Goal: Task Accomplishment & Management: Use online tool/utility

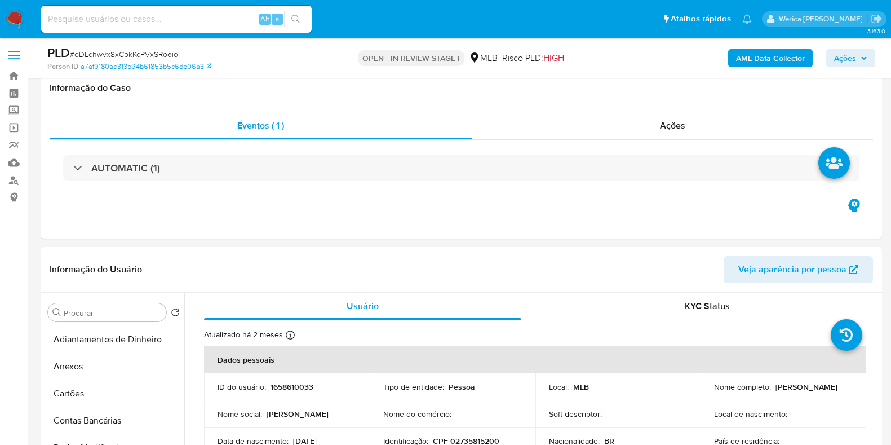
select select "10"
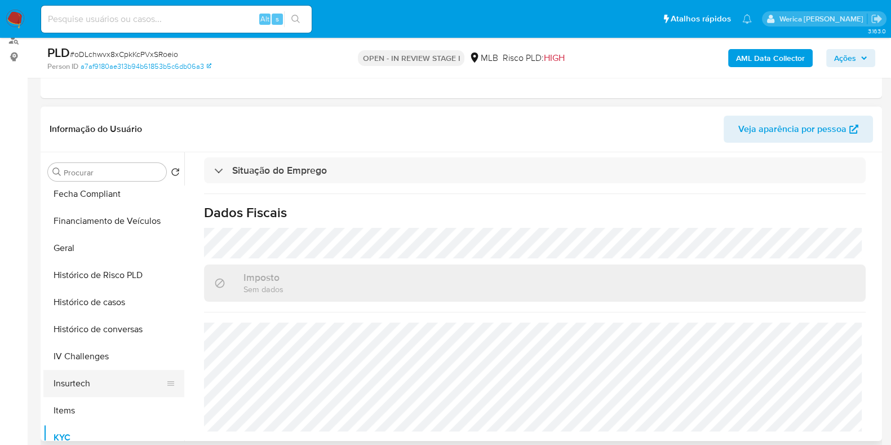
scroll to position [259, 0]
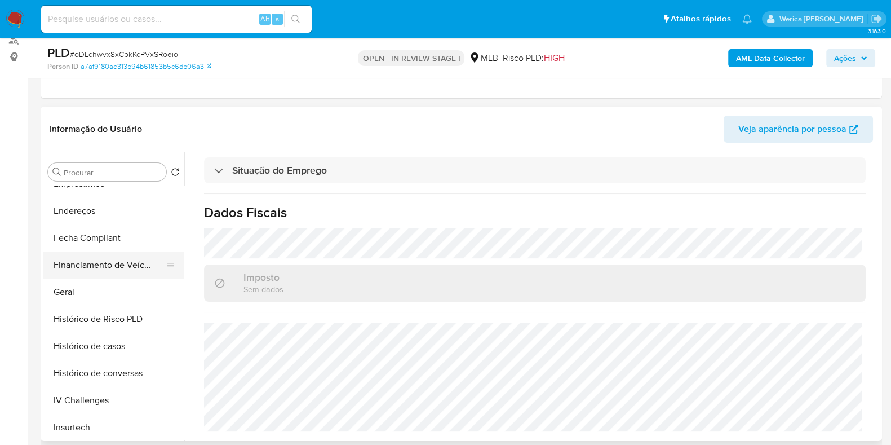
click at [131, 276] on button "Financiamento de Veículos" at bounding box center [109, 264] width 132 height 27
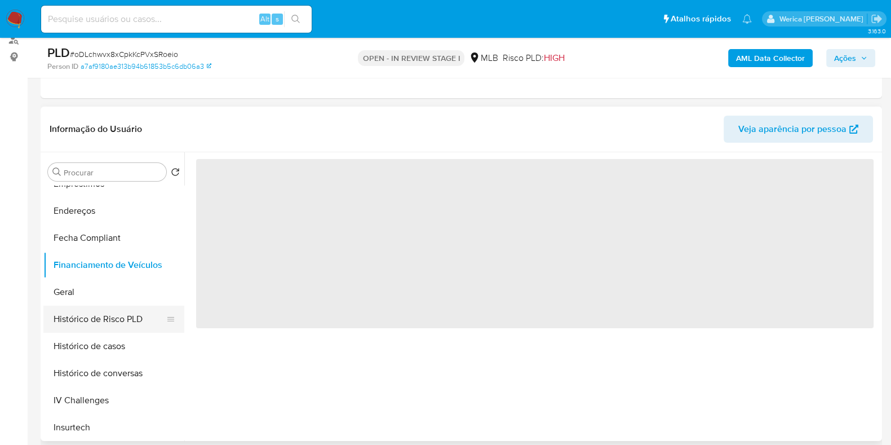
scroll to position [0, 0]
click at [113, 286] on button "Geral" at bounding box center [109, 291] width 132 height 27
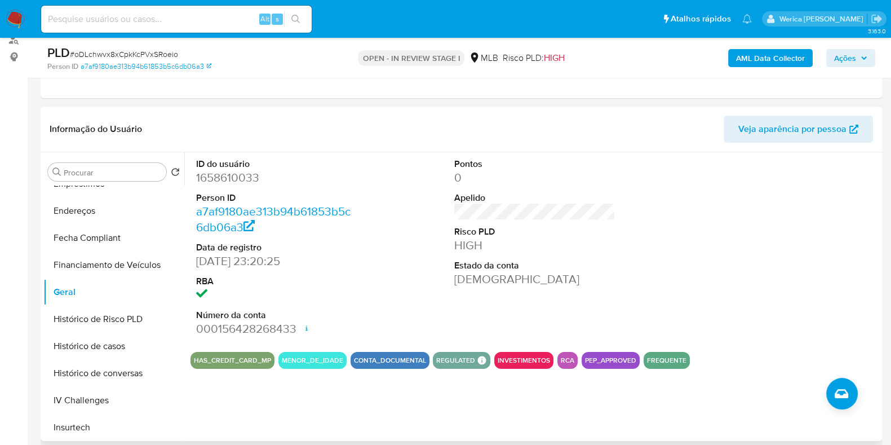
click at [786, 252] on div at bounding box center [793, 247] width 172 height 190
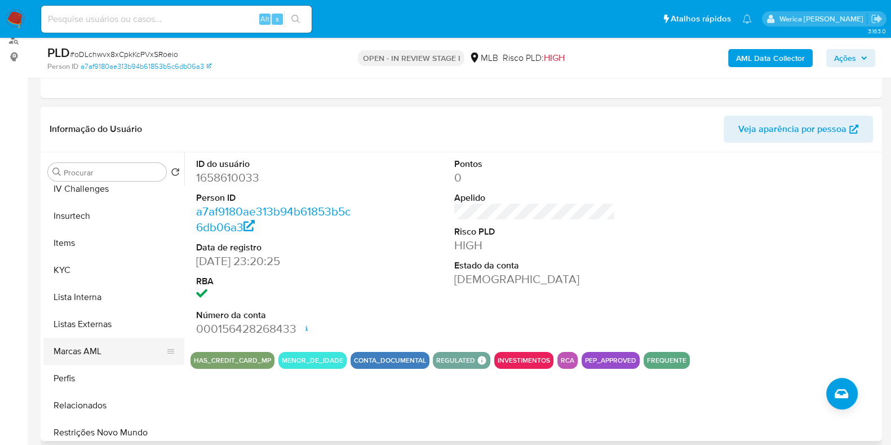
scroll to position [470, 0]
click at [76, 278] on button "KYC" at bounding box center [109, 269] width 132 height 27
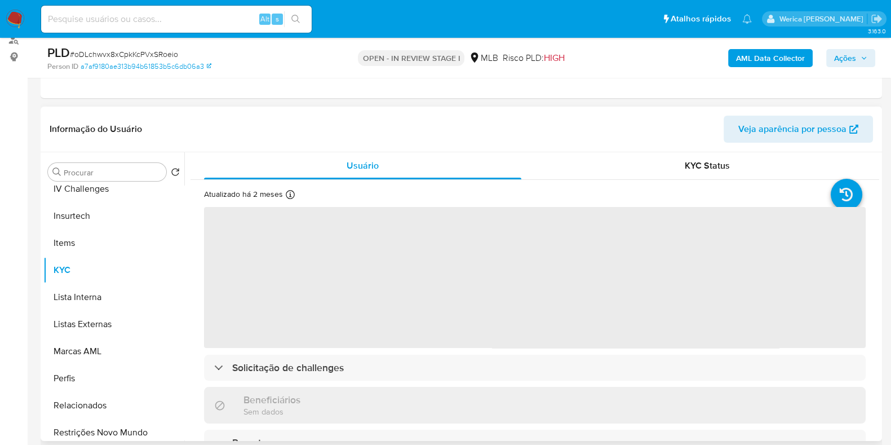
click at [493, 325] on span "‌" at bounding box center [534, 277] width 661 height 141
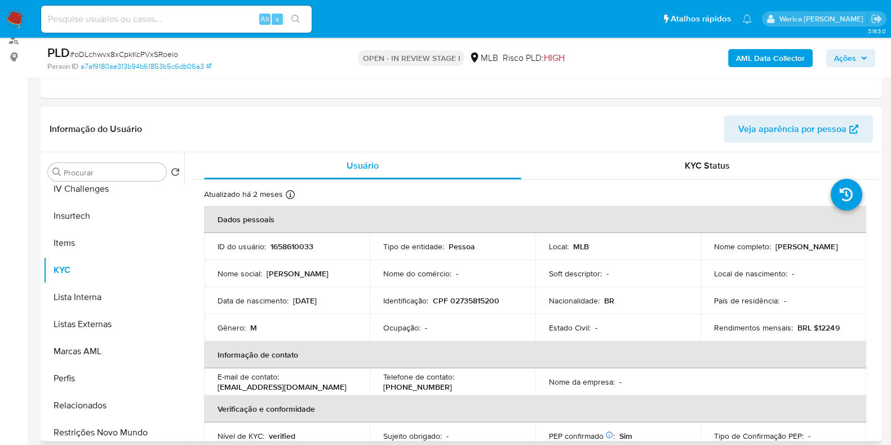
scroll to position [0, 0]
click at [679, 350] on th "Informação de contato" at bounding box center [535, 354] width 662 height 27
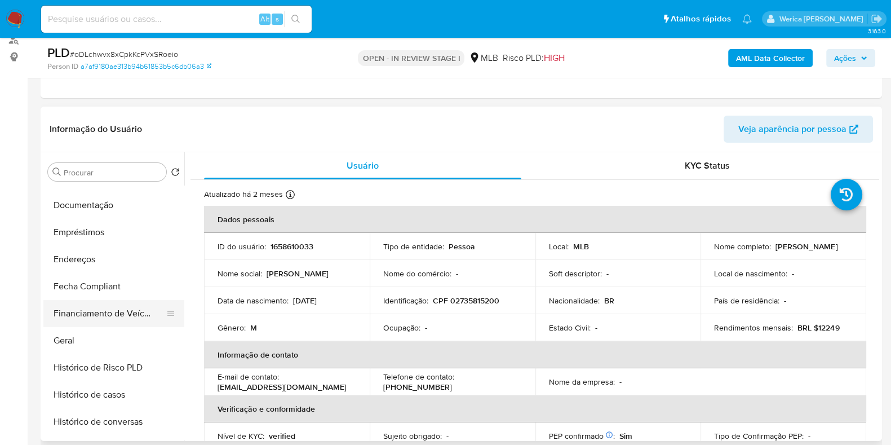
scroll to position [188, 0]
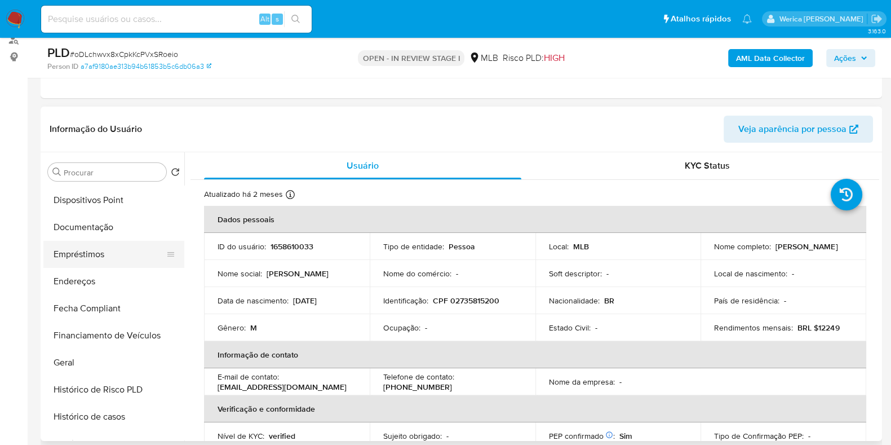
click at [91, 254] on button "Empréstimos" at bounding box center [109, 254] width 132 height 27
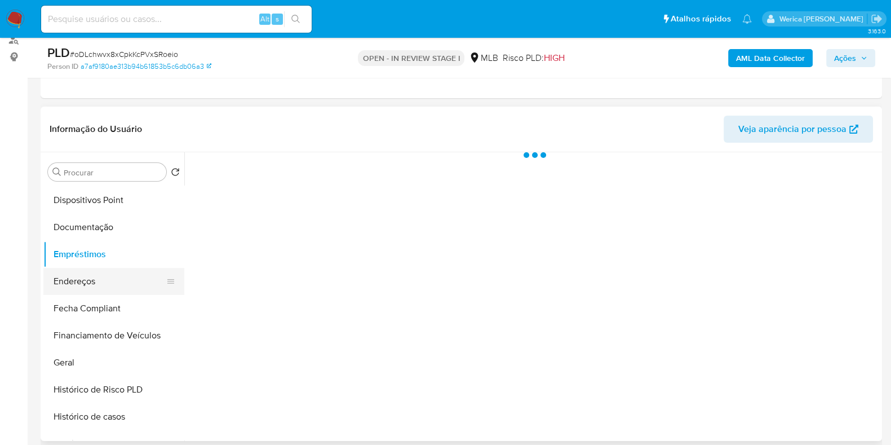
click at [99, 282] on button "Endereços" at bounding box center [109, 281] width 132 height 27
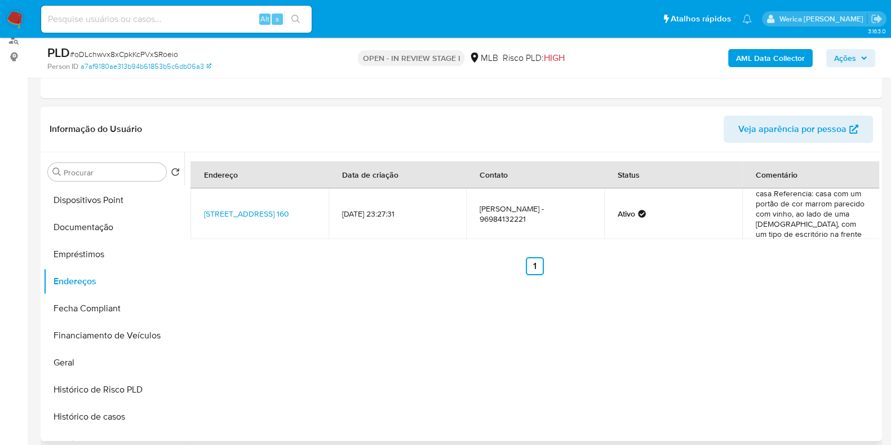
click at [732, 405] on div "Endereço Data de criação Contato Status Comentário Rua Socialismo 160, Macapá, …" at bounding box center [531, 296] width 695 height 288
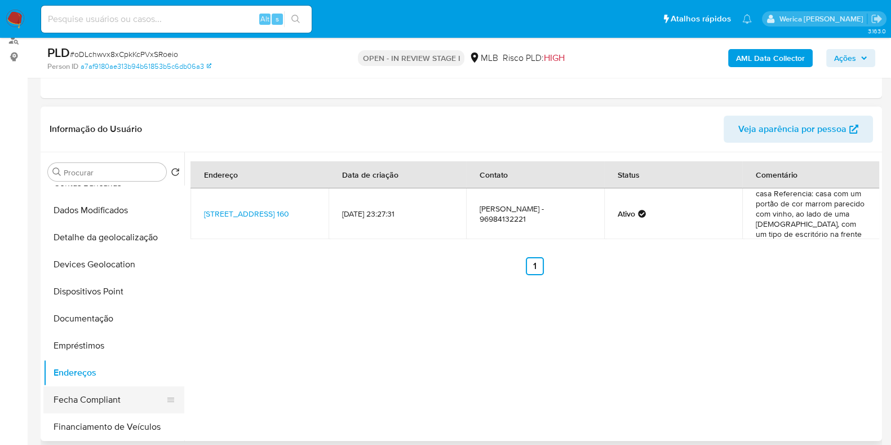
scroll to position [47, 0]
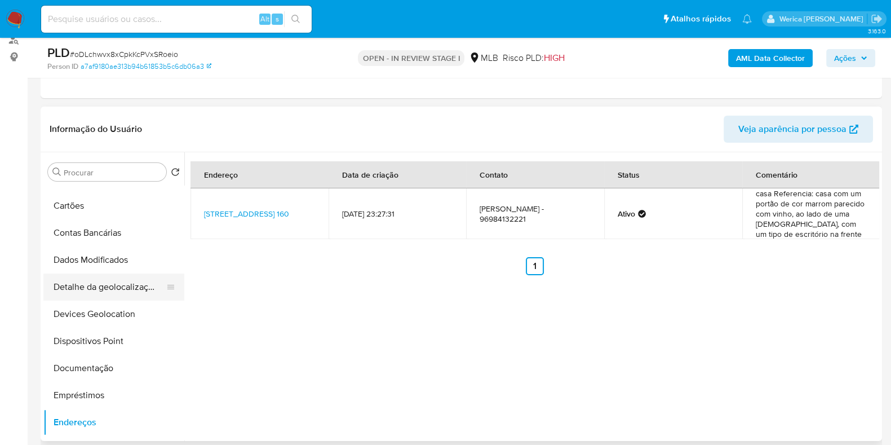
click at [121, 291] on button "Detalhe da geolocalização" at bounding box center [109, 286] width 132 height 27
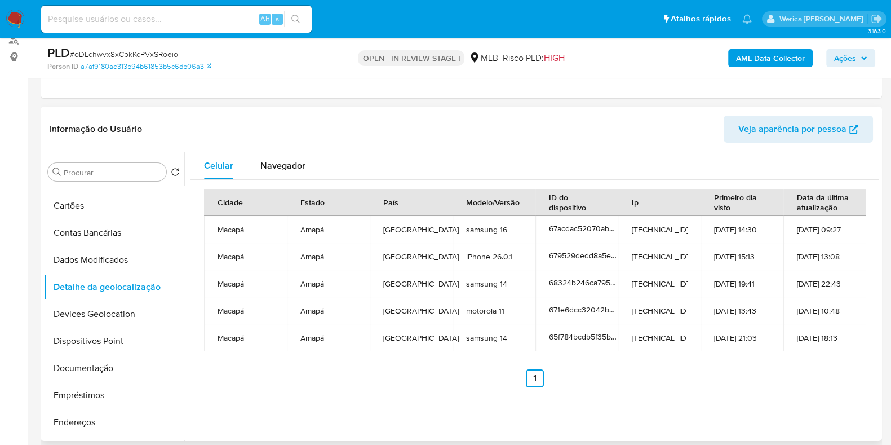
click at [731, 386] on div "Cidade Estado País Modelo/Versão ID do dispositivo Ip Primeiro dia visto Data d…" at bounding box center [534, 288] width 688 height 216
click at [728, 388] on div "Cidade Estado País Modelo/Versão ID do dispositivo Ip Primeiro dia visto Data d…" at bounding box center [534, 288] width 688 height 216
click at [734, 86] on div "Eventos ( 1 ) Ações AUTOMATIC (1)" at bounding box center [461, 30] width 841 height 135
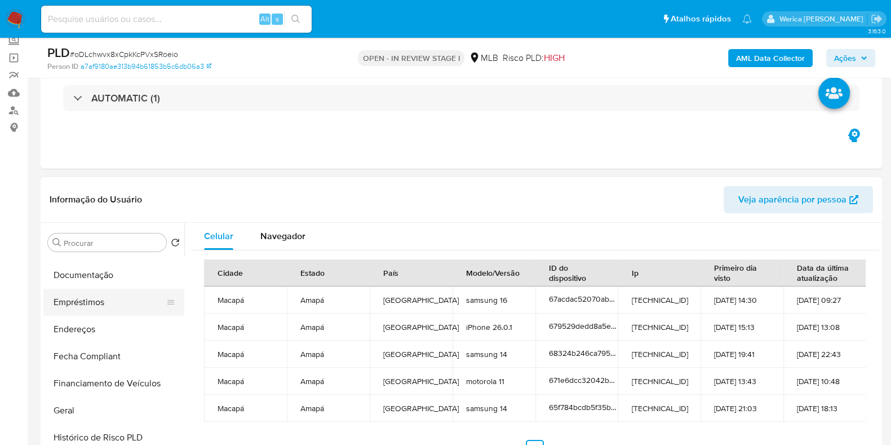
scroll to position [140, 0]
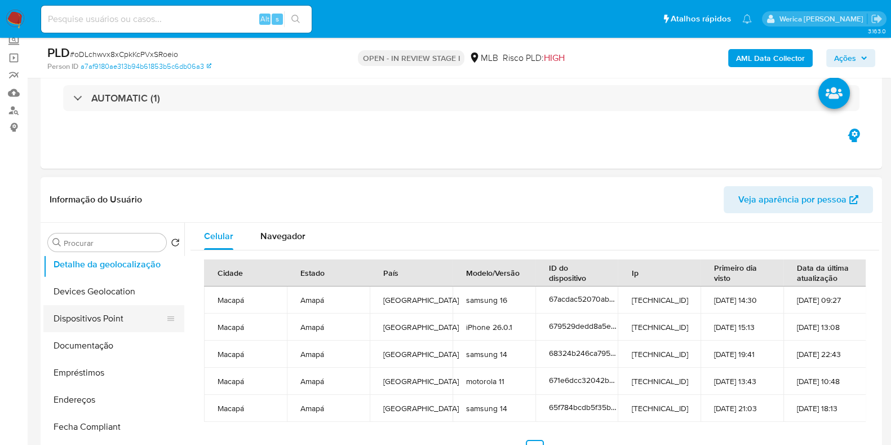
click at [106, 318] on button "Dispositivos Point" at bounding box center [109, 318] width 132 height 27
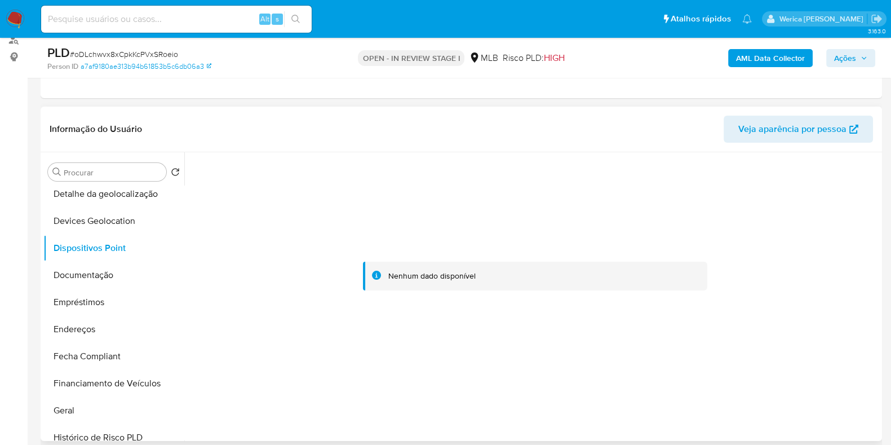
click at [808, 329] on div at bounding box center [534, 276] width 688 height 248
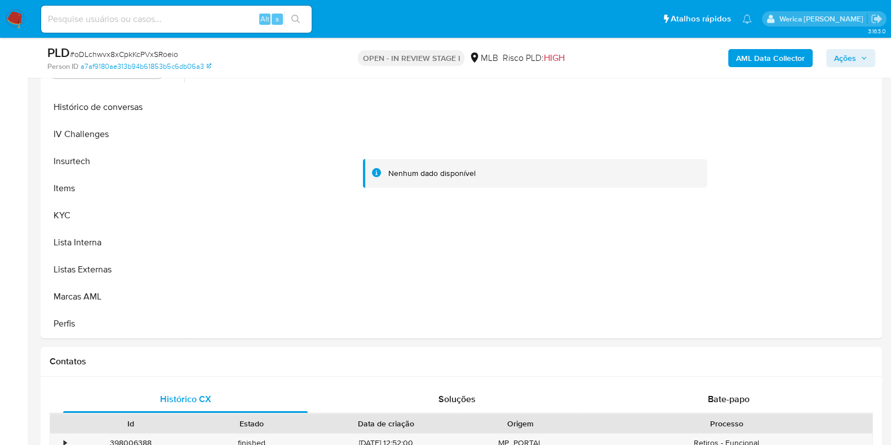
scroll to position [423, 0]
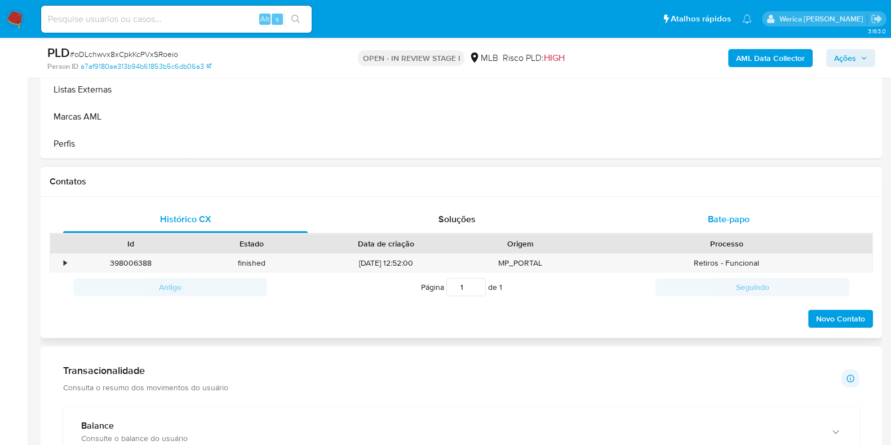
click at [703, 206] on div "Bate-papo" at bounding box center [728, 219] width 245 height 27
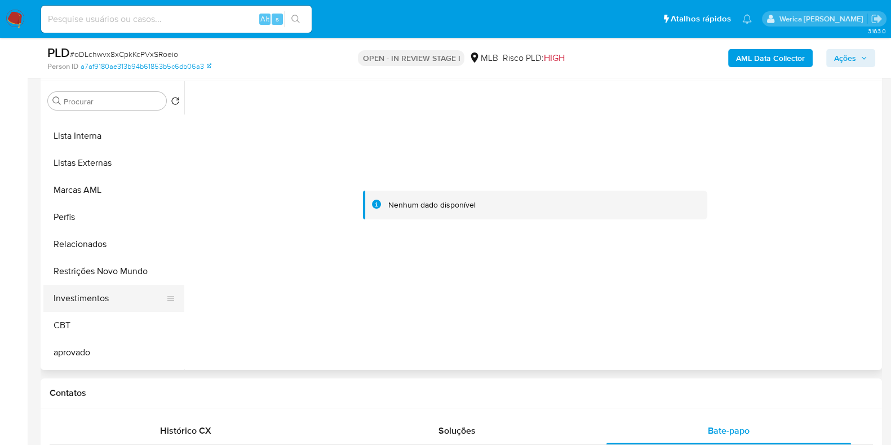
scroll to position [611, 0]
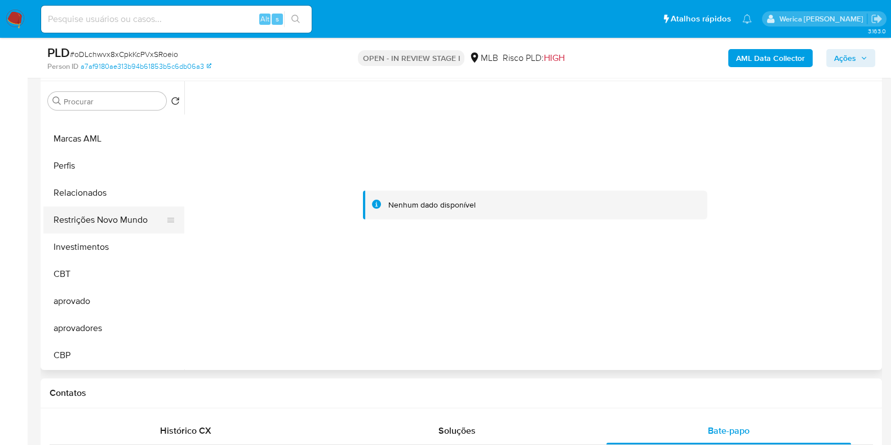
click at [112, 219] on button "Restrições Novo Mundo" at bounding box center [109, 219] width 132 height 27
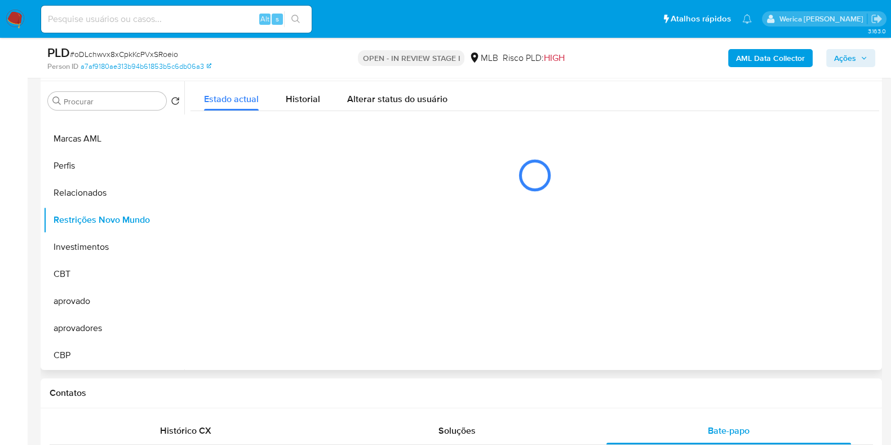
scroll to position [140, 0]
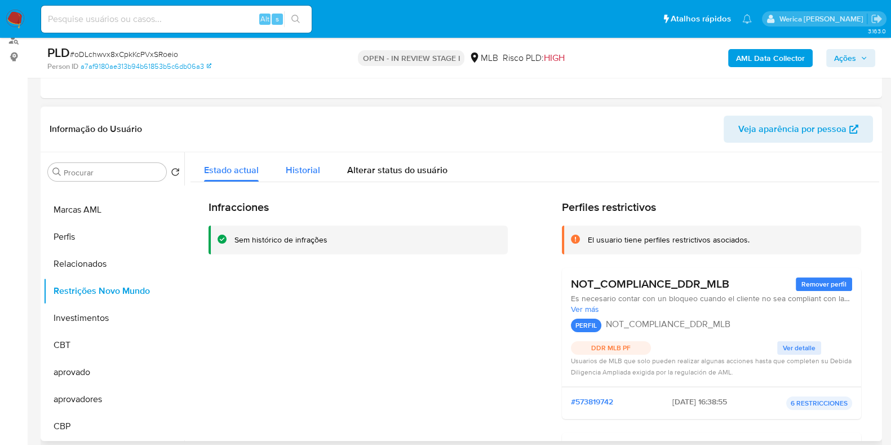
click at [308, 168] on span "Historial" at bounding box center [303, 169] width 34 height 13
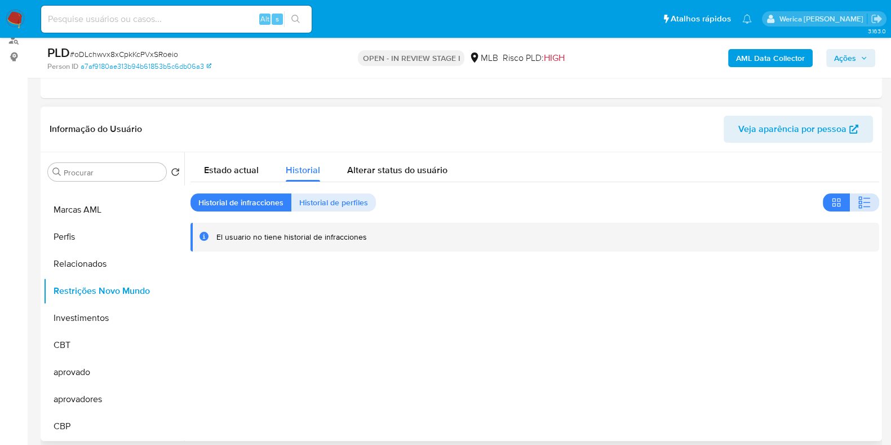
click at [863, 193] on button "button" at bounding box center [864, 202] width 29 height 18
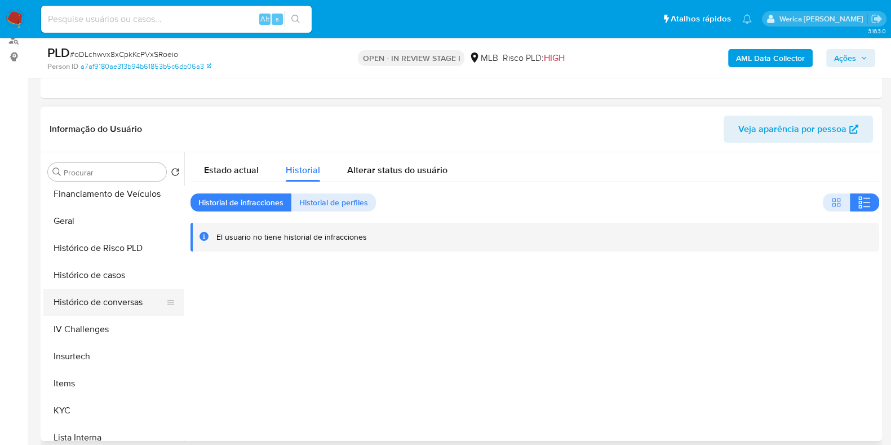
scroll to position [118, 0]
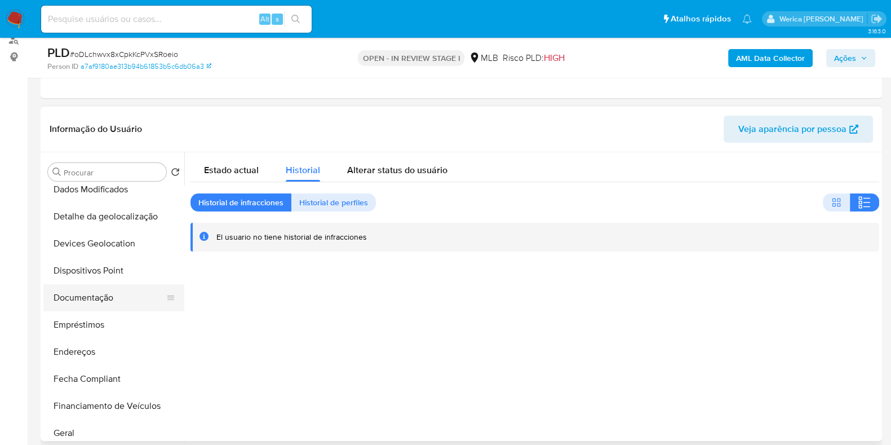
drag, startPoint x: 110, startPoint y: 284, endPoint x: 117, endPoint y: 290, distance: 8.8
click at [115, 281] on ul "Adiantamentos de Dinheiro Anexos Cartões Contas Bancárias Dados Modificados Det…" at bounding box center [113, 312] width 141 height 254
click at [120, 292] on button "Documentação" at bounding box center [109, 297] width 132 height 27
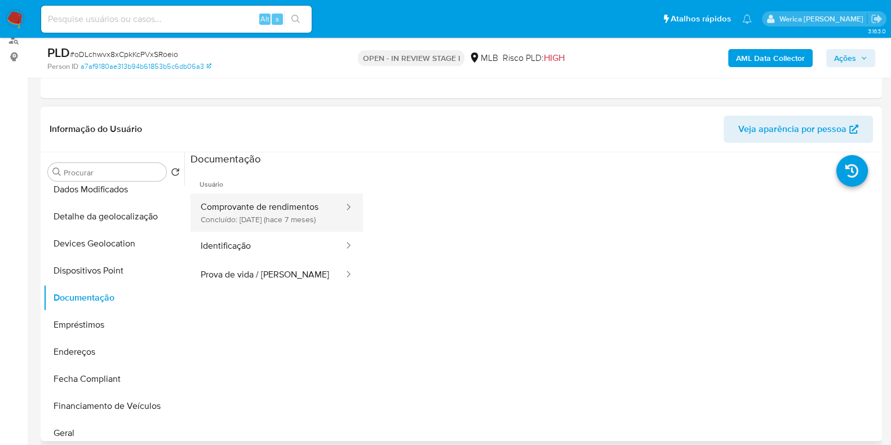
click at [256, 232] on button "Comprovante de rendimentos Concluído: 17/03/2025 (hace 7 meses)" at bounding box center [267, 212] width 154 height 38
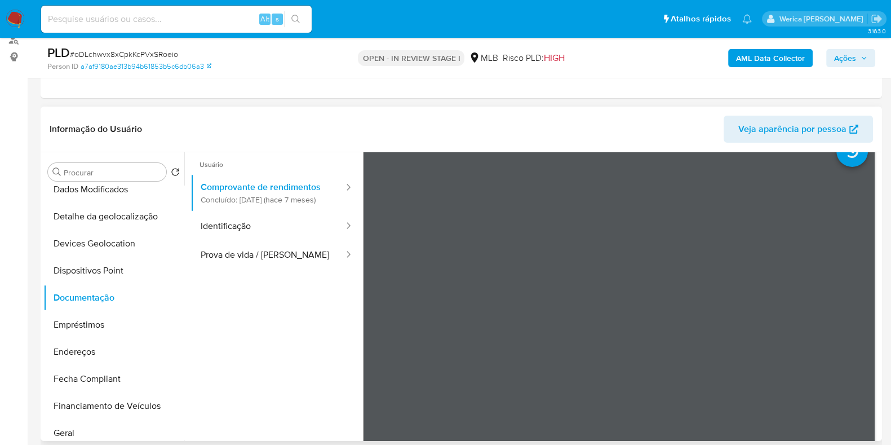
scroll to position [0, 0]
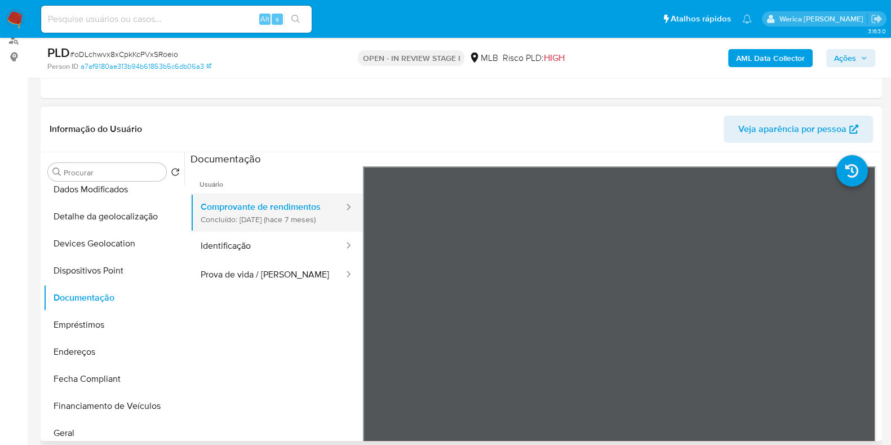
click at [336, 229] on div at bounding box center [345, 212] width 18 height 38
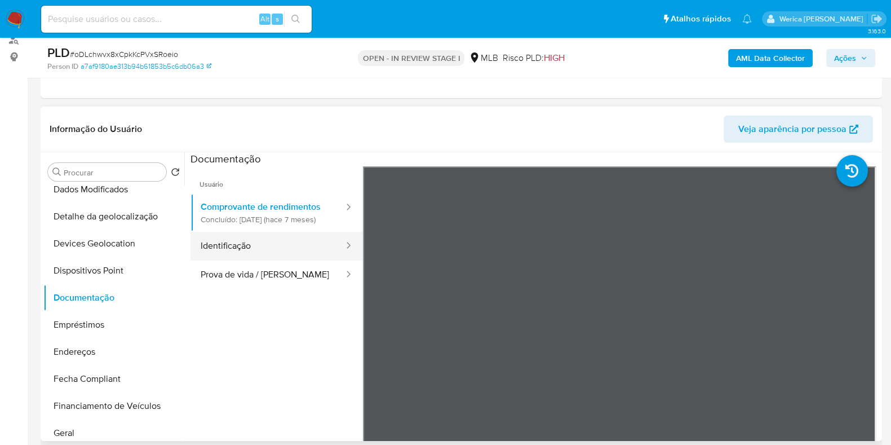
click at [305, 255] on button "Identificação" at bounding box center [267, 246] width 154 height 29
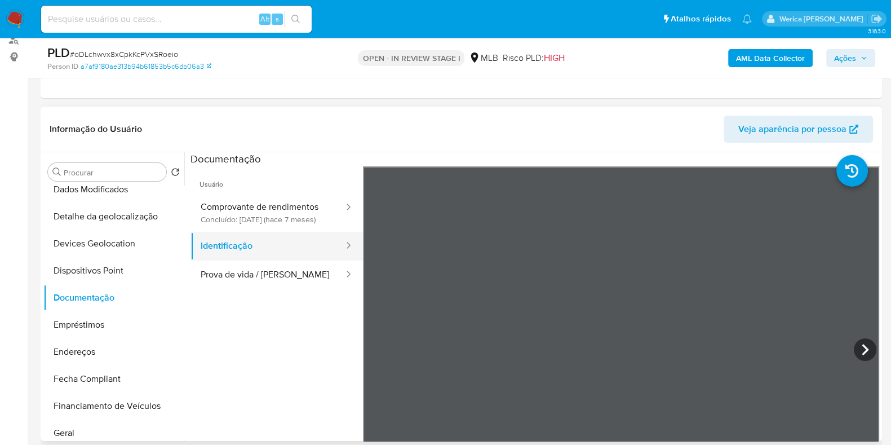
click at [264, 260] on button "Identificação" at bounding box center [267, 246] width 154 height 29
click at [272, 289] on button "Prova de vida / Selfie" at bounding box center [267, 274] width 154 height 29
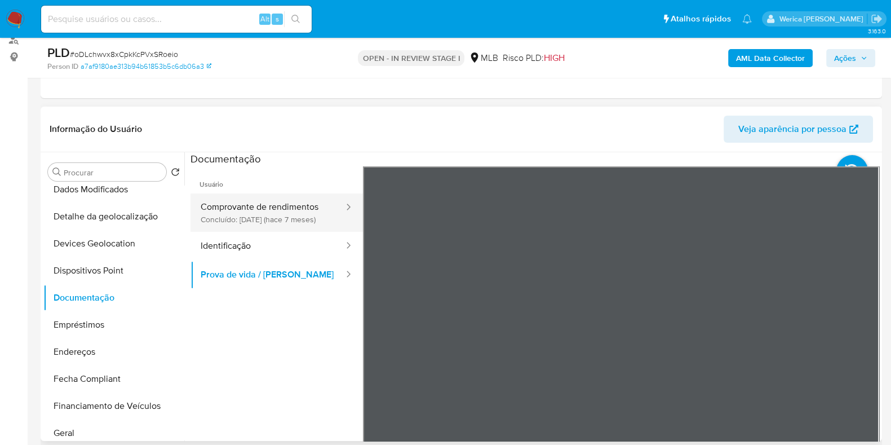
click at [308, 211] on button "Comprovante de rendimentos Concluído: 17/03/2025 (hace 7 meses)" at bounding box center [267, 212] width 154 height 38
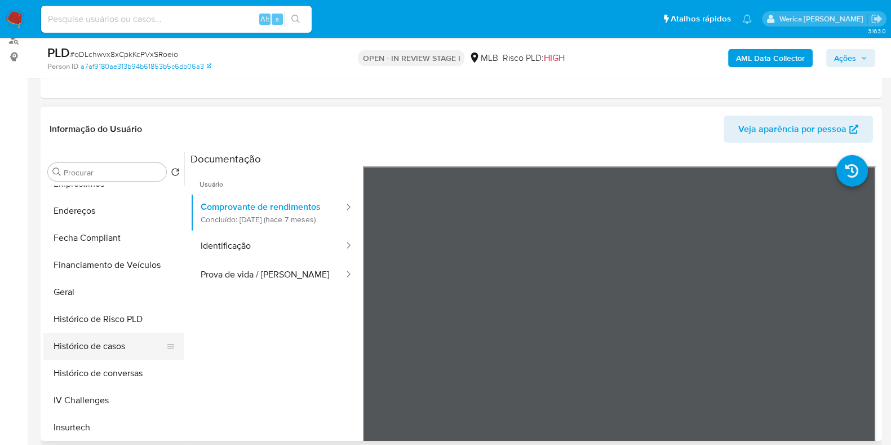
scroll to position [400, 0]
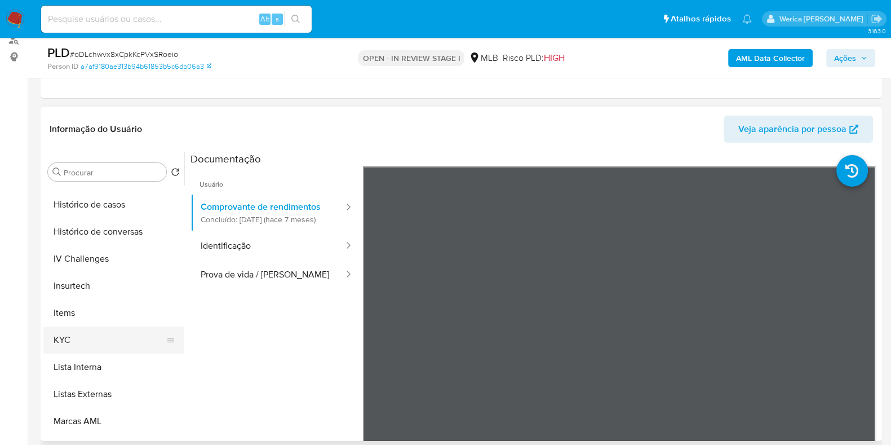
click at [83, 345] on button "KYC" at bounding box center [109, 339] width 132 height 27
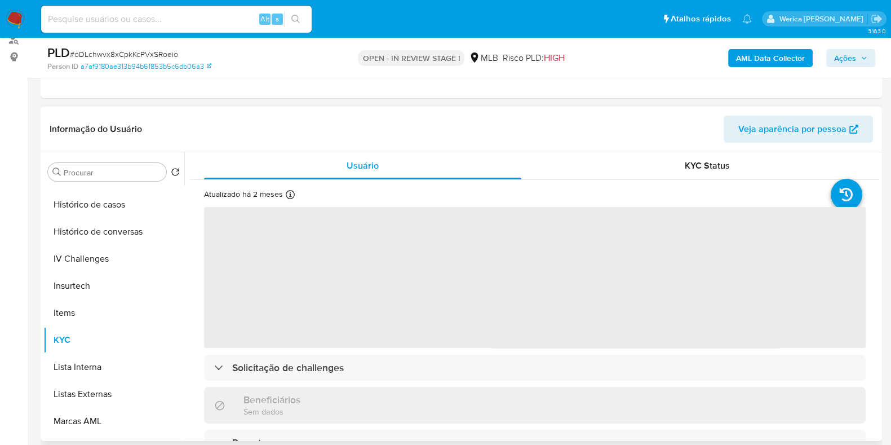
click at [402, 322] on span "‌" at bounding box center [534, 277] width 661 height 141
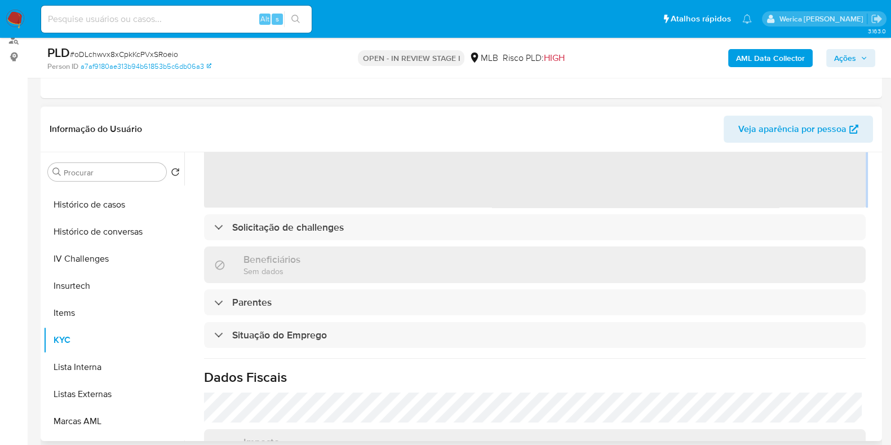
scroll to position [70, 0]
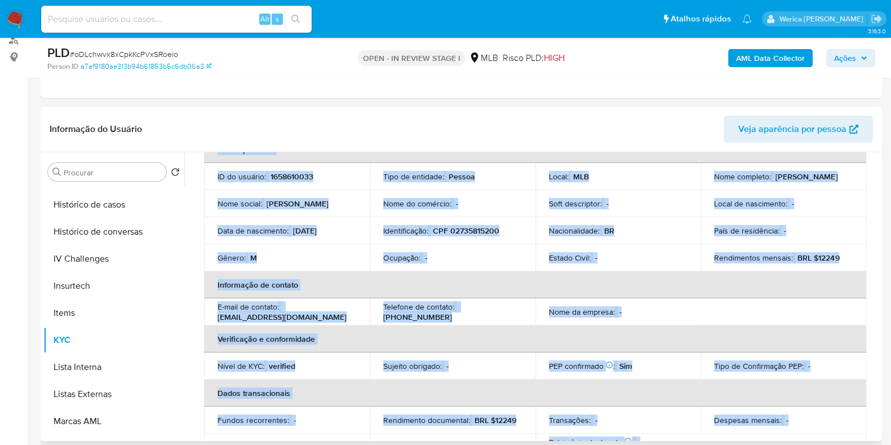
click at [477, 249] on td "Ocupação : -" at bounding box center [453, 257] width 166 height 27
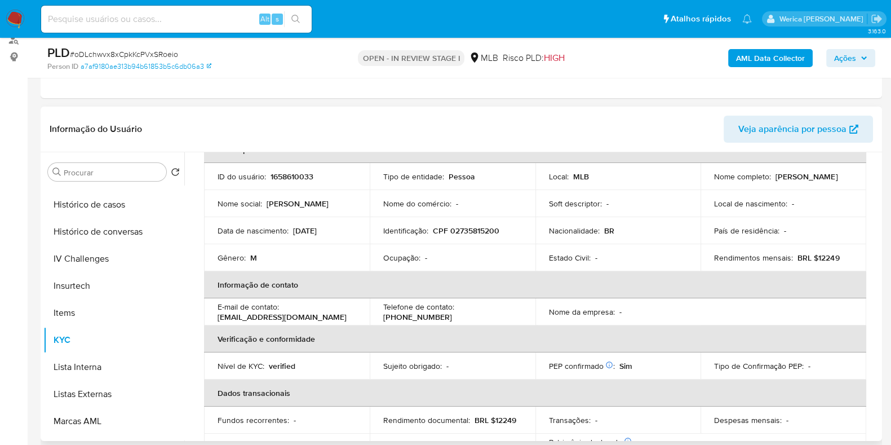
click at [470, 235] on td "Identificação : CPF 02735815200" at bounding box center [453, 230] width 166 height 27
click at [469, 230] on p "CPF 02735815200" at bounding box center [466, 230] width 66 height 10
copy p "02735815200"
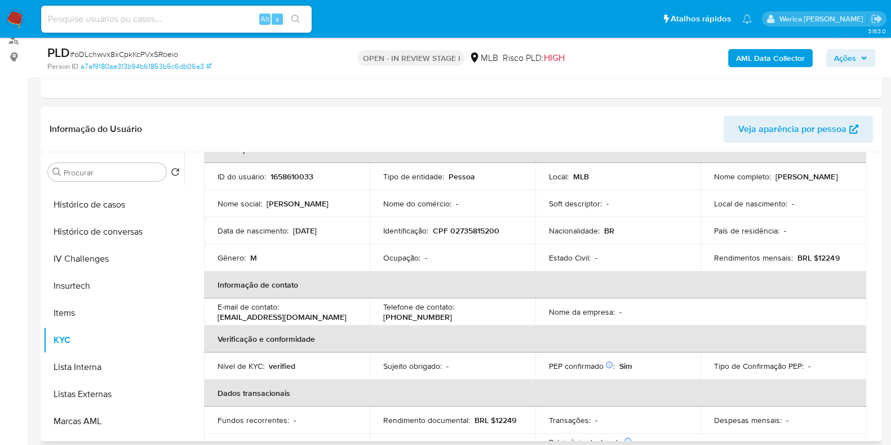
click at [775, 181] on p "Lucas Costa de Souza" at bounding box center [806, 176] width 62 height 10
click at [756, 171] on p "Nome completo :" at bounding box center [742, 176] width 57 height 10
drag, startPoint x: 789, startPoint y: 179, endPoint x: 709, endPoint y: 184, distance: 80.2
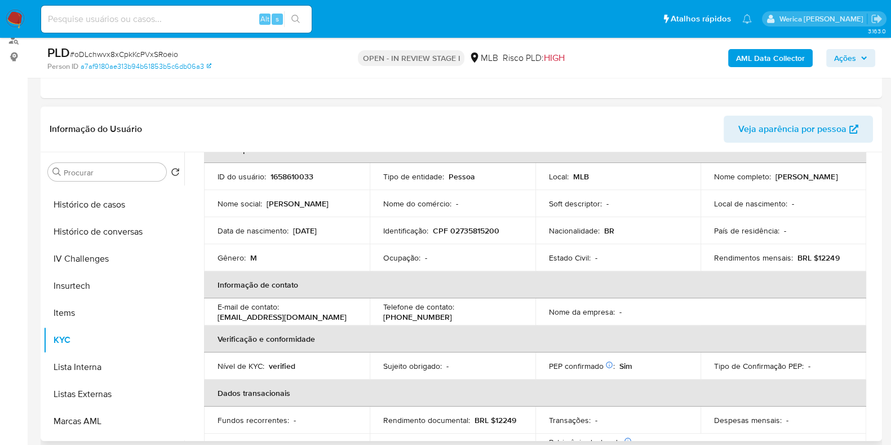
click at [709, 184] on td "Nome completo : Lucas Costa de Souza" at bounding box center [783, 176] width 166 height 27
copy p "Lucas Costa de Souza"
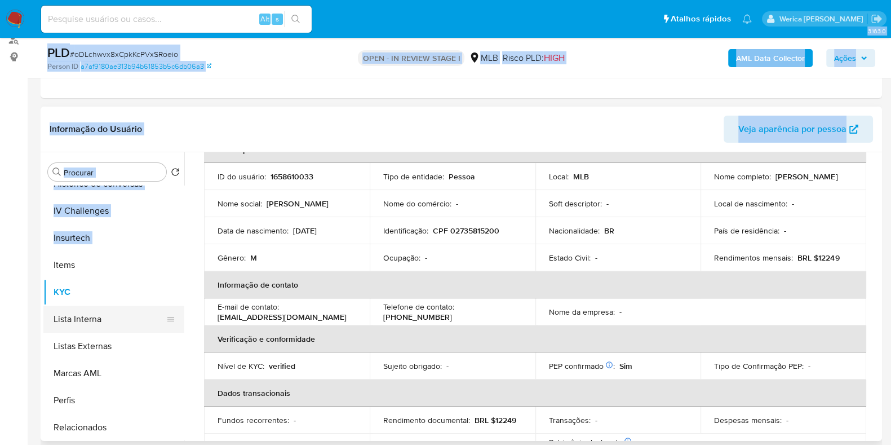
scroll to position [540, 0]
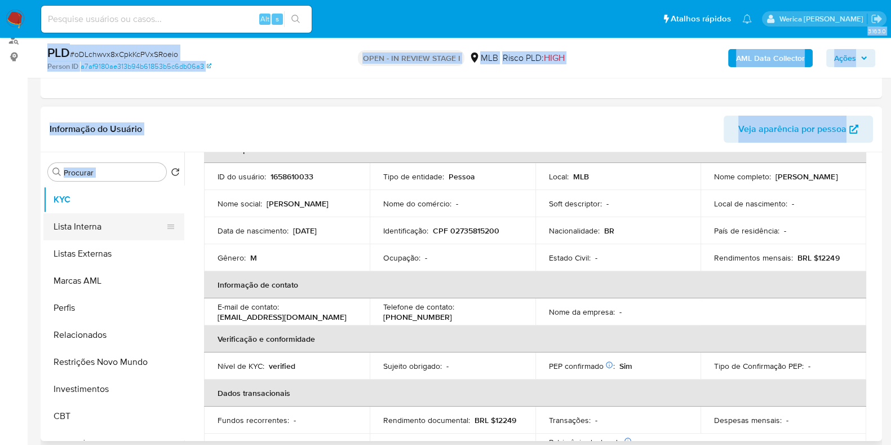
click at [117, 219] on button "Lista Interna" at bounding box center [109, 226] width 132 height 27
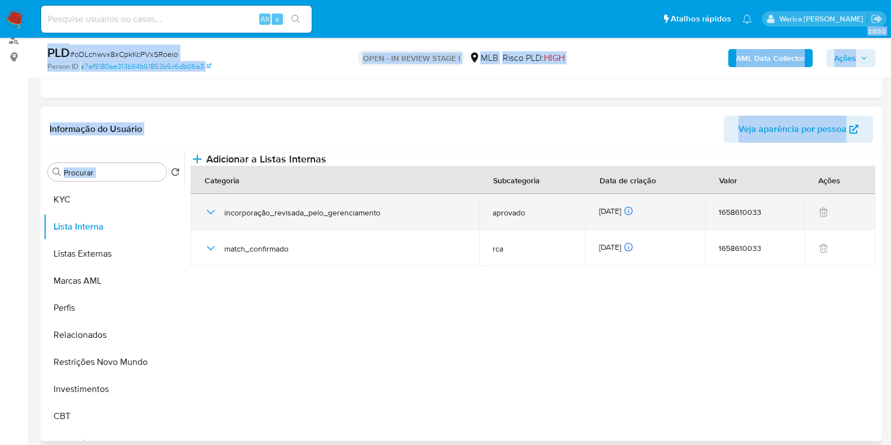
drag, startPoint x: 400, startPoint y: 234, endPoint x: 420, endPoint y: 231, distance: 20.0
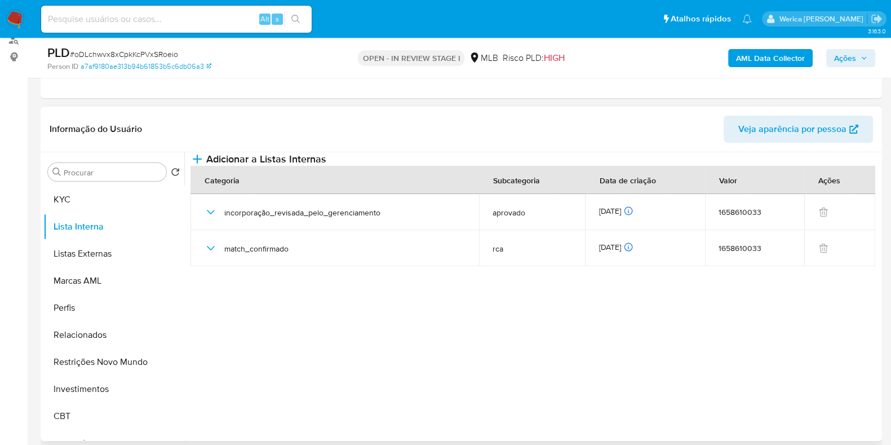
click at [356, 345] on section at bounding box center [534, 293] width 688 height 283
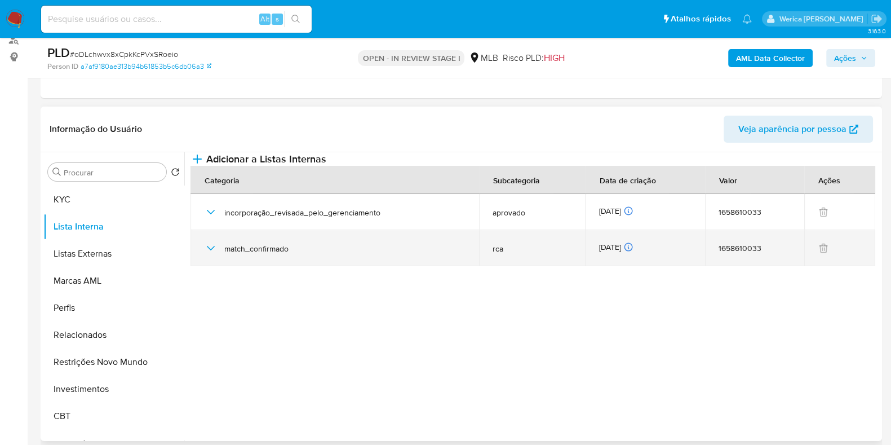
click at [214, 250] on icon "button" at bounding box center [211, 248] width 8 height 5
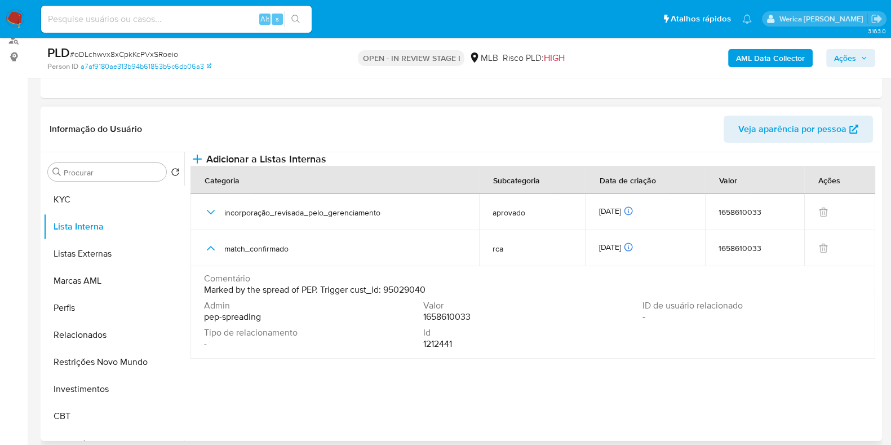
click at [418, 295] on span "Marked by the spread of PEP. Trigger cust_id: 95029040" at bounding box center [314, 289] width 221 height 11
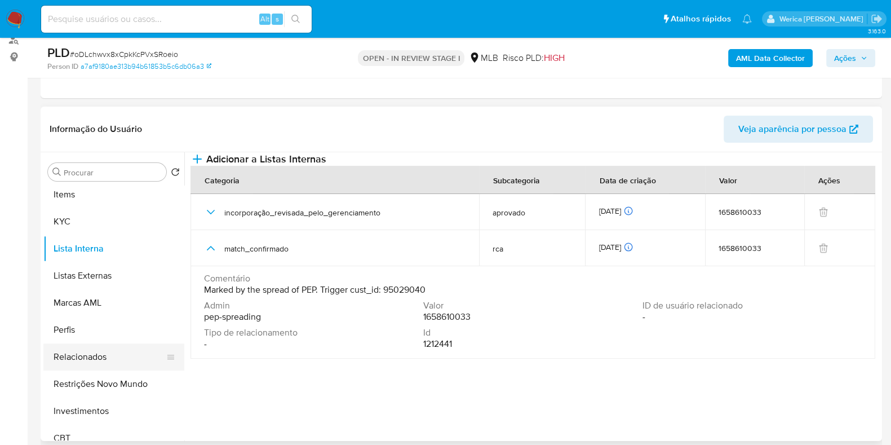
scroll to position [540, 0]
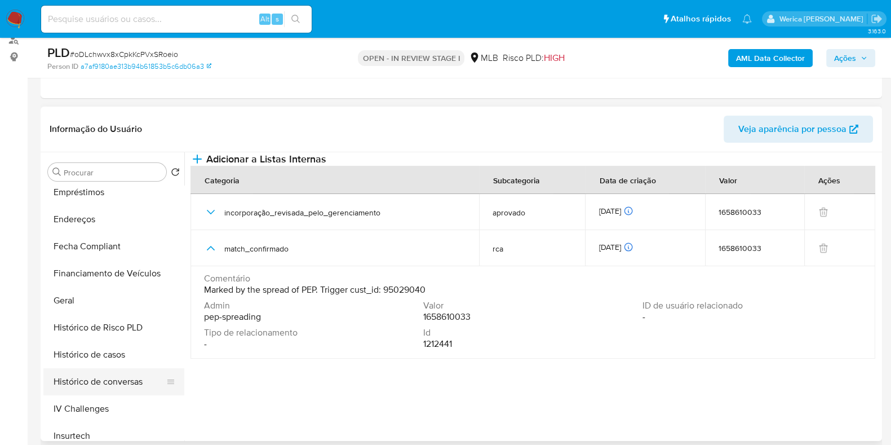
scroll to position [189, 0]
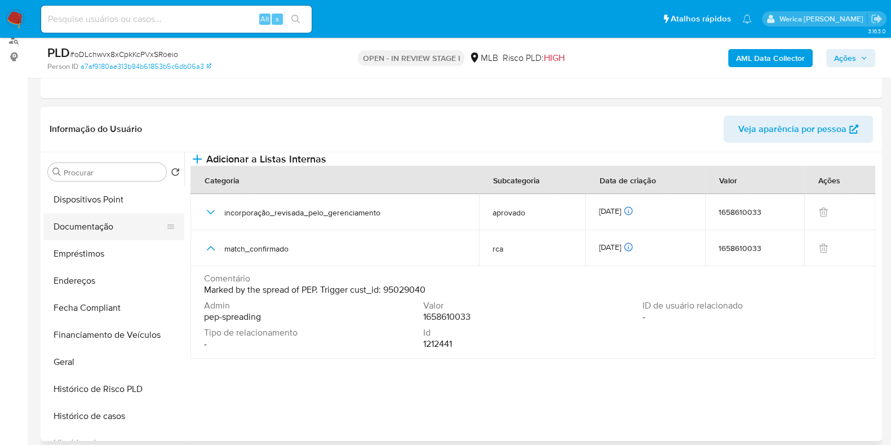
click at [118, 220] on button "Documentação" at bounding box center [109, 226] width 132 height 27
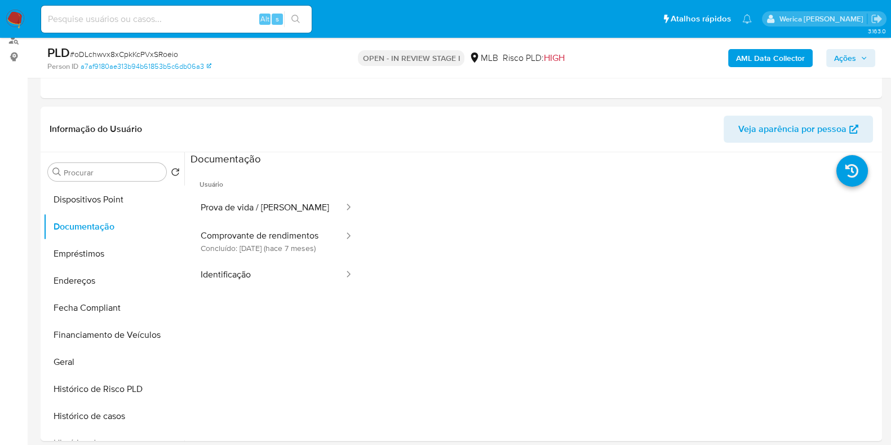
click at [294, 233] on button "Comprovante de rendimentos Concluído: 17/03/2025 (hace 7 meses)" at bounding box center [267, 241] width 154 height 38
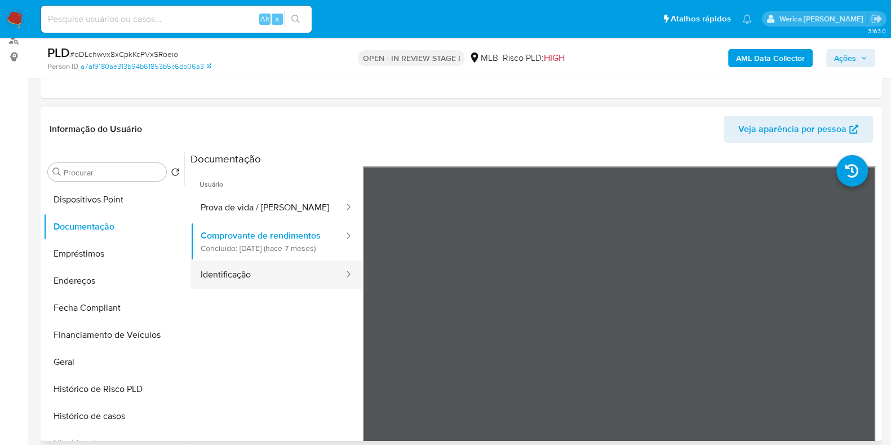
click at [287, 289] on button "Identificação" at bounding box center [267, 274] width 154 height 29
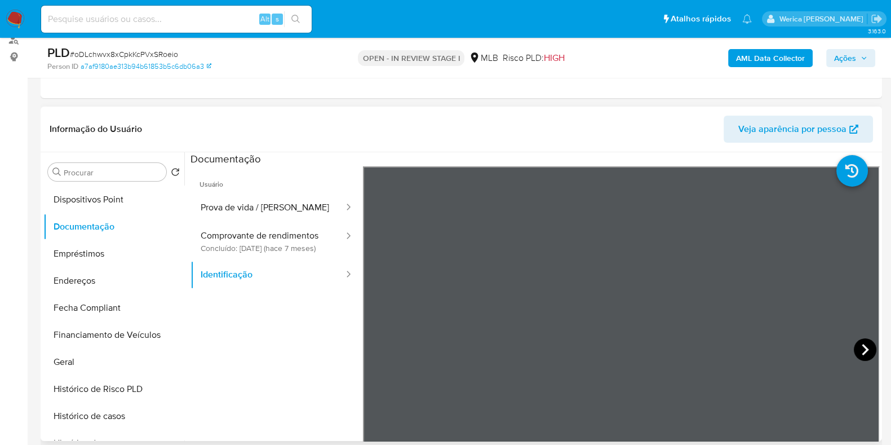
click at [863, 349] on icon at bounding box center [865, 349] width 23 height 23
click at [783, 61] on b "AML Data Collector" at bounding box center [770, 58] width 69 height 18
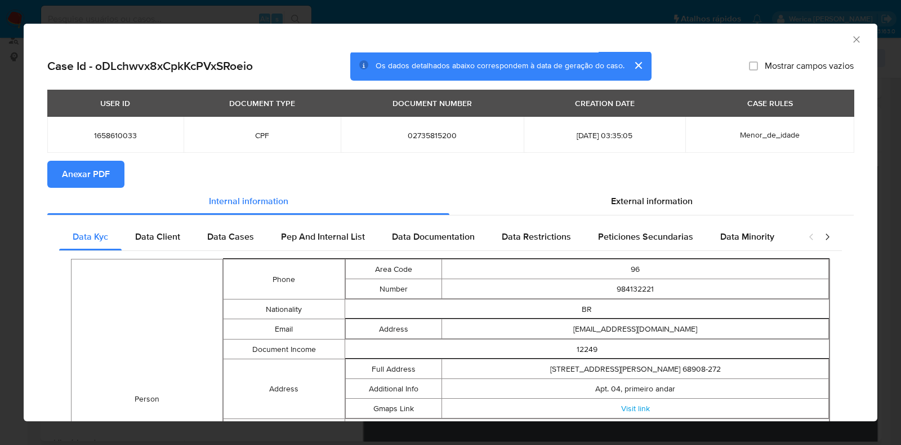
click at [95, 183] on span "Anexar PDF" at bounding box center [86, 174] width 48 height 25
click at [852, 45] on div "AML Data Collector" at bounding box center [451, 38] width 854 height 28
click at [851, 41] on div "AML Data Collector" at bounding box center [451, 38] width 854 height 28
click at [851, 38] on icon "Fechar a janela" at bounding box center [856, 39] width 11 height 11
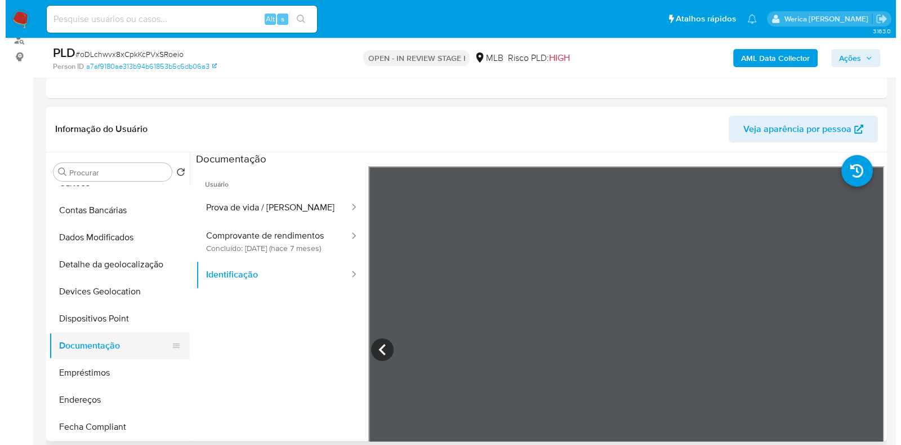
scroll to position [0, 0]
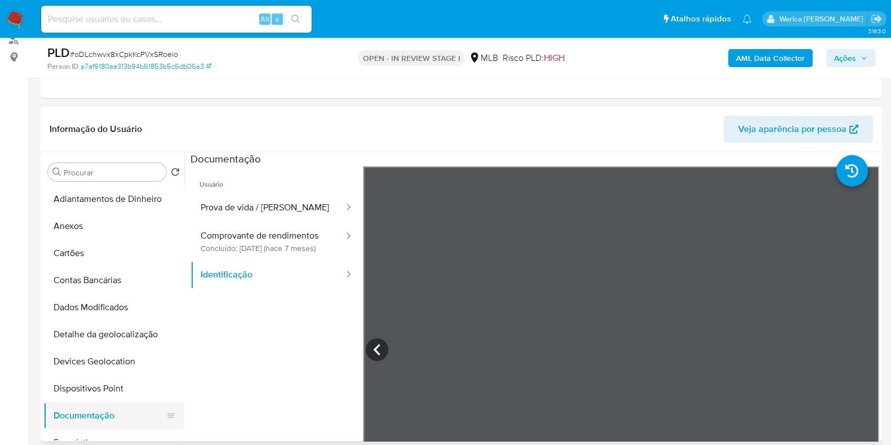
click at [127, 229] on button "Anexos" at bounding box center [113, 225] width 141 height 27
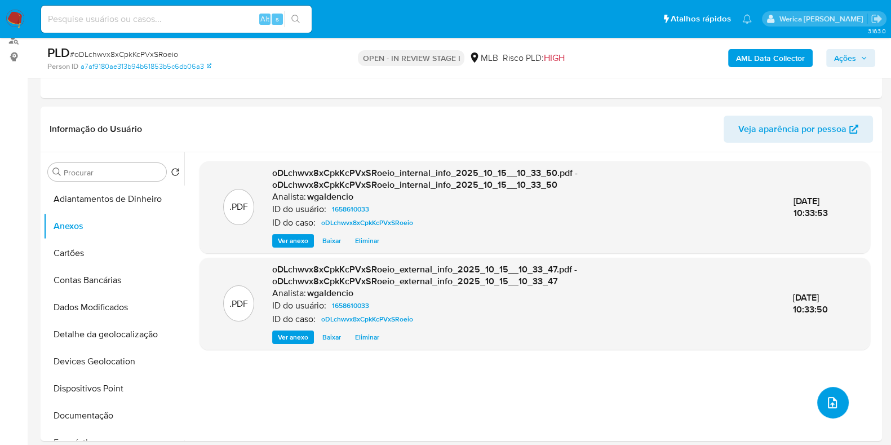
click at [822, 412] on button "upload-file" at bounding box center [833, 403] width 32 height 32
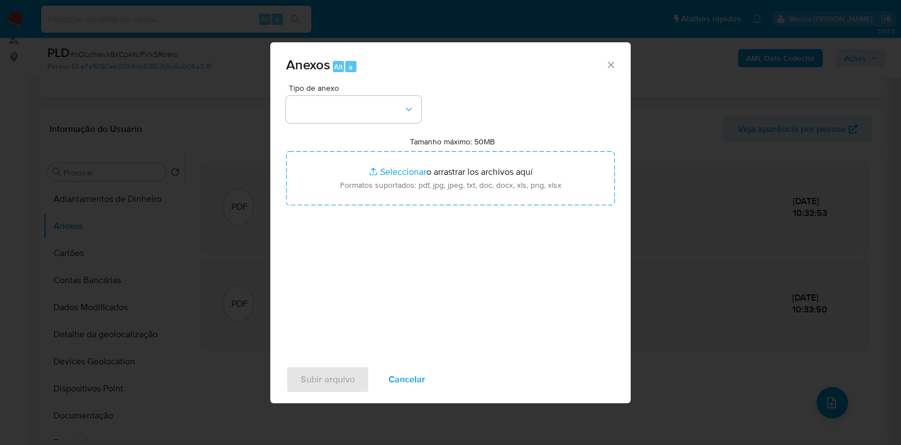
click at [328, 80] on div "Anexos Alt a" at bounding box center [450, 63] width 361 height 42
click at [335, 101] on button "button" at bounding box center [353, 109] width 135 height 27
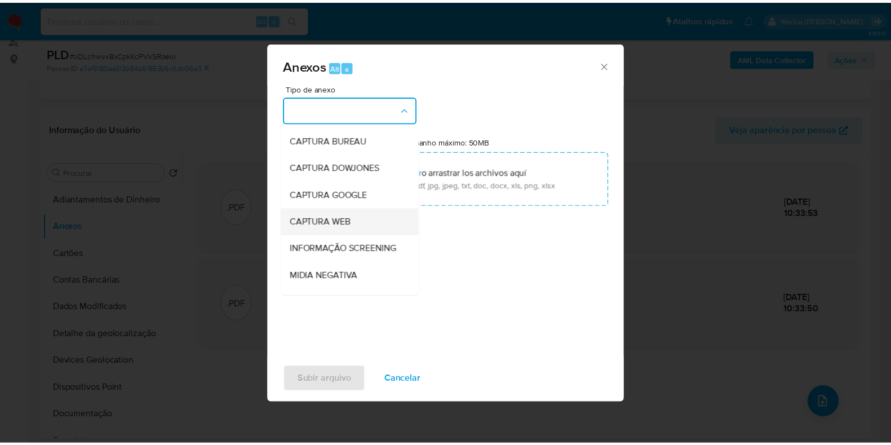
scroll to position [140, 0]
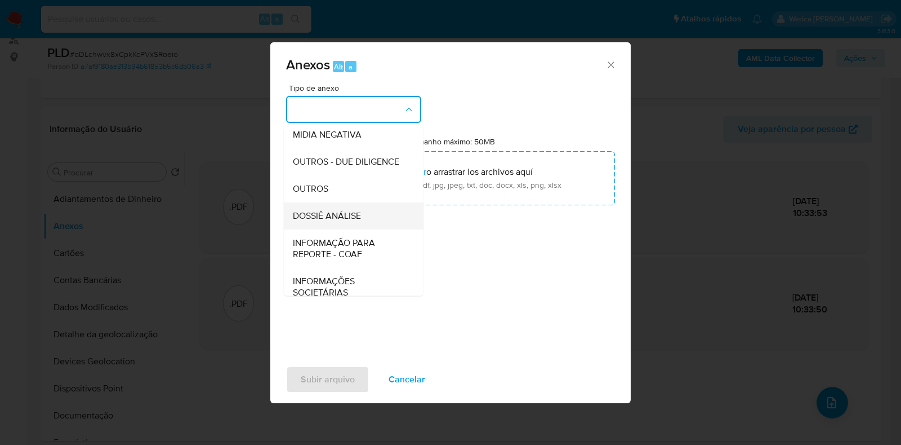
click at [364, 229] on div "DOSSIÊ ANÁLISE" at bounding box center [350, 215] width 115 height 27
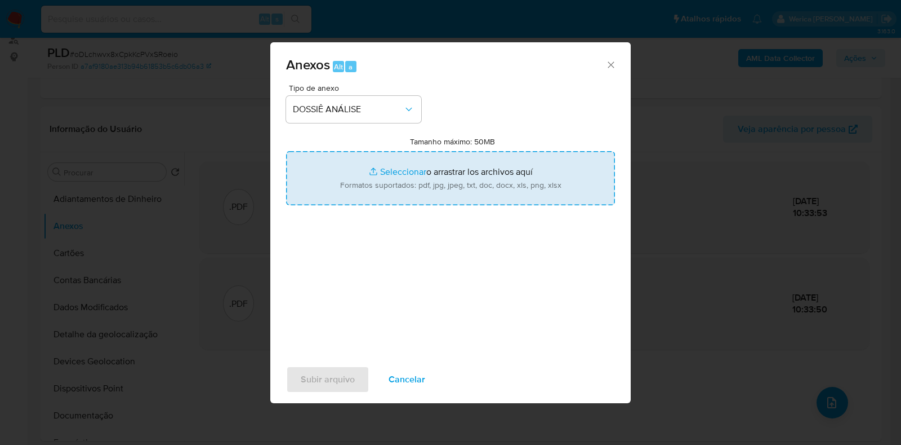
click at [454, 168] on input "Tamanho máximo: 50MB Seleccionar archivos" at bounding box center [450, 178] width 329 height 54
type input "C:\fakepath\Mulan 1658610033_2025_10_06_08_52_28 (1).xlsx"
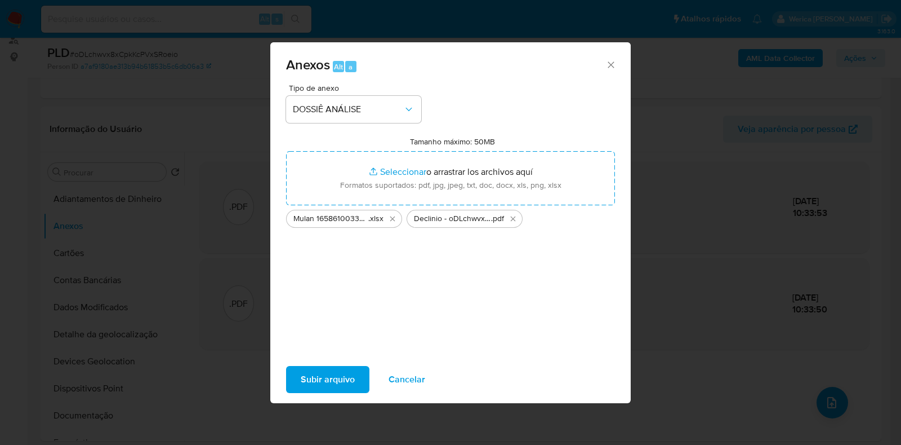
click at [327, 381] on span "Subir arquivo" at bounding box center [328, 379] width 54 height 25
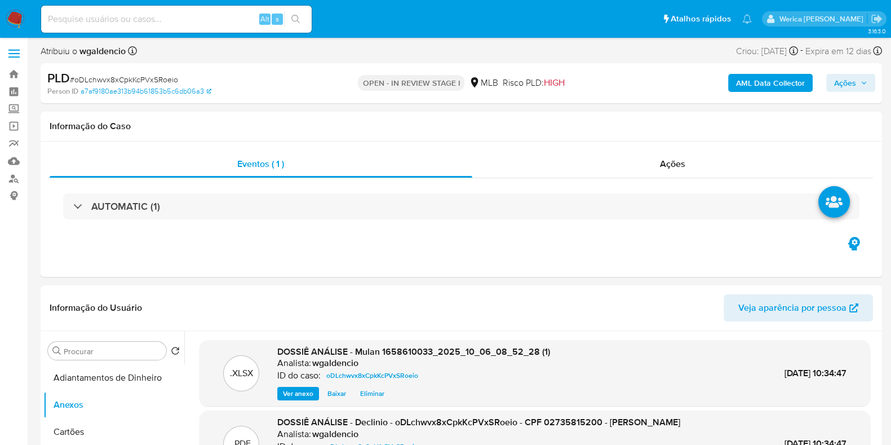
scroll to position [0, 0]
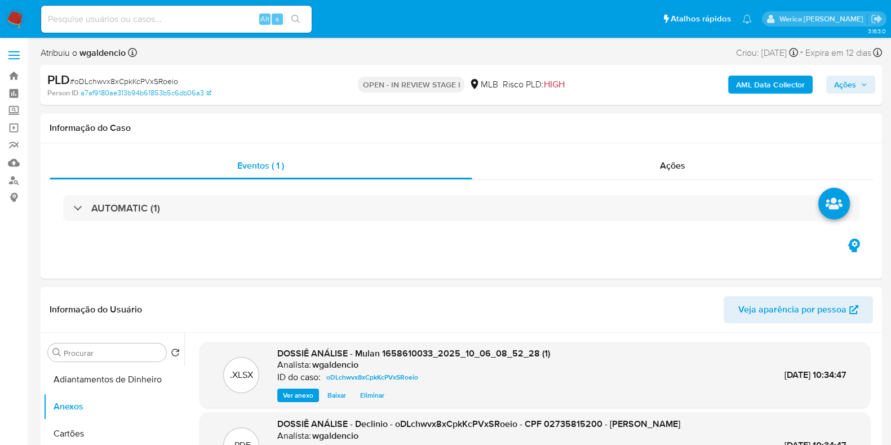
click at [849, 85] on span "Ações" at bounding box center [845, 84] width 22 height 18
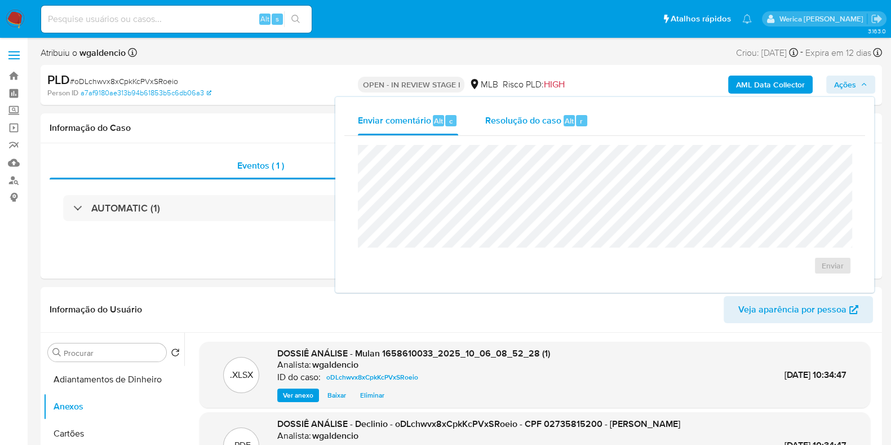
drag, startPoint x: 487, startPoint y: 111, endPoint x: 494, endPoint y: 131, distance: 20.8
click at [494, 131] on div "Resolução do caso Alt r" at bounding box center [536, 120] width 103 height 29
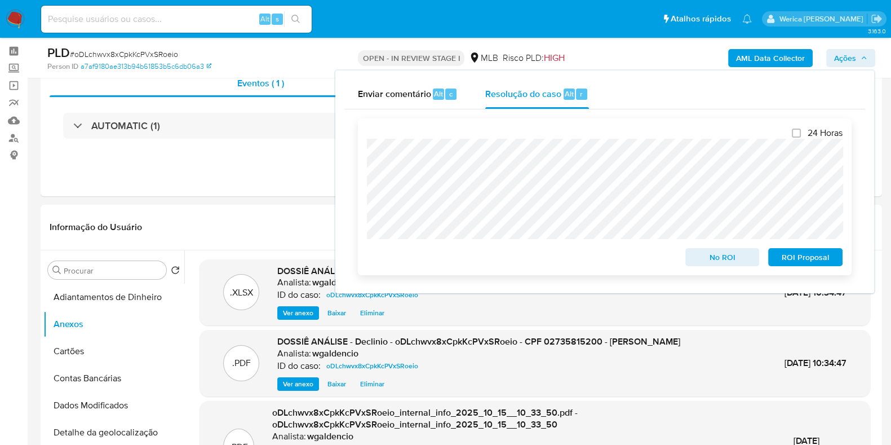
scroll to position [70, 0]
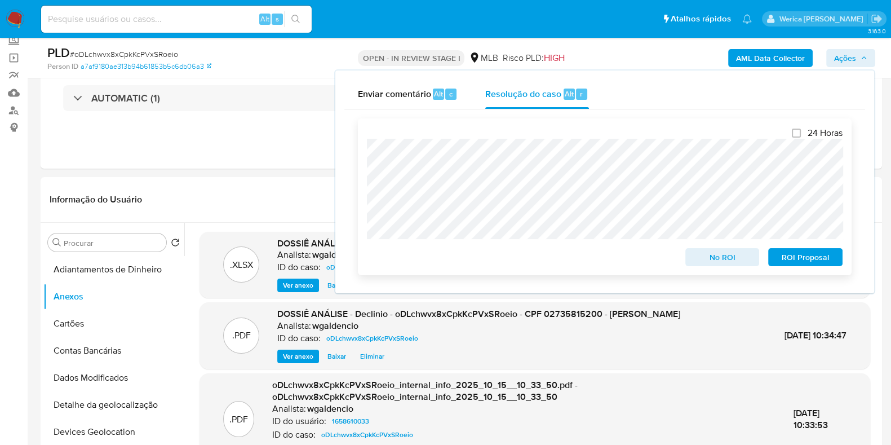
click at [704, 259] on span "No ROI" at bounding box center [722, 257] width 59 height 16
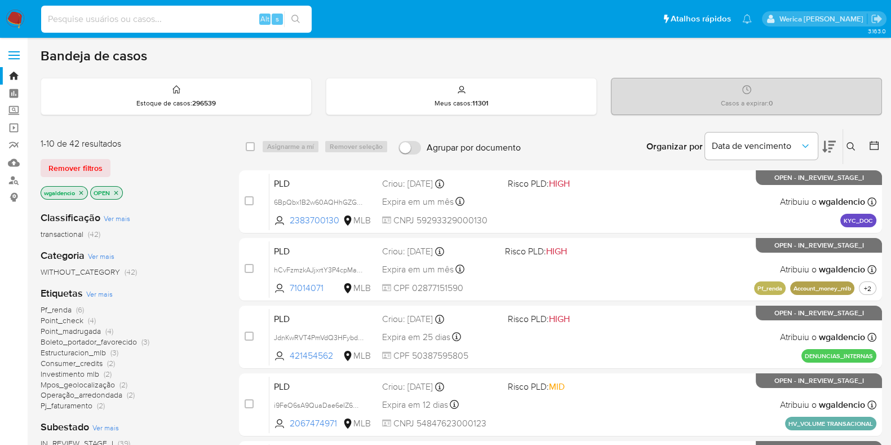
click at [181, 24] on input at bounding box center [176, 19] width 270 height 15
paste input "95029040"
type input "95029040"
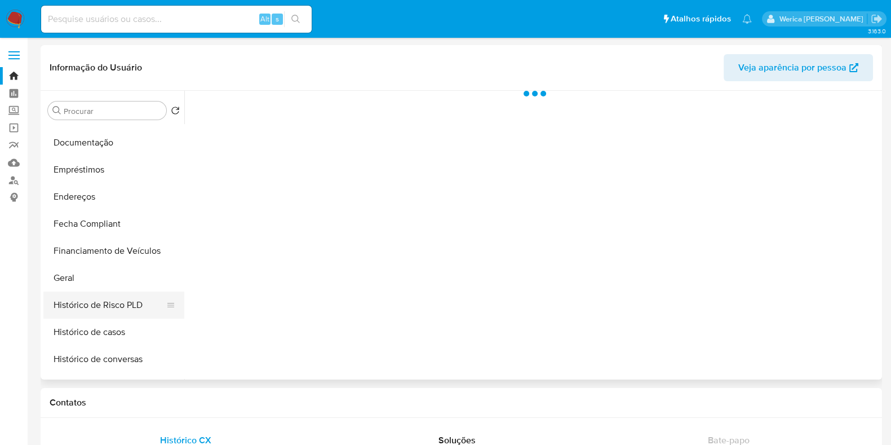
scroll to position [211, 0]
select select "10"
click at [128, 326] on button "Histórico de casos" at bounding box center [109, 332] width 132 height 27
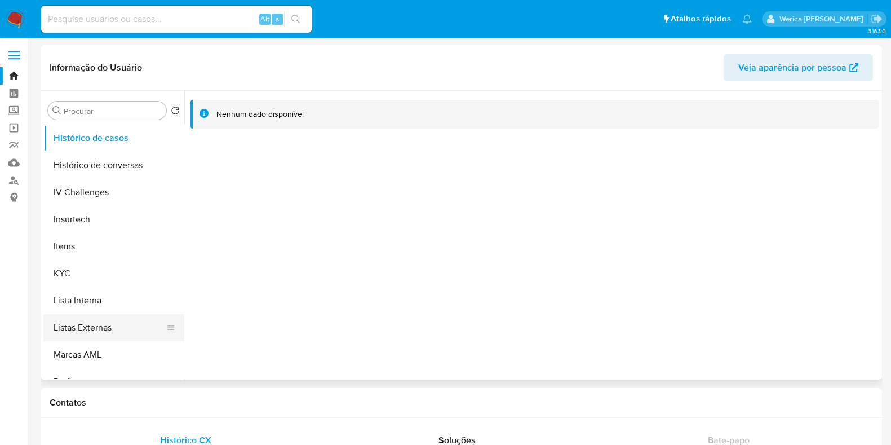
scroll to position [422, 0]
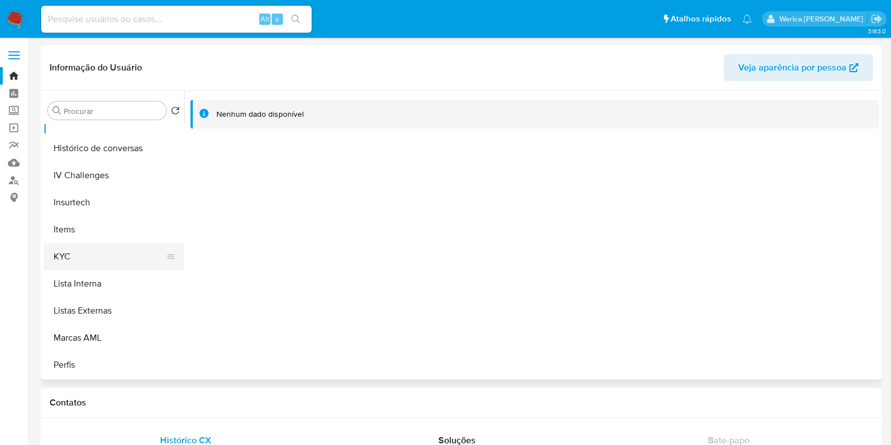
click at [97, 256] on button "KYC" at bounding box center [109, 256] width 132 height 27
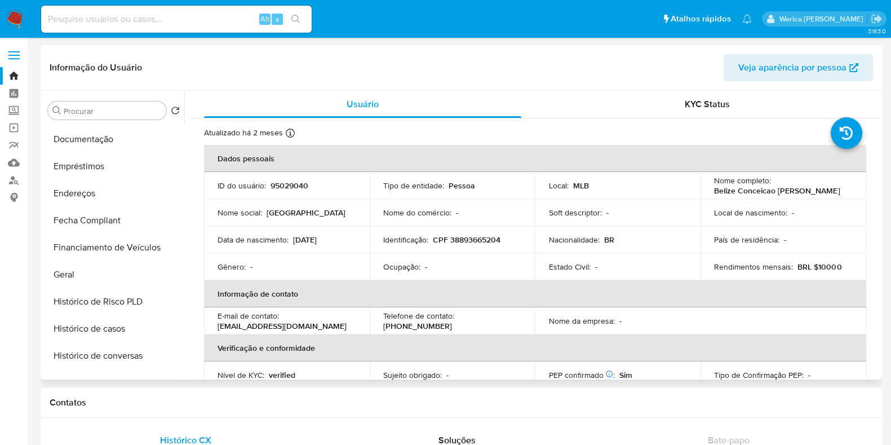
scroll to position [211, 0]
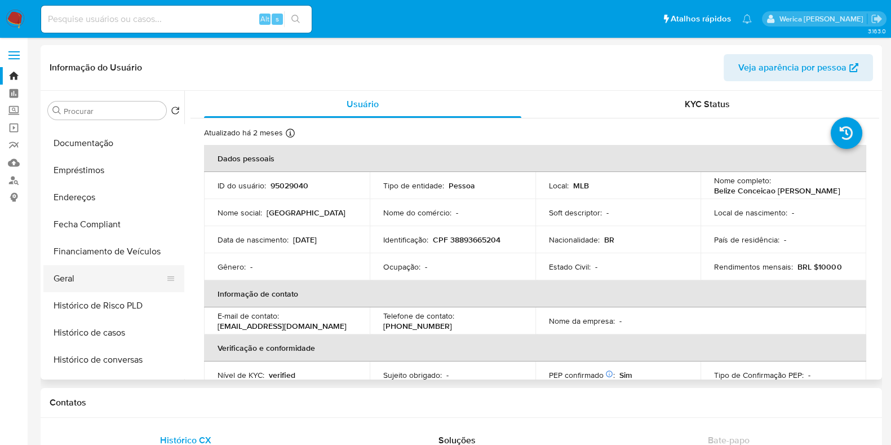
click at [107, 285] on button "Geral" at bounding box center [109, 278] width 132 height 27
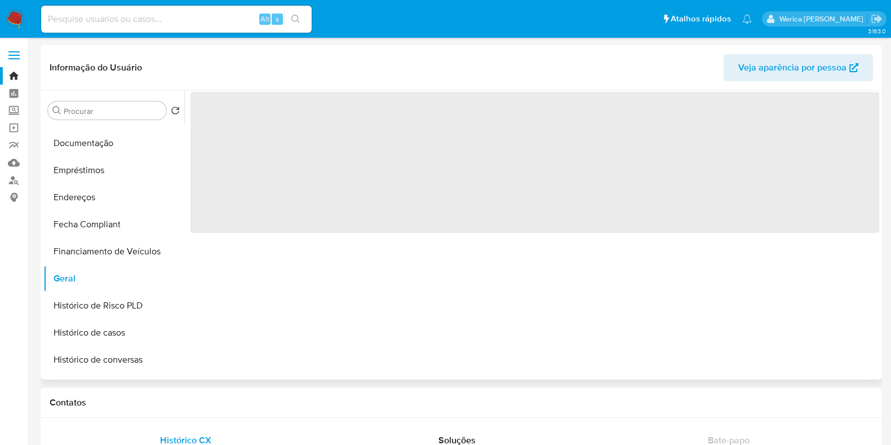
click at [374, 279] on div "‌" at bounding box center [531, 235] width 695 height 288
click at [377, 303] on div "‌" at bounding box center [531, 235] width 695 height 288
click at [379, 303] on div "‌" at bounding box center [531, 235] width 695 height 288
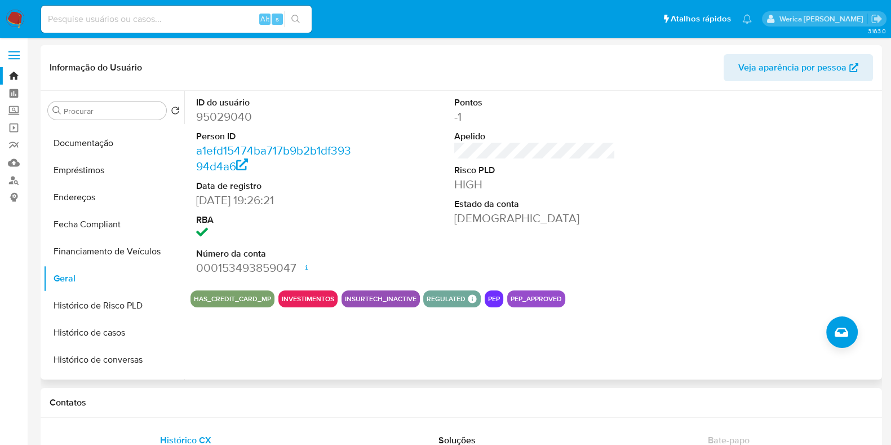
click at [738, 303] on div "HAS_CREDIT_CARD_MP INVESTIMENTOS INSURTECH_INACTIVE REGULATED REGULATED MLB BAC…" at bounding box center [534, 298] width 688 height 17
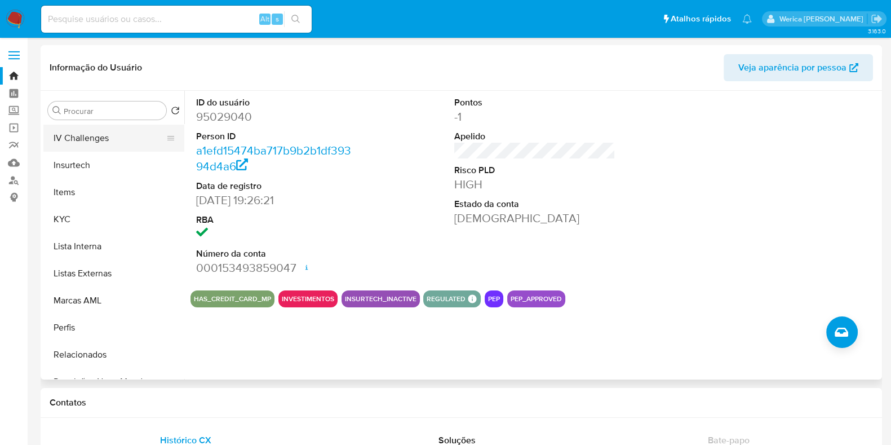
scroll to position [352, 0]
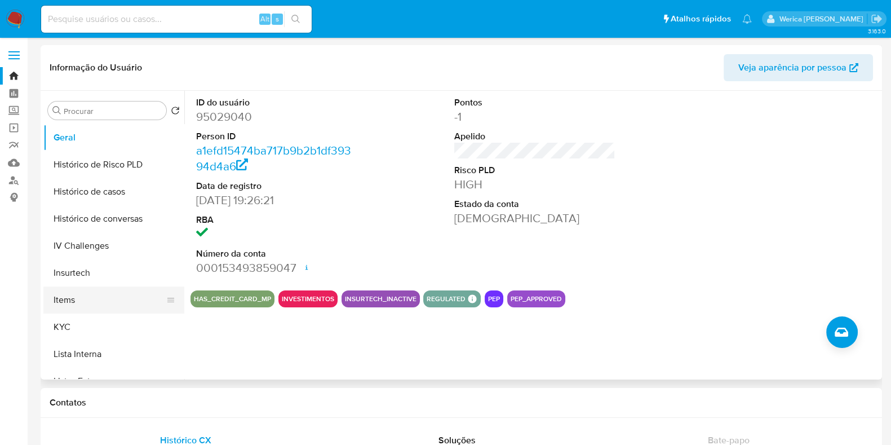
click at [111, 310] on button "Items" at bounding box center [109, 299] width 132 height 27
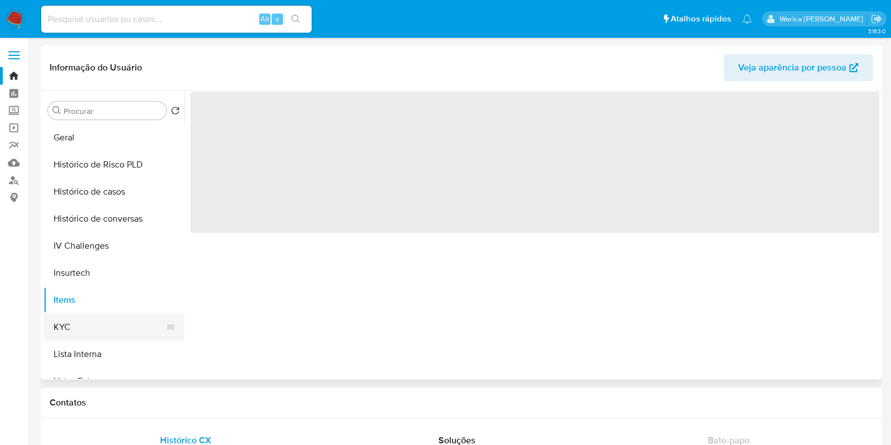
click at [111, 325] on button "KYC" at bounding box center [109, 326] width 132 height 27
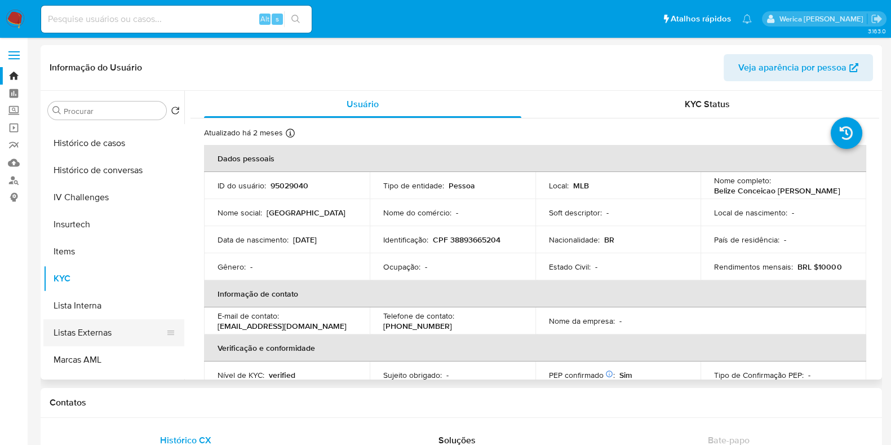
scroll to position [422, 0]
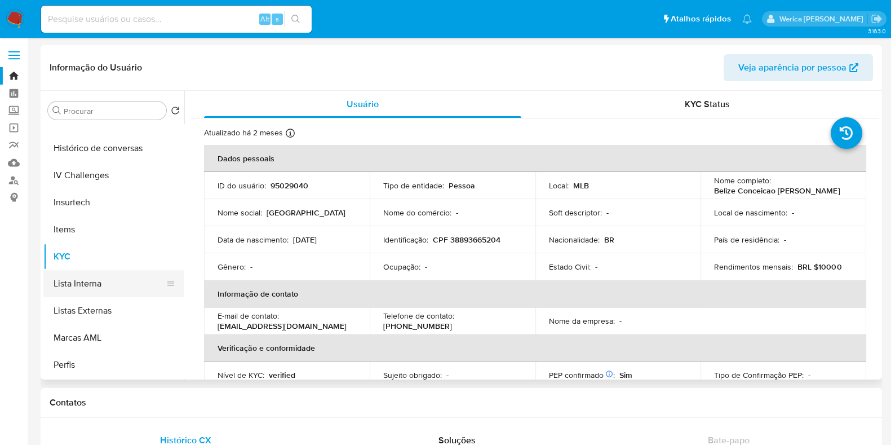
click at [103, 279] on button "Lista Interna" at bounding box center [109, 283] width 132 height 27
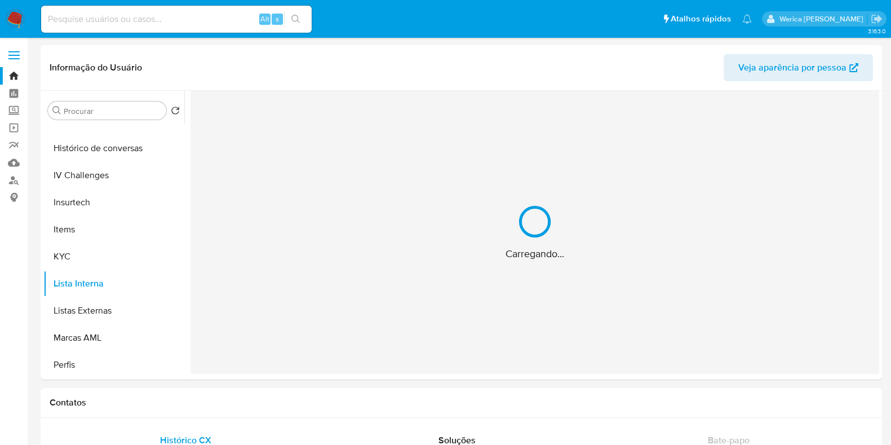
click at [412, 196] on div "Carregando..." at bounding box center [534, 232] width 688 height 283
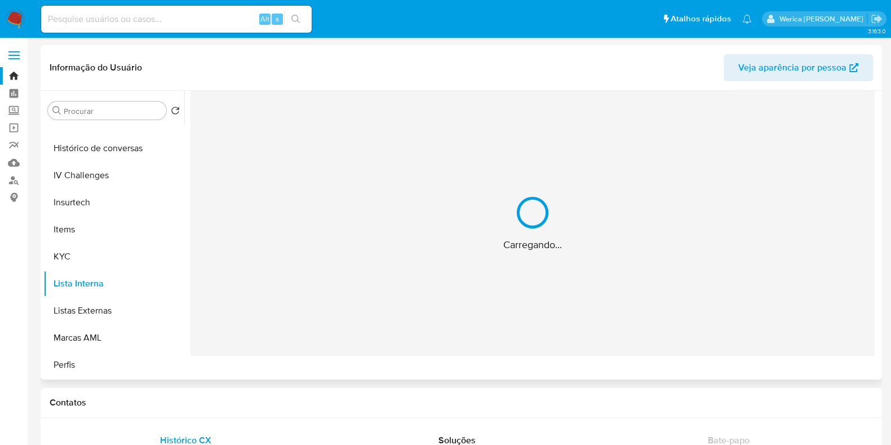
click at [270, 149] on div "Carregando..." at bounding box center [532, 223] width 684 height 265
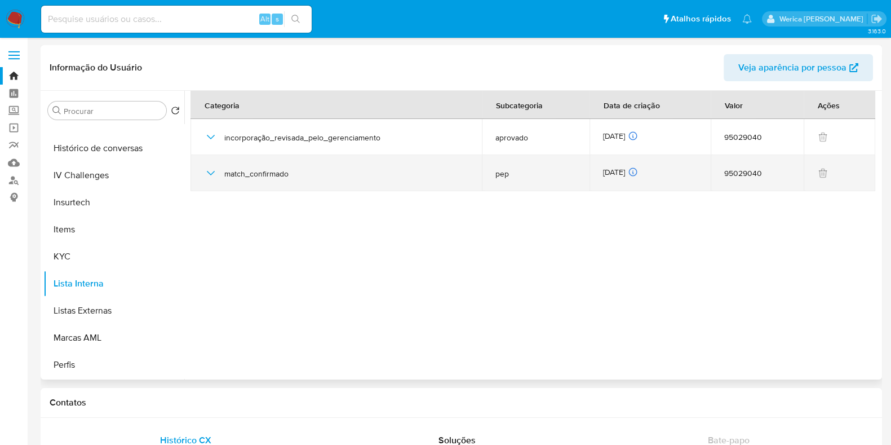
drag, startPoint x: 217, startPoint y: 165, endPoint x: 214, endPoint y: 175, distance: 10.5
click at [217, 167] on div "match_confirmado" at bounding box center [336, 173] width 264 height 36
click at [214, 182] on div "match_confirmado" at bounding box center [336, 173] width 264 height 36
click at [214, 172] on icon "button" at bounding box center [211, 173] width 14 height 14
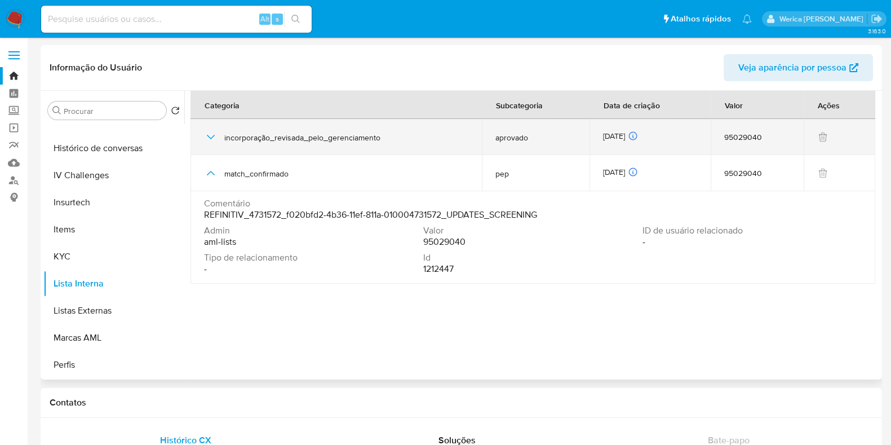
click at [204, 127] on div "incorporação_revisada_pelo_gerenciamento" at bounding box center [336, 137] width 264 height 36
click at [211, 137] on icon "button" at bounding box center [211, 137] width 8 height 5
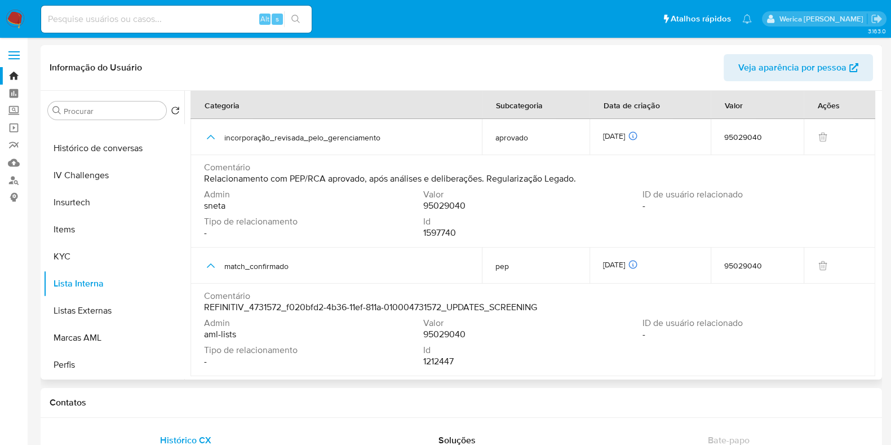
click at [362, 176] on span "Relacionamento com PEP/RCA aprovado, após análises e deliberações. Regularizaçã…" at bounding box center [390, 178] width 372 height 11
click at [352, 309] on span "REFINITIV_4731572_f020bfd2-4b36-11ef-811a-010004731572_UPDATES_SCREENING" at bounding box center [370, 306] width 333 height 11
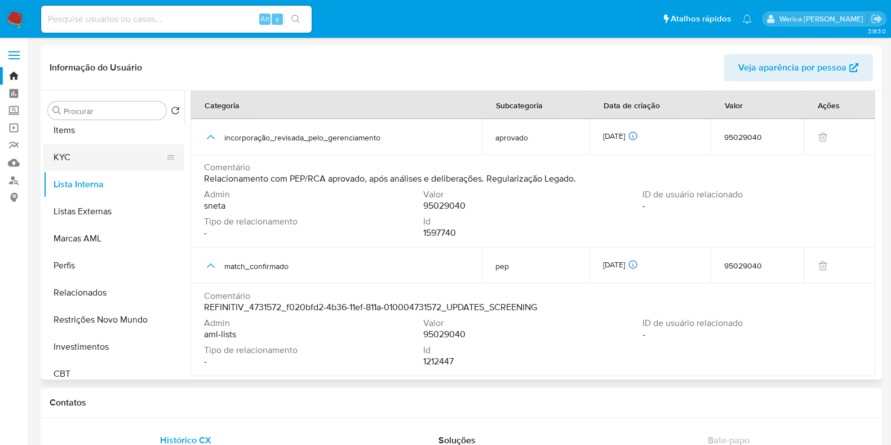
scroll to position [470, 0]
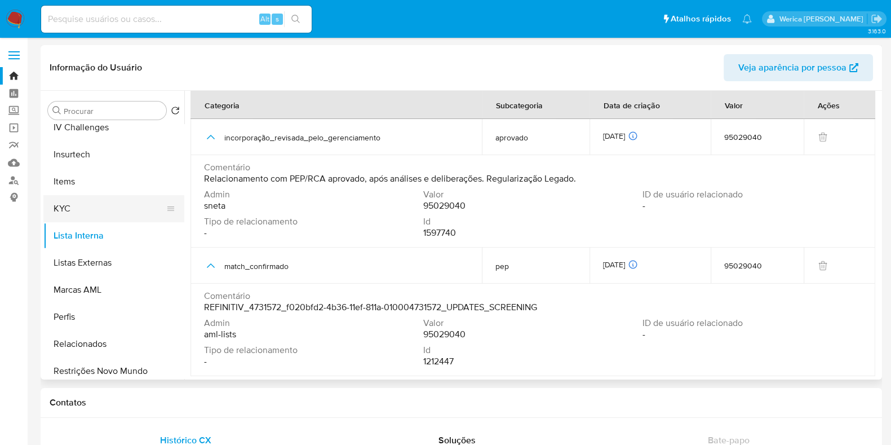
click at [78, 208] on button "KYC" at bounding box center [109, 208] width 132 height 27
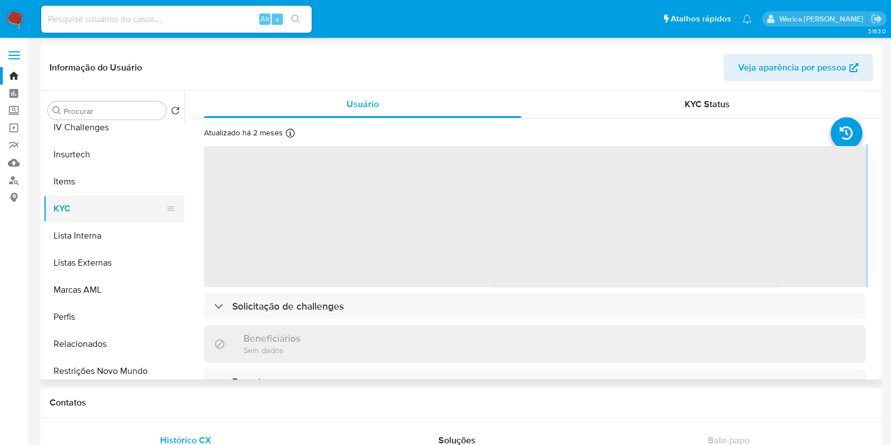
click at [527, 229] on span "‌" at bounding box center [534, 216] width 661 height 141
click at [513, 210] on span "‌" at bounding box center [534, 216] width 661 height 141
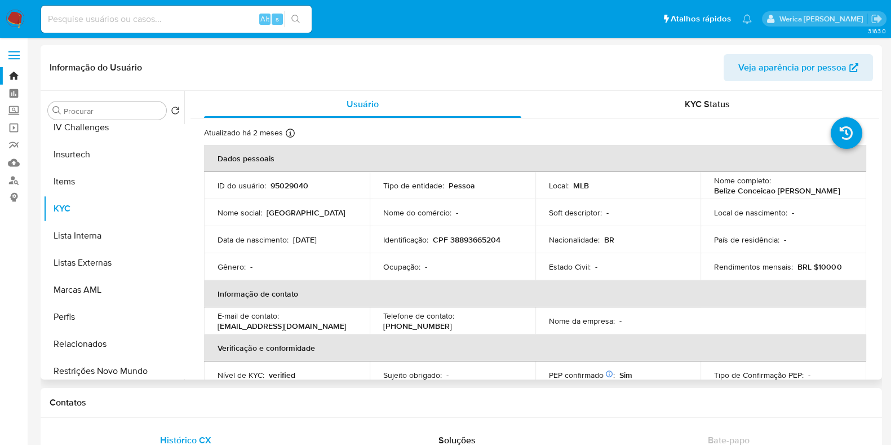
click at [417, 205] on td "Nome do comércio : -" at bounding box center [453, 212] width 166 height 27
click at [753, 190] on p "Belize Conceicao Costa Ramos" at bounding box center [777, 190] width 126 height 10
click at [750, 203] on td "Local de nascimento : -" at bounding box center [783, 212] width 166 height 27
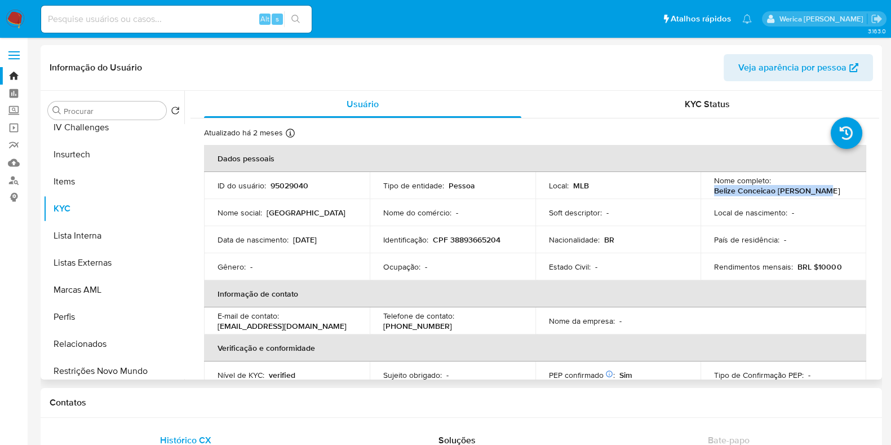
drag, startPoint x: 704, startPoint y: 187, endPoint x: 829, endPoint y: 190, distance: 124.6
click at [829, 190] on td "Nome completo : Belize Conceicao Costa Ramos" at bounding box center [783, 185] width 166 height 27
copy p "Belize Conceicao Costa Ramos"
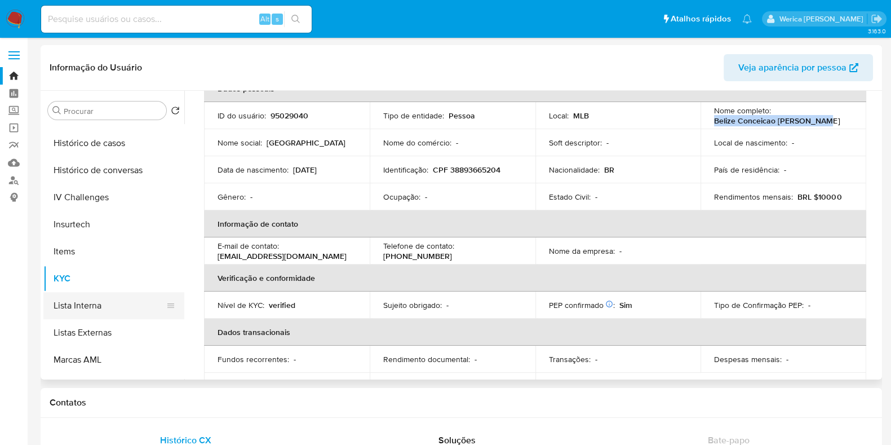
scroll to position [259, 0]
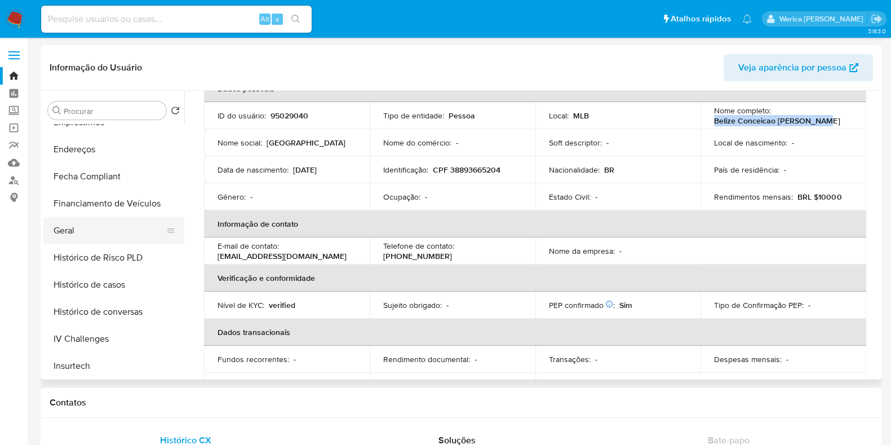
click at [100, 225] on button "Geral" at bounding box center [109, 230] width 132 height 27
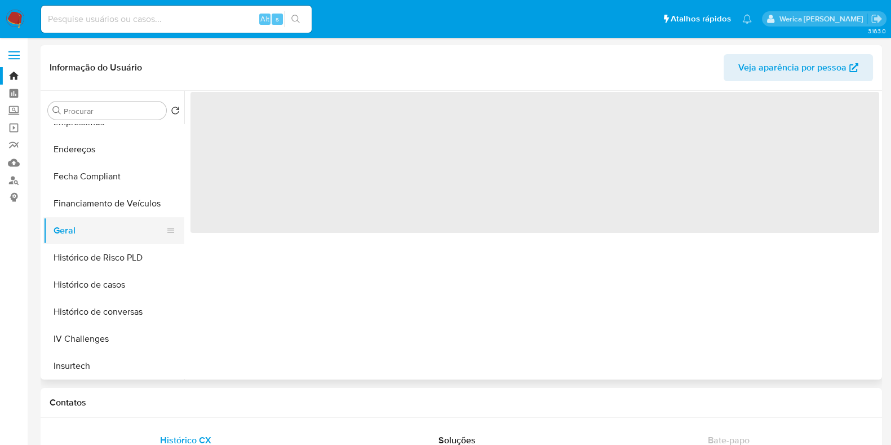
scroll to position [0, 0]
click at [412, 219] on span "‌" at bounding box center [534, 162] width 688 height 141
click at [401, 207] on span "‌" at bounding box center [534, 162] width 688 height 141
click at [385, 179] on span "‌" at bounding box center [534, 162] width 688 height 141
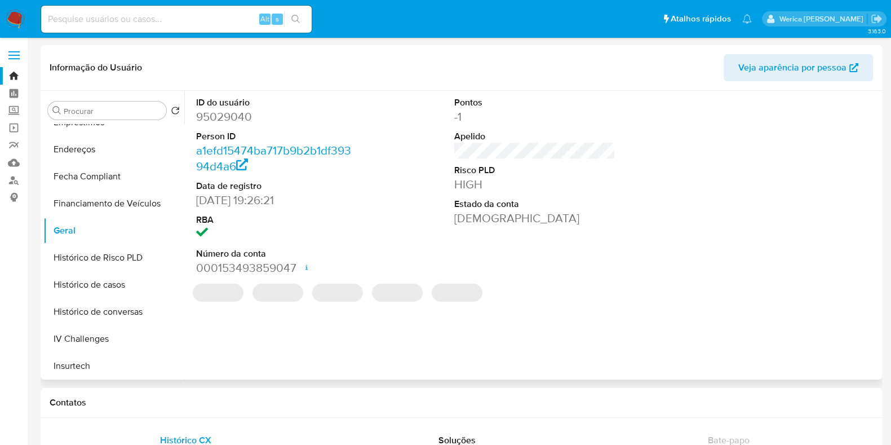
click at [373, 168] on div "ID do usuário 95029040 Person ID a1efd15474ba717b9b2b1df39394d4a6 Data de regis…" at bounding box center [534, 186] width 688 height 190
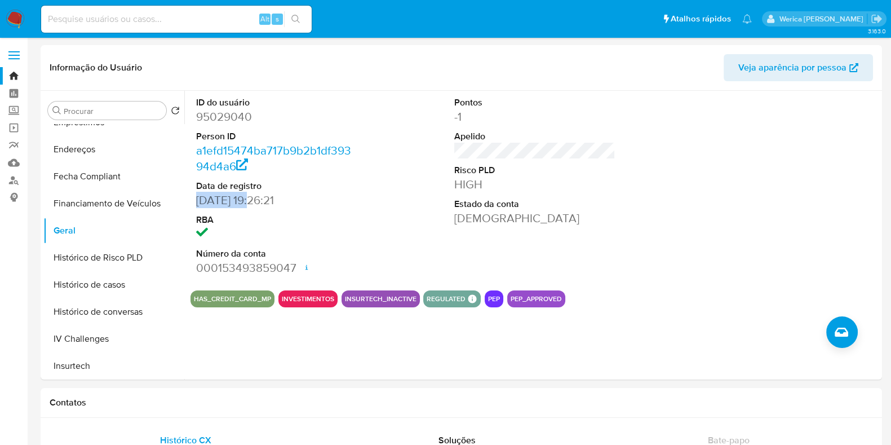
drag, startPoint x: 189, startPoint y: 203, endPoint x: 252, endPoint y: 200, distance: 63.7
click at [252, 200] on div "ID do usuário 95029040 Person ID a1efd15474ba717b9b2b1df39394d4a6 Data de regis…" at bounding box center [531, 235] width 695 height 288
copy dd "26/11/2009"
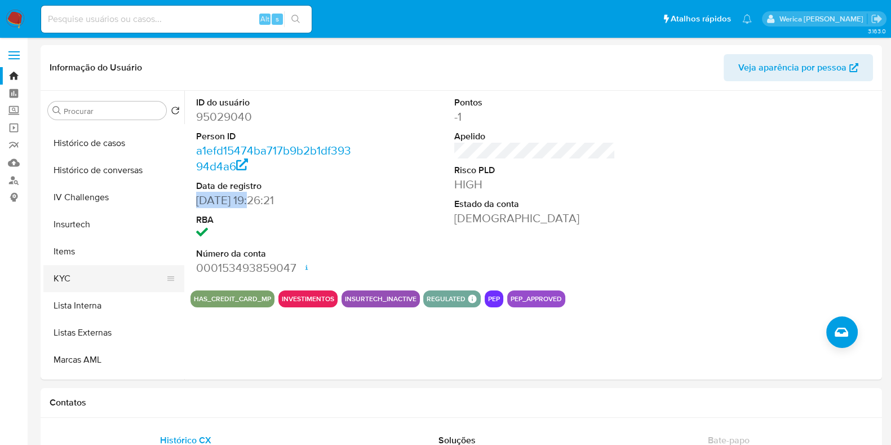
click at [74, 270] on button "KYC" at bounding box center [109, 278] width 132 height 27
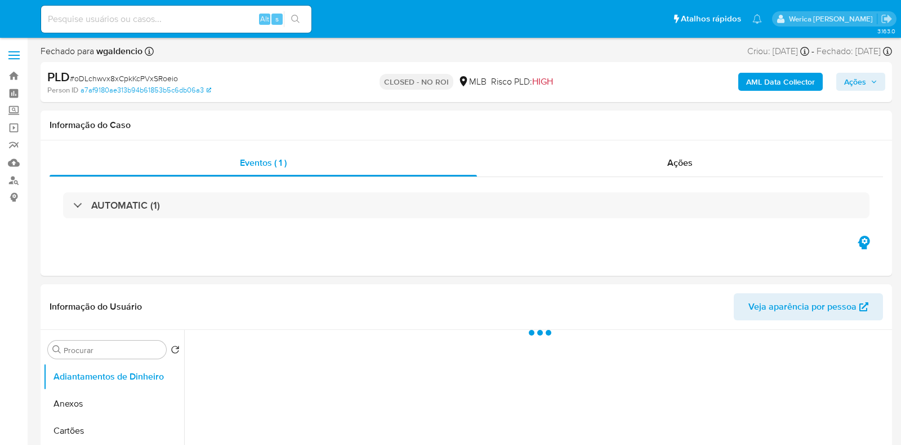
select select "10"
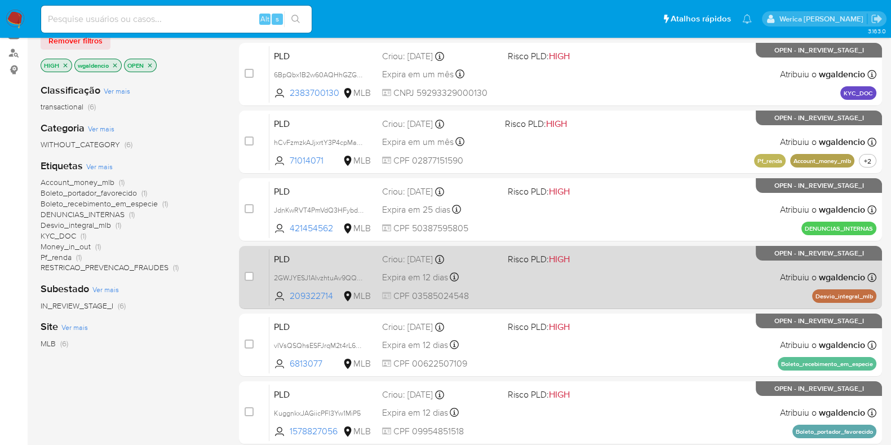
scroll to position [241, 0]
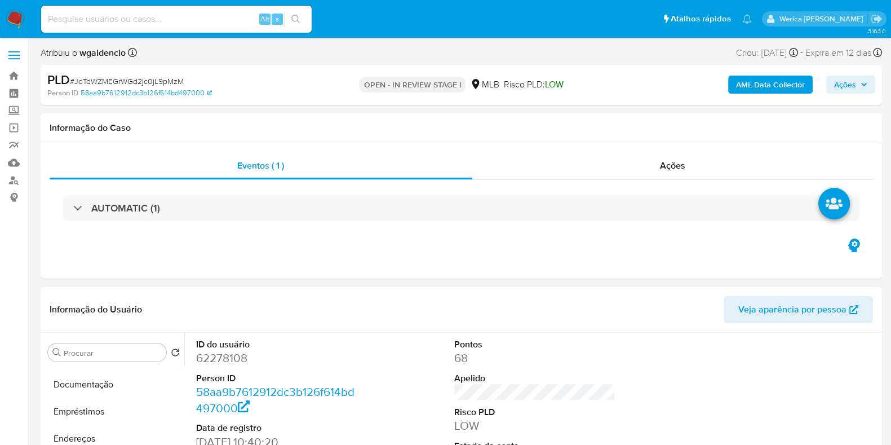
click at [241, 358] on dd "62278108" at bounding box center [276, 358] width 161 height 16
copy dd "62278108"
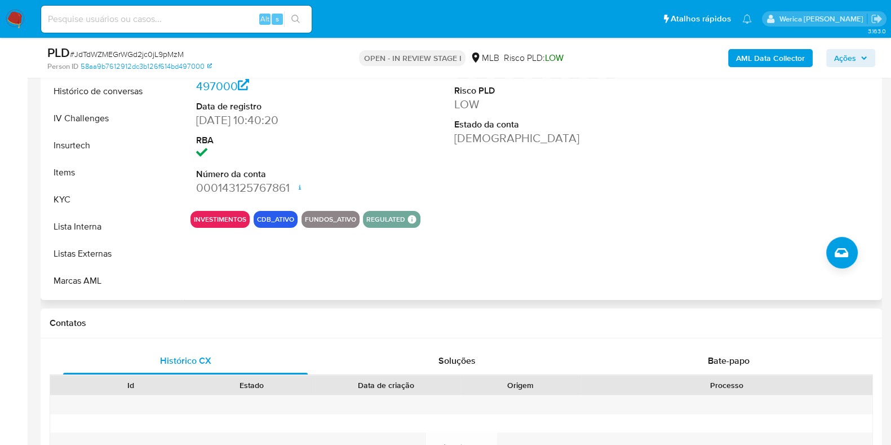
scroll to position [423, 0]
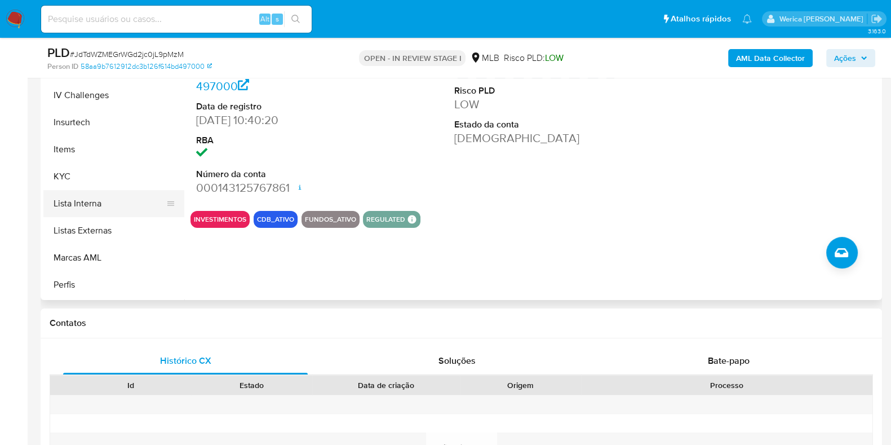
click at [127, 190] on button "Lista Interna" at bounding box center [109, 203] width 132 height 27
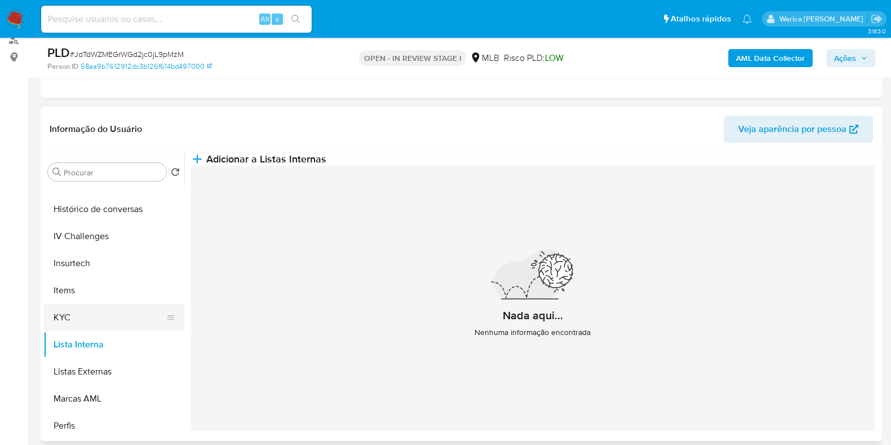
click at [125, 325] on button "KYC" at bounding box center [109, 317] width 132 height 27
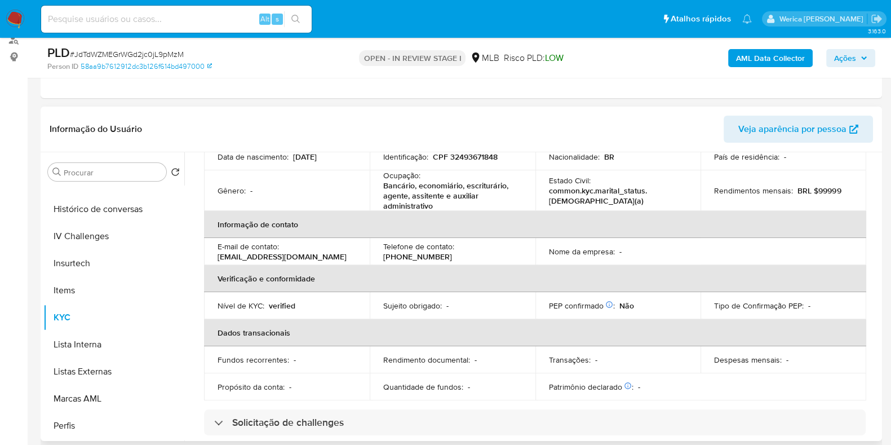
scroll to position [0, 0]
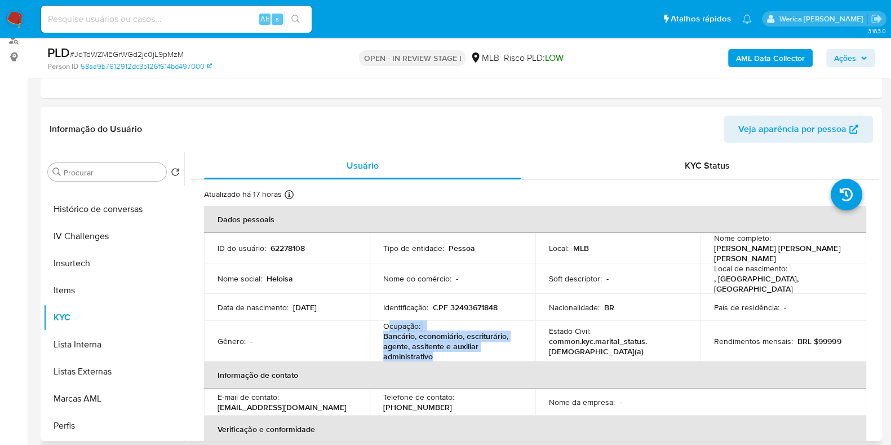
drag, startPoint x: 387, startPoint y: 319, endPoint x: 444, endPoint y: 353, distance: 66.5
click at [445, 353] on div "Ocupação : Bancário, economiário, escriturário, agente, assitente e auxiliar ad…" at bounding box center [452, 341] width 139 height 41
copy div "cupação : Bancário, economiário, escriturário, agente, assitente e auxiliar adm…"
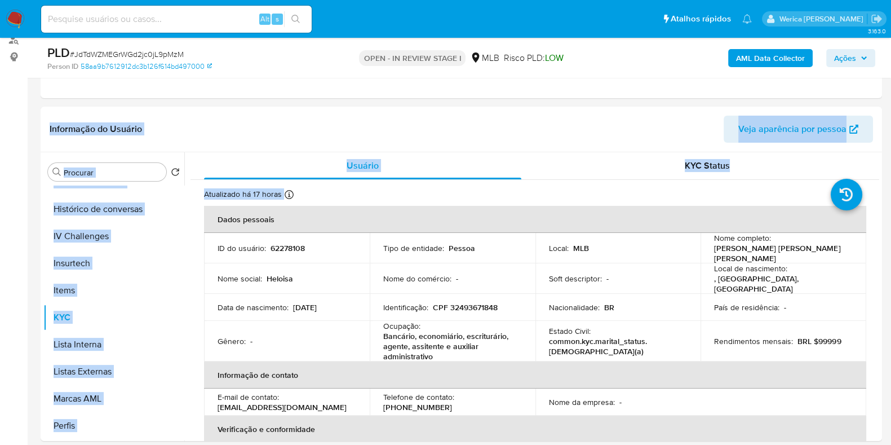
drag, startPoint x: 901, startPoint y: 154, endPoint x: 901, endPoint y: 230, distance: 76.1
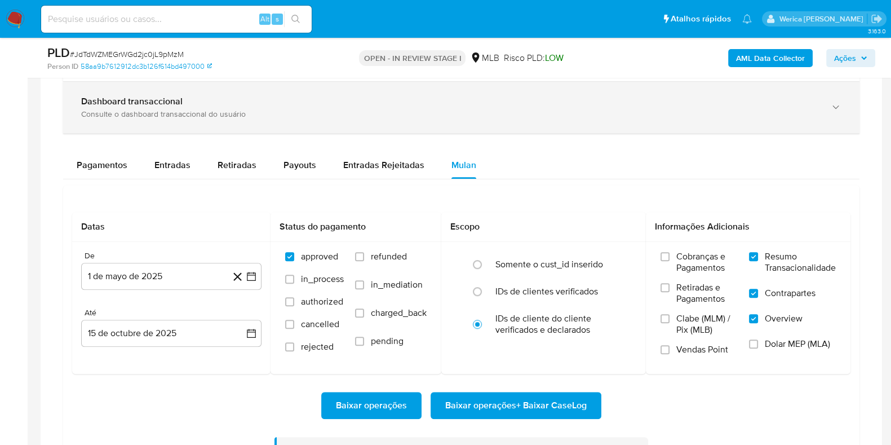
scroll to position [734, 0]
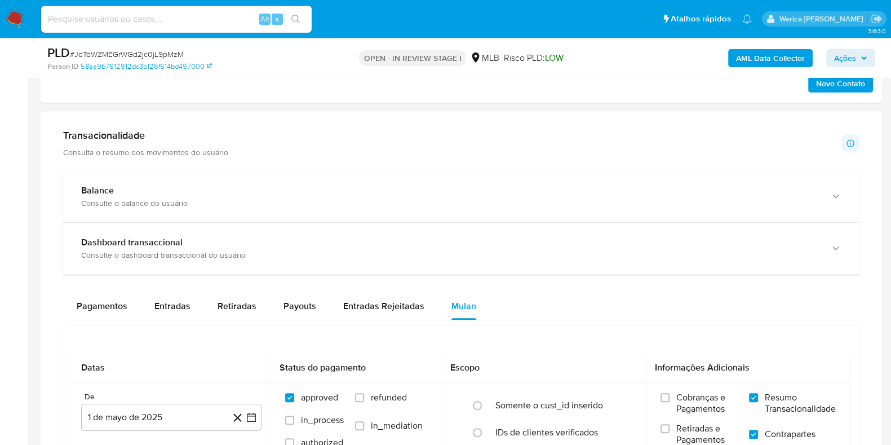
click at [255, 152] on div "Transacionalidade Consulta o resumo dos movimentos do usuário Informações trans…" at bounding box center [461, 143] width 796 height 28
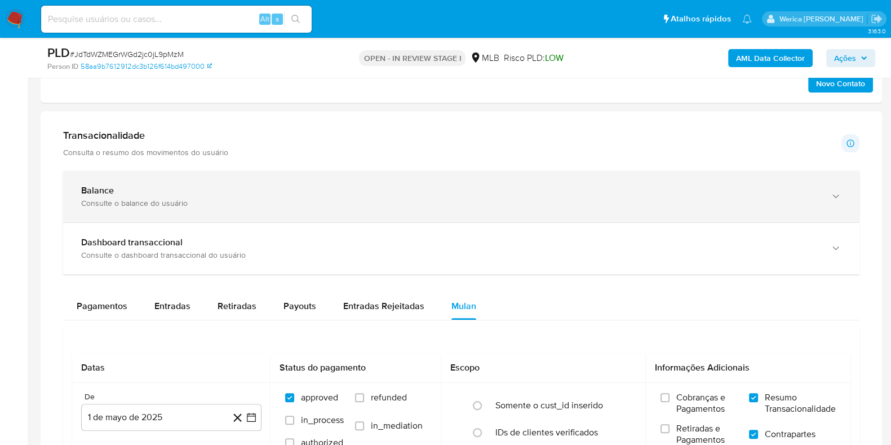
click at [259, 190] on div "Balance" at bounding box center [450, 190] width 738 height 11
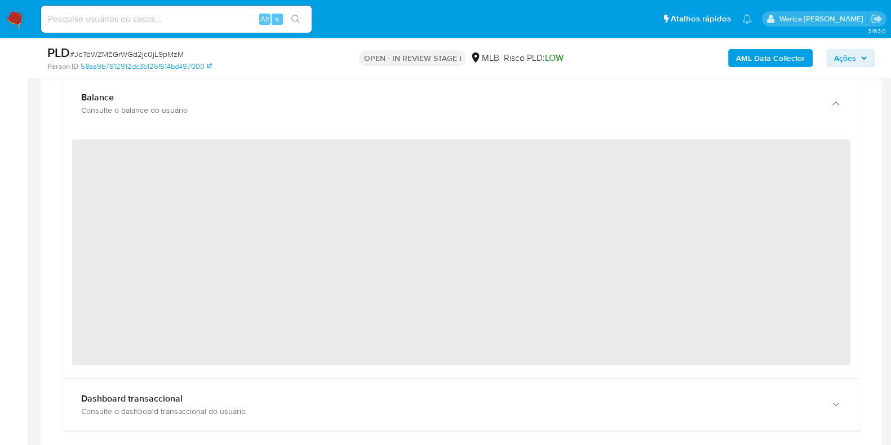
scroll to position [805, 0]
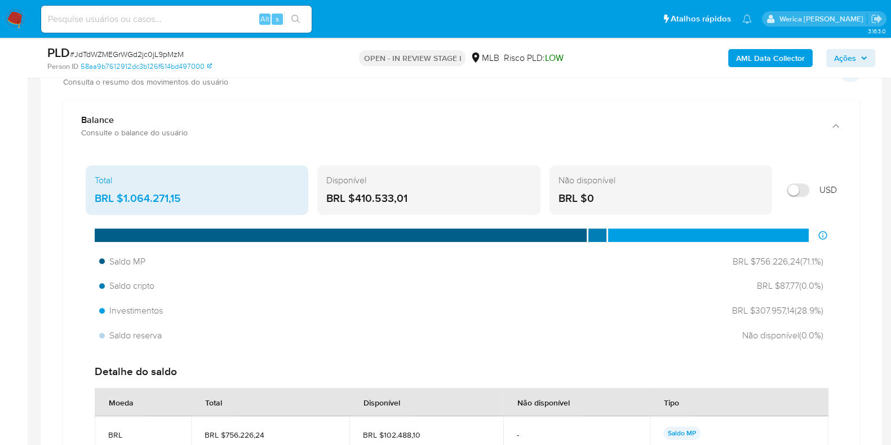
drag, startPoint x: 121, startPoint y: 198, endPoint x: 200, endPoint y: 203, distance: 79.0
click at [200, 203] on div "BRL $1.064.271,15" at bounding box center [197, 198] width 205 height 15
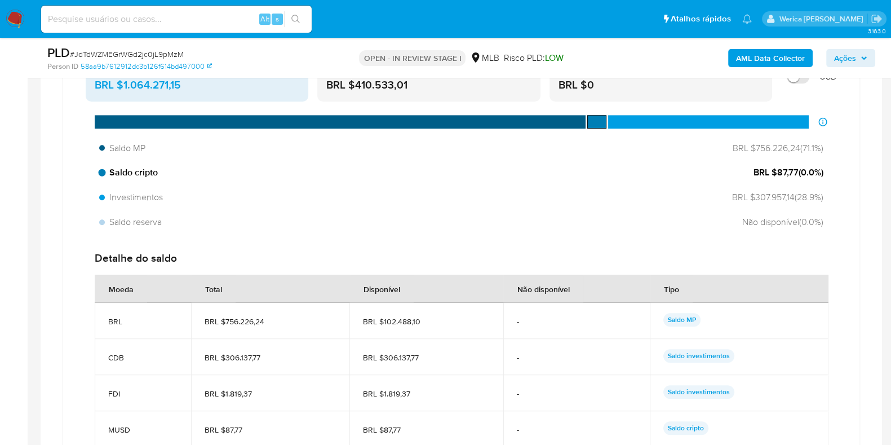
scroll to position [1016, 0]
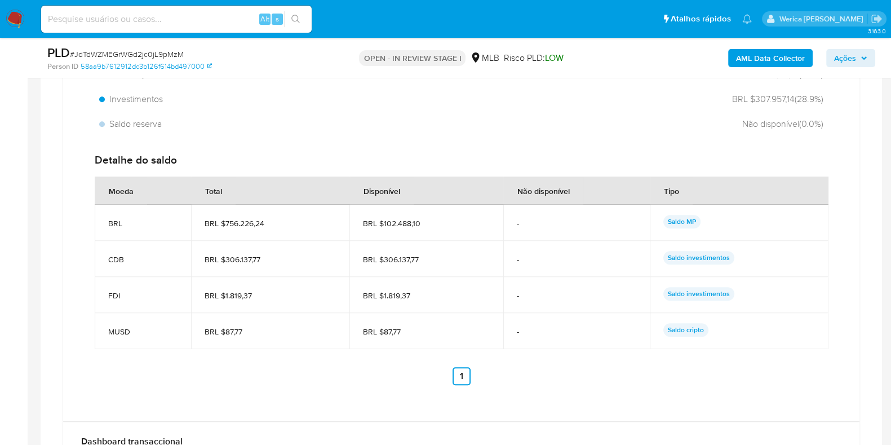
click at [245, 219] on span "BRL $756.226,24" at bounding box center [270, 223] width 131 height 10
drag, startPoint x: 220, startPoint y: 219, endPoint x: 276, endPoint y: 217, distance: 56.4
click at [276, 218] on span "BRL $756.226,24" at bounding box center [270, 223] width 131 height 10
click at [214, 272] on td "BRL $306.137,77" at bounding box center [270, 259] width 158 height 36
drag, startPoint x: 221, startPoint y: 257, endPoint x: 272, endPoint y: 257, distance: 51.3
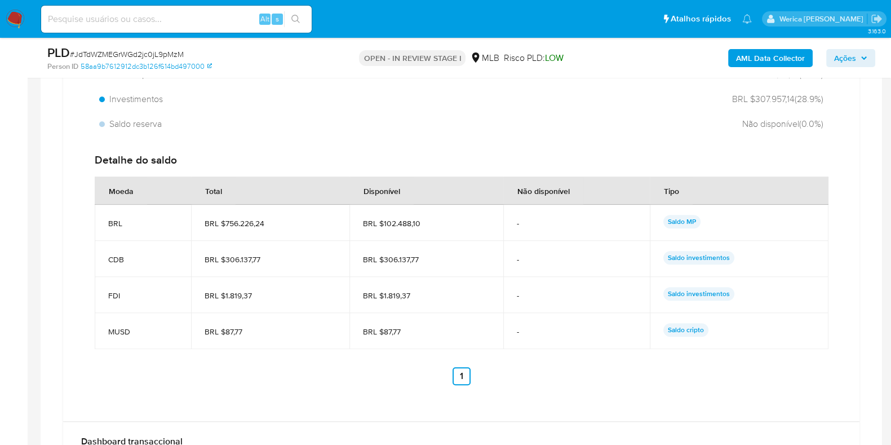
click at [272, 257] on span "BRL $306.137,77" at bounding box center [270, 259] width 131 height 10
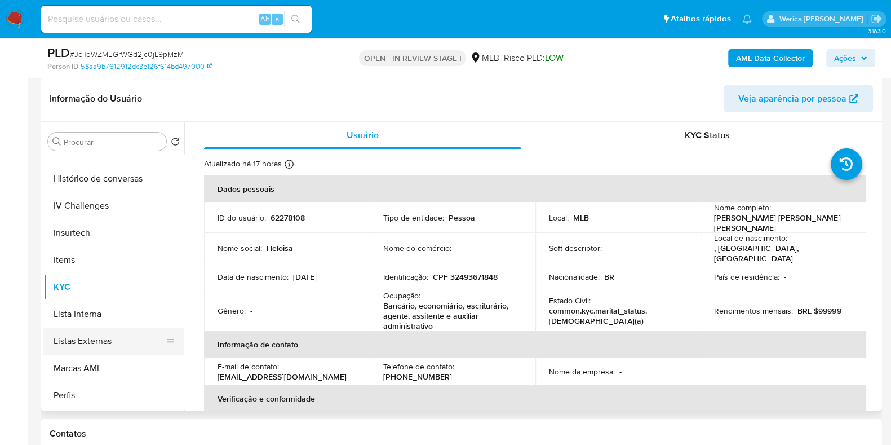
scroll to position [281, 0]
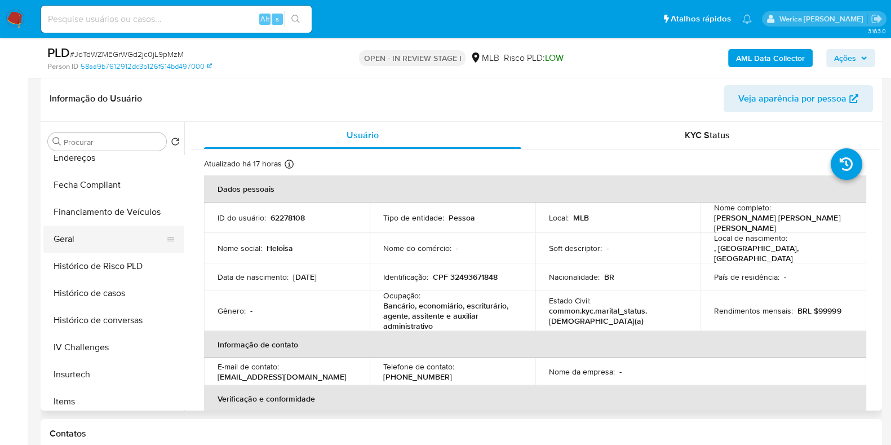
click at [109, 237] on button "Geral" at bounding box center [109, 238] width 132 height 27
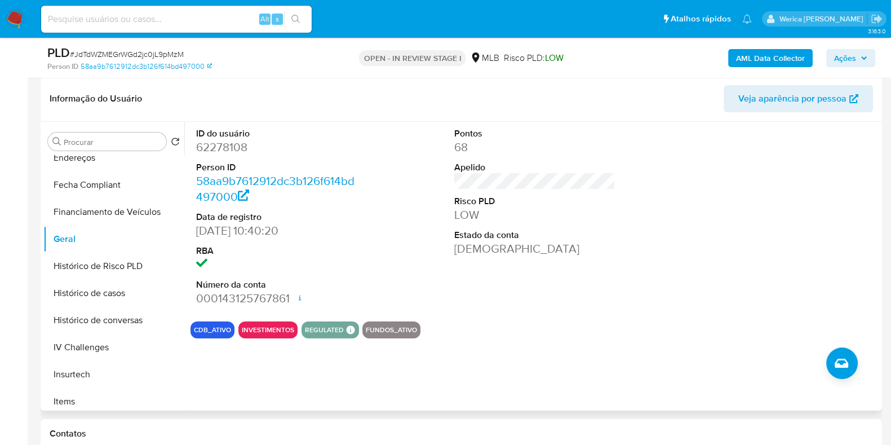
click at [735, 250] on div at bounding box center [793, 217] width 172 height 190
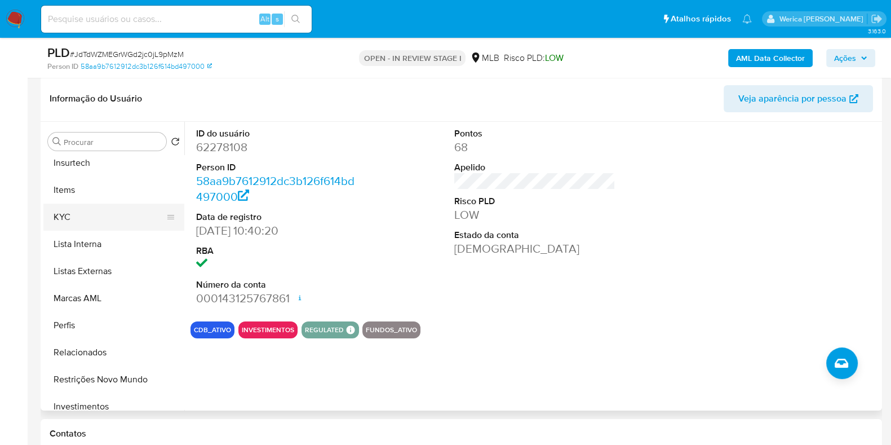
click at [95, 212] on button "KYC" at bounding box center [109, 216] width 132 height 27
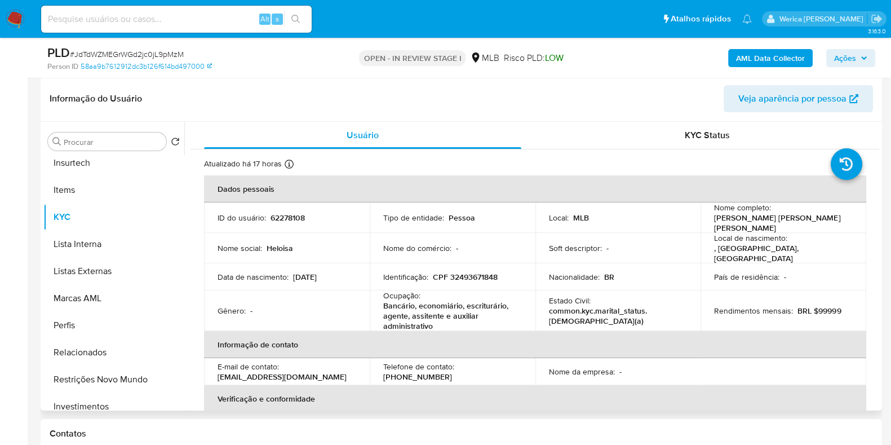
click at [725, 296] on td "Rendimentos mensais : BRL $99999" at bounding box center [783, 310] width 166 height 41
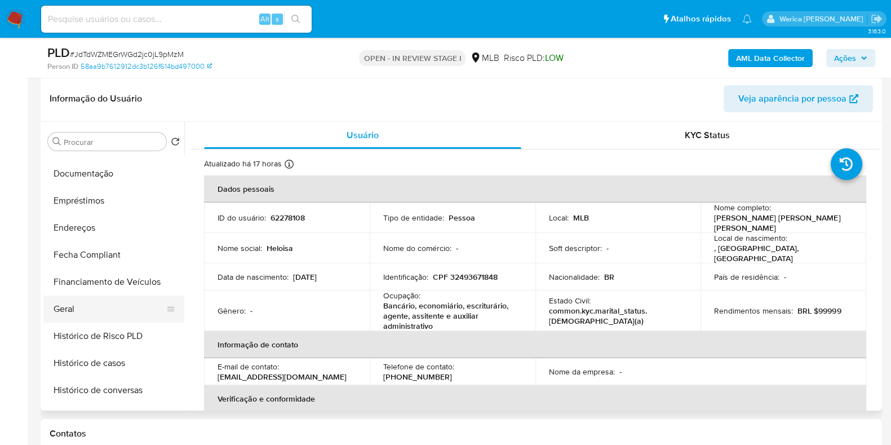
scroll to position [140, 0]
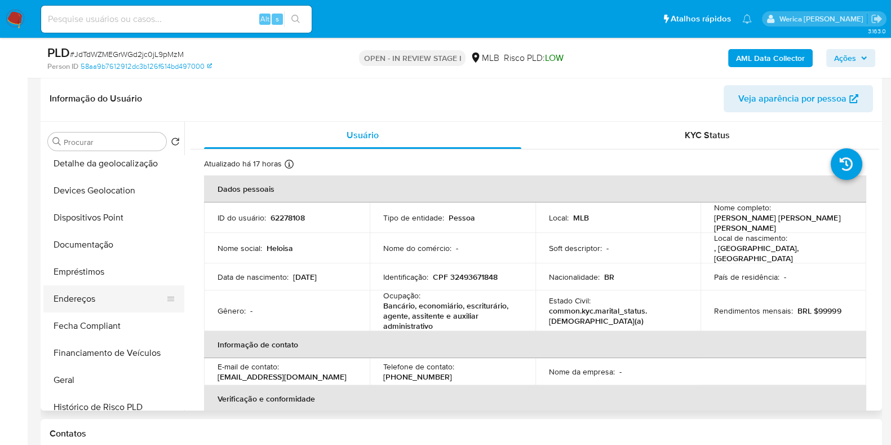
click at [109, 298] on button "Endereços" at bounding box center [109, 298] width 132 height 27
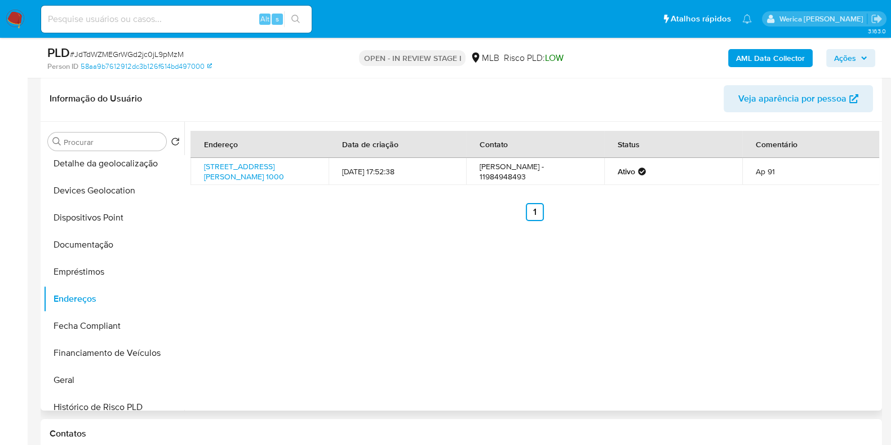
click at [683, 314] on div "Endereço Data de criação Contato Status Comentário Avenida Paes De Barros 1000,…" at bounding box center [531, 266] width 695 height 288
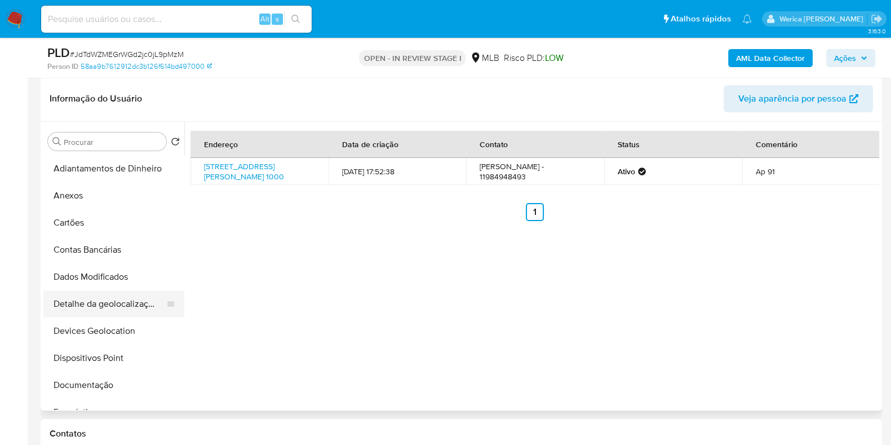
click at [134, 304] on button "Detalhe da geolocalização" at bounding box center [109, 303] width 132 height 27
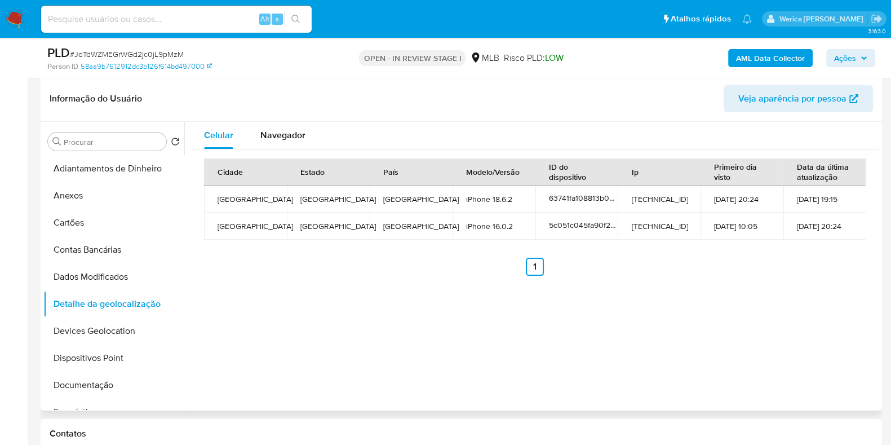
click at [641, 293] on div "Celular Navegador Cidade Estado País Modelo/Versão ID do dispositivo Ip Primeir…" at bounding box center [531, 266] width 695 height 288
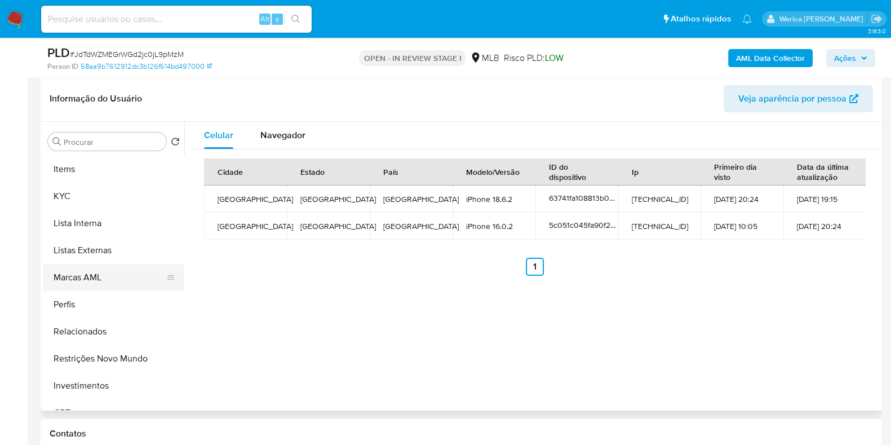
scroll to position [563, 0]
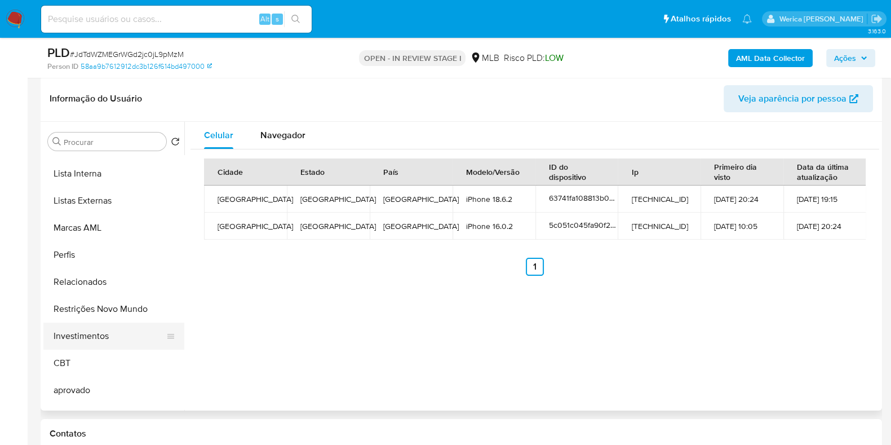
click at [127, 323] on button "Investimentos" at bounding box center [109, 335] width 132 height 27
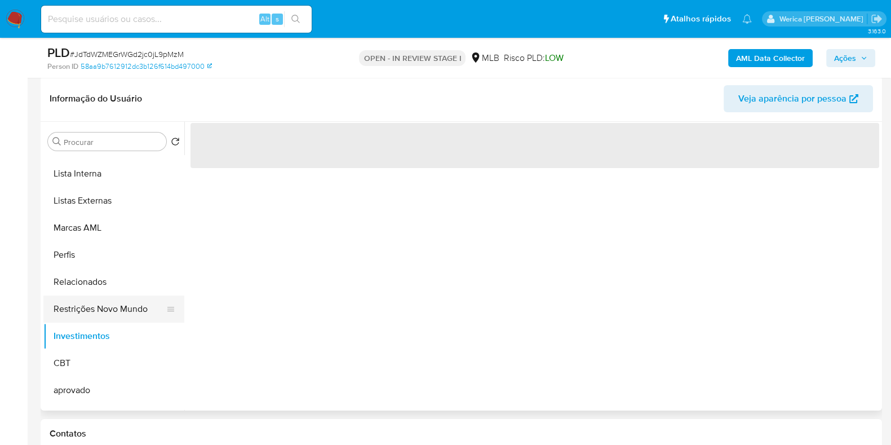
click at [125, 304] on button "Restrições Novo Mundo" at bounding box center [109, 308] width 132 height 27
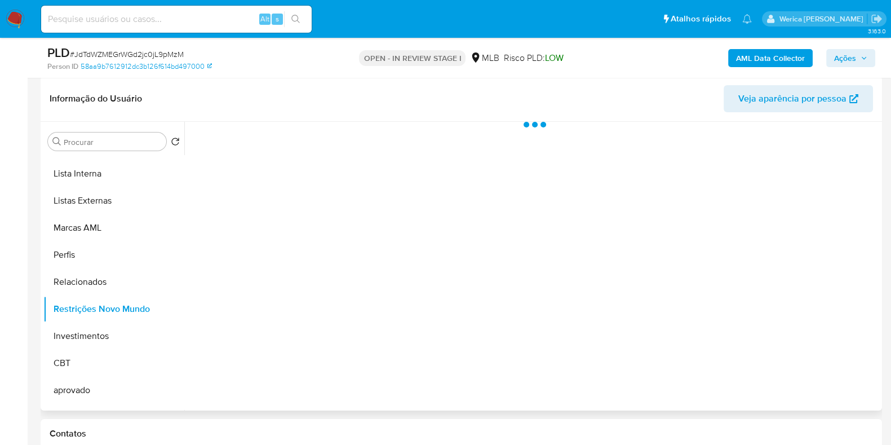
click at [247, 212] on div at bounding box center [531, 266] width 695 height 288
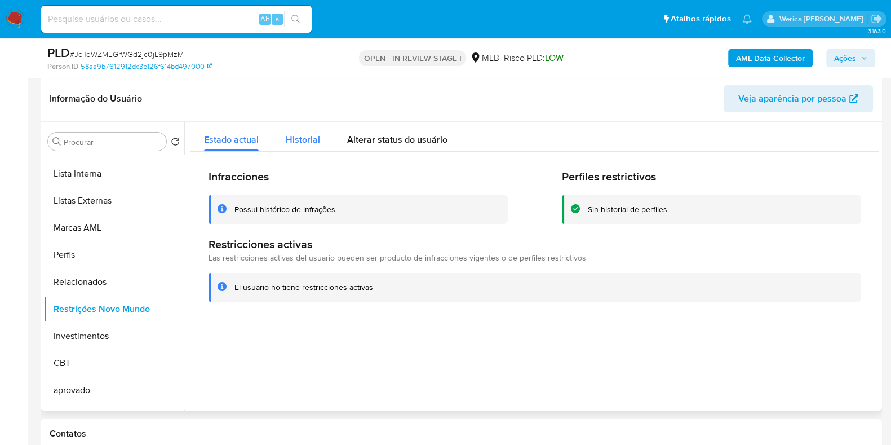
click at [305, 134] on span "Historial" at bounding box center [303, 139] width 34 height 13
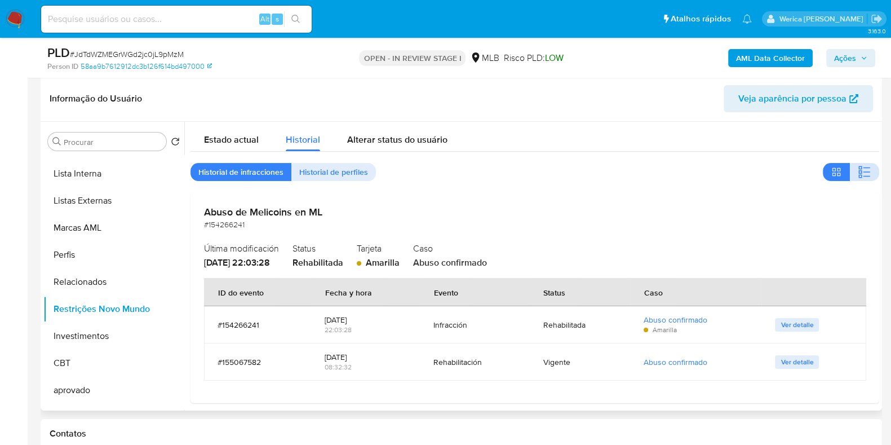
click at [862, 163] on button "button" at bounding box center [864, 172] width 29 height 18
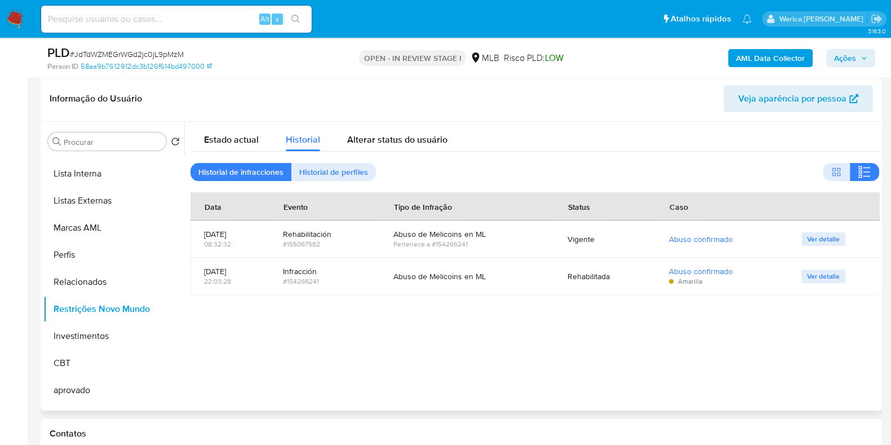
click at [738, 370] on div at bounding box center [531, 266] width 695 height 288
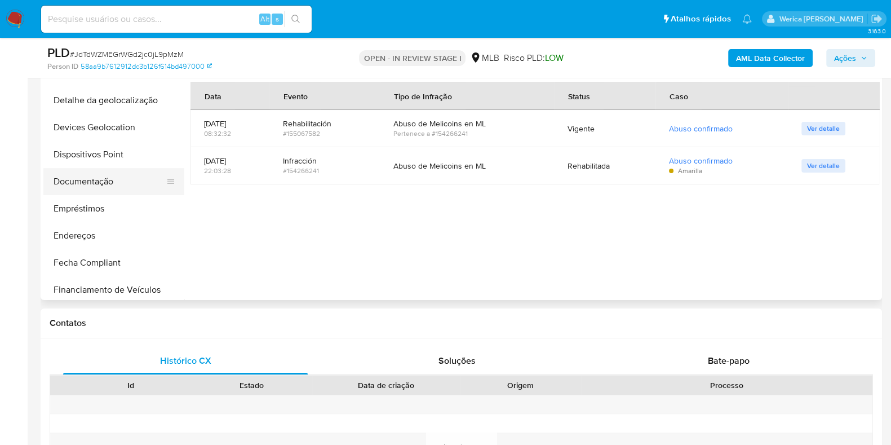
scroll to position [48, 0]
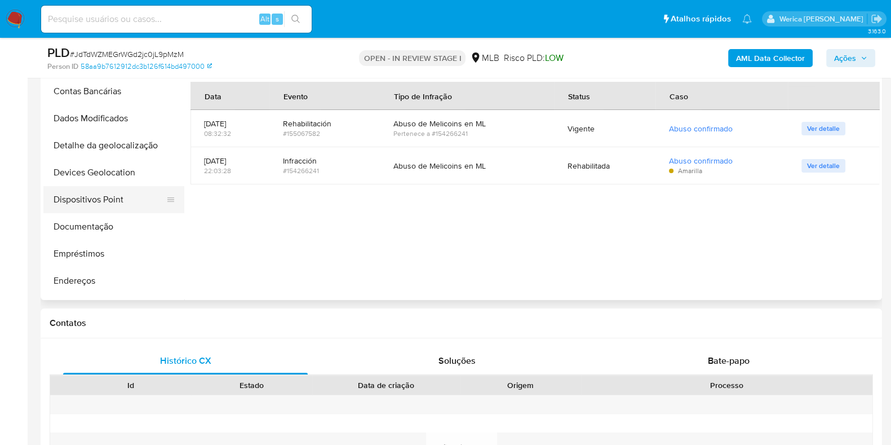
click at [131, 197] on button "Dispositivos Point" at bounding box center [109, 199] width 132 height 27
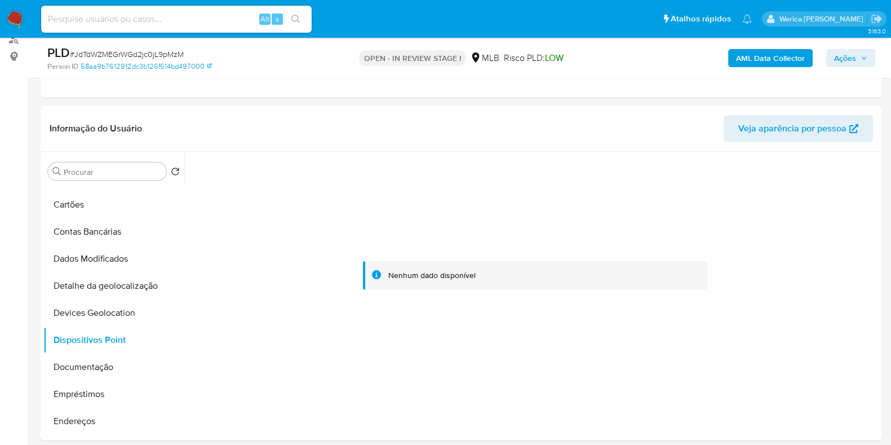
scroll to position [140, 0]
click at [571, 359] on div at bounding box center [534, 276] width 688 height 248
click at [784, 310] on div at bounding box center [534, 276] width 688 height 248
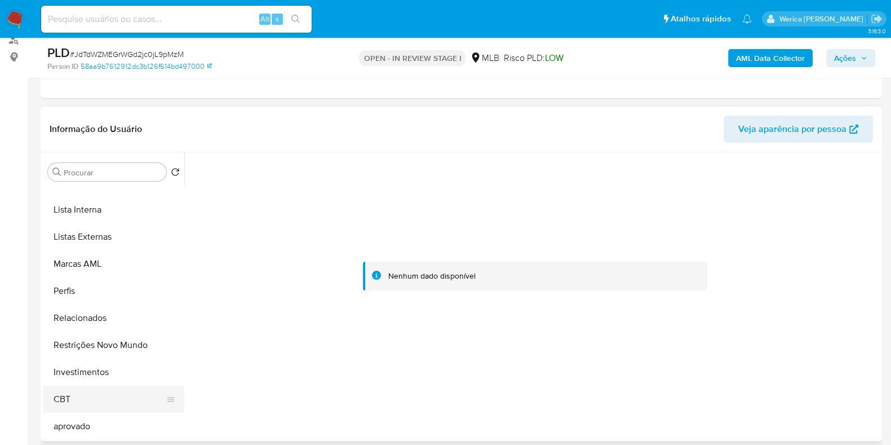
scroll to position [611, 0]
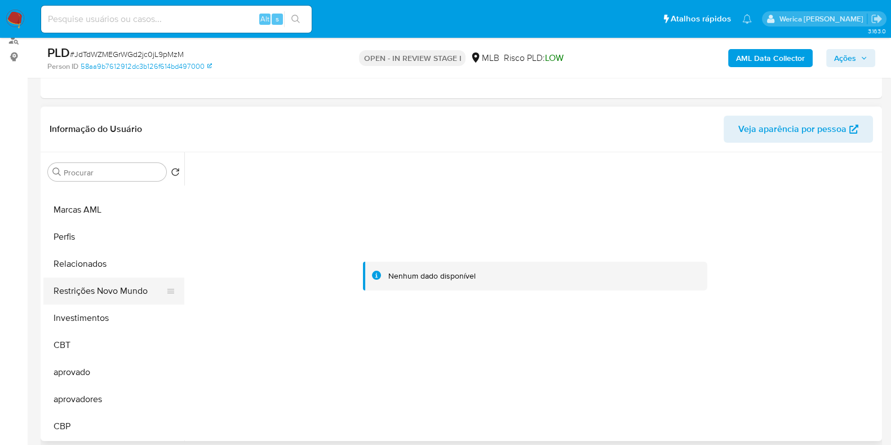
click at [118, 295] on button "Restrições Novo Mundo" at bounding box center [109, 290] width 132 height 27
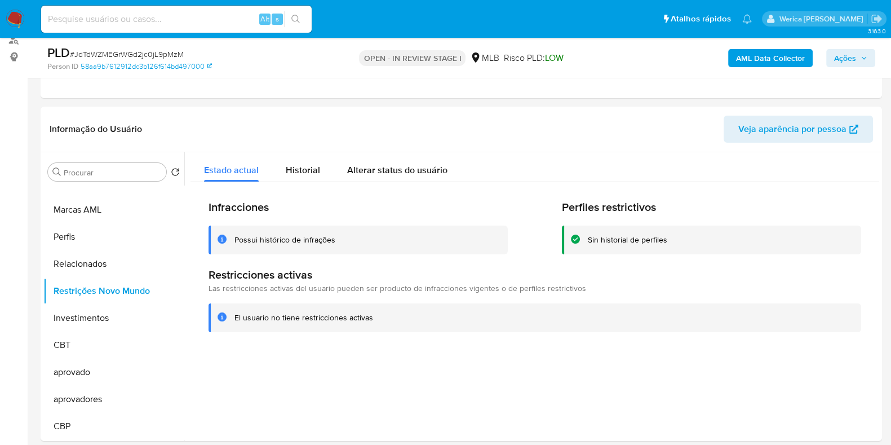
click at [355, 219] on div "Infracciones Possui histórico de infrações" at bounding box center [357, 227] width 299 height 54
click at [317, 168] on span "Historial" at bounding box center [303, 169] width 34 height 13
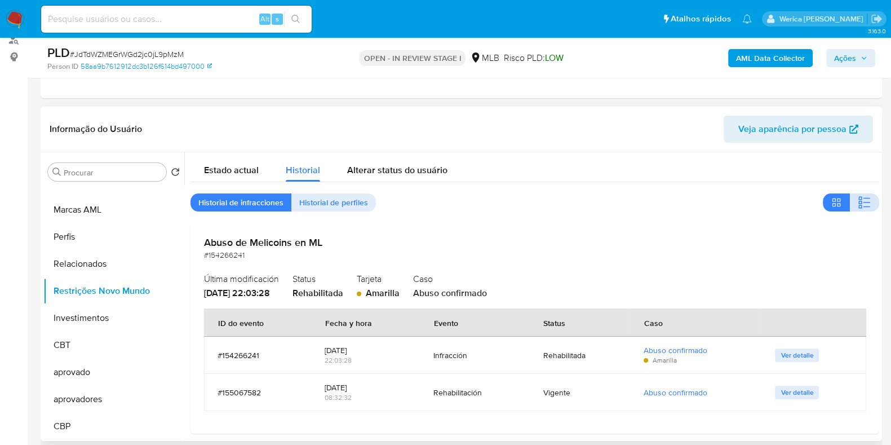
click at [858, 203] on icon "button" at bounding box center [859, 202] width 3 height 3
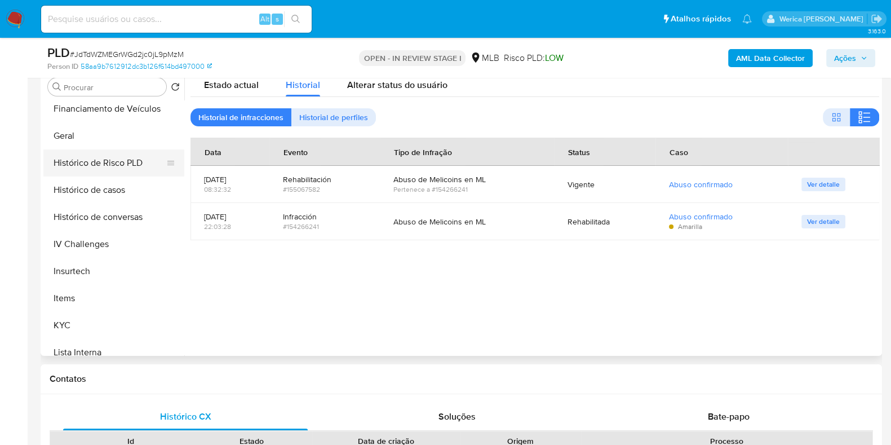
scroll to position [189, 0]
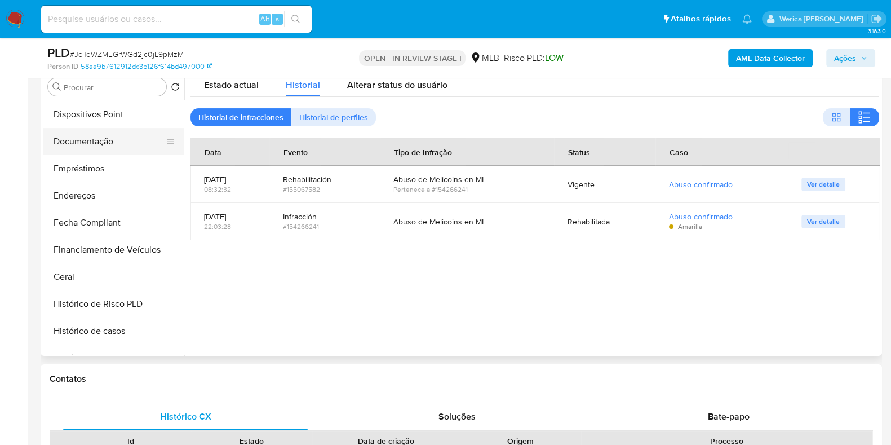
click at [99, 134] on button "Documentação" at bounding box center [109, 141] width 132 height 27
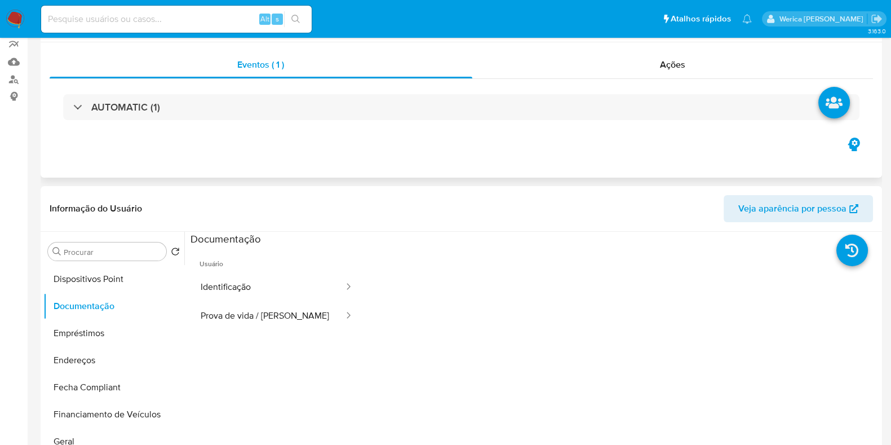
scroll to position [14, 0]
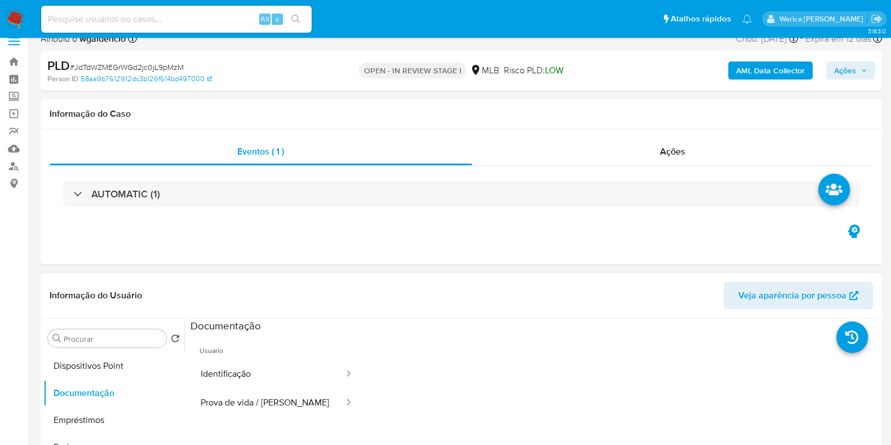
click at [273, 357] on span "Usuário" at bounding box center [276, 345] width 172 height 27
click at [250, 383] on button "Identificação" at bounding box center [267, 373] width 154 height 29
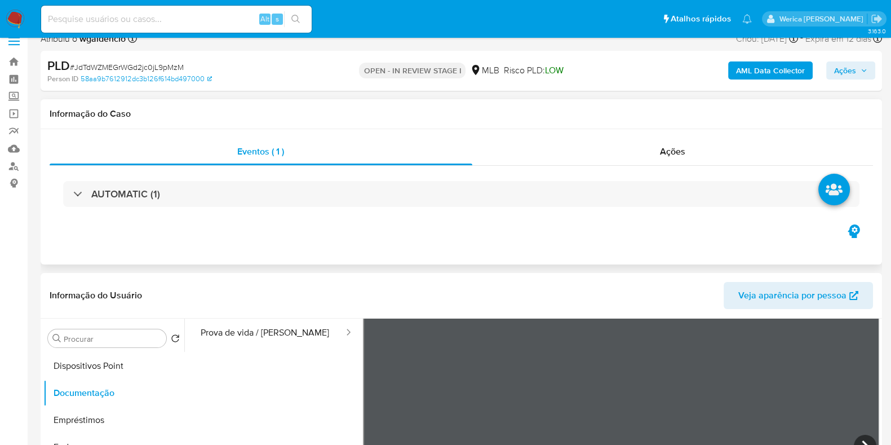
scroll to position [155, 0]
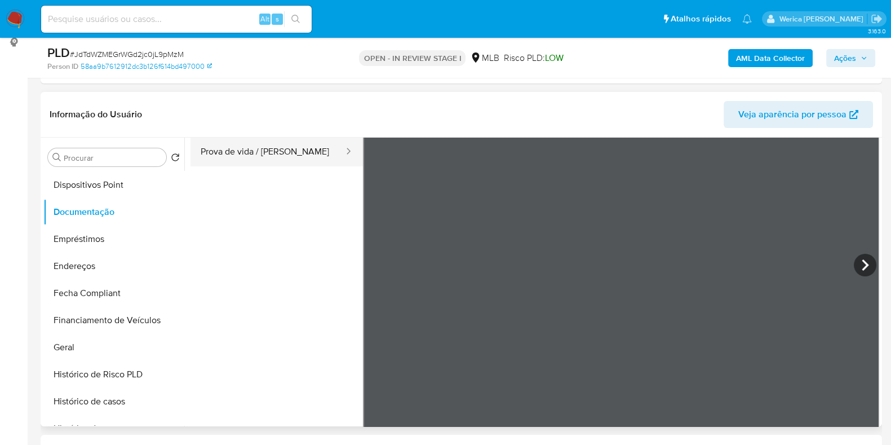
click at [312, 149] on button "Prova de vida / Selfie" at bounding box center [267, 151] width 154 height 29
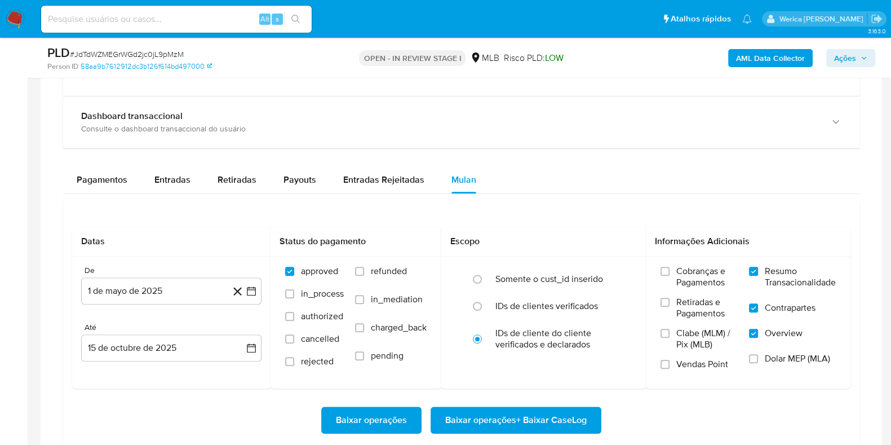
scroll to position [1423, 0]
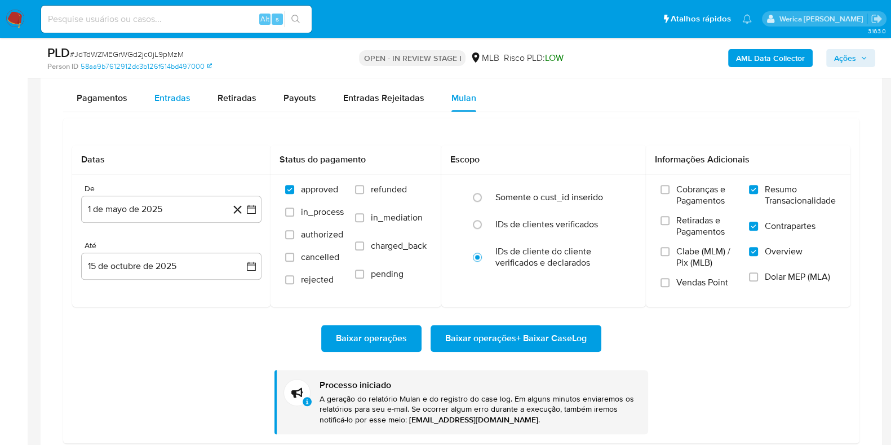
click at [176, 103] on div "Entradas" at bounding box center [172, 98] width 36 height 27
select select "10"
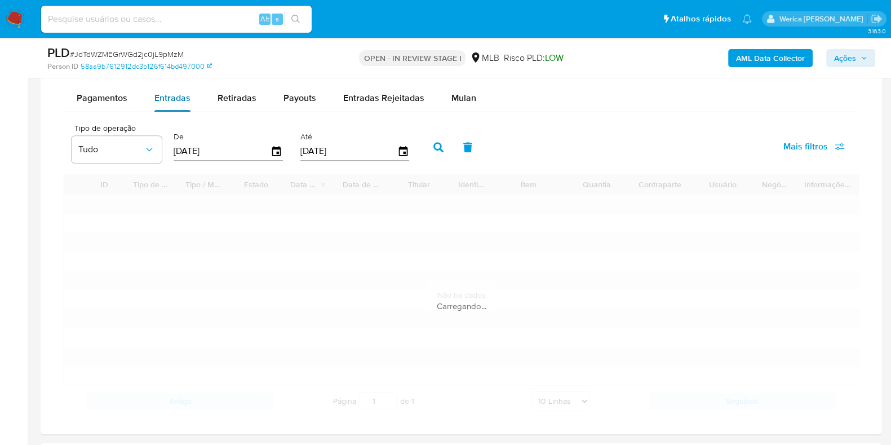
click at [176, 103] on div "Entradas" at bounding box center [172, 98] width 36 height 27
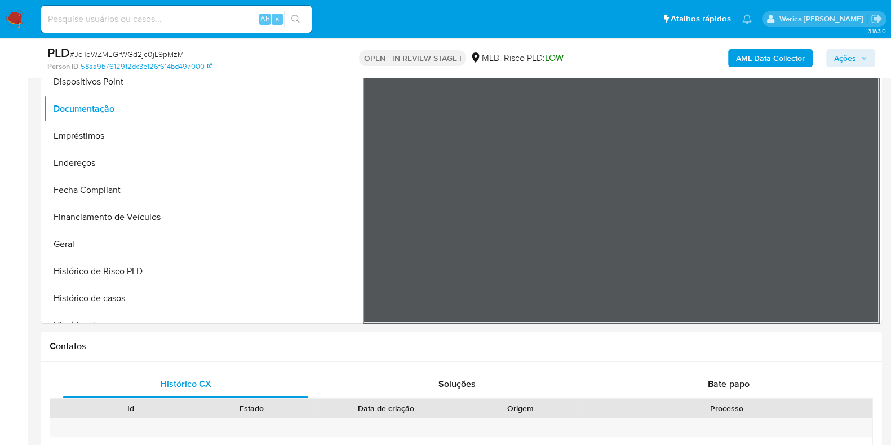
scroll to position [155, 0]
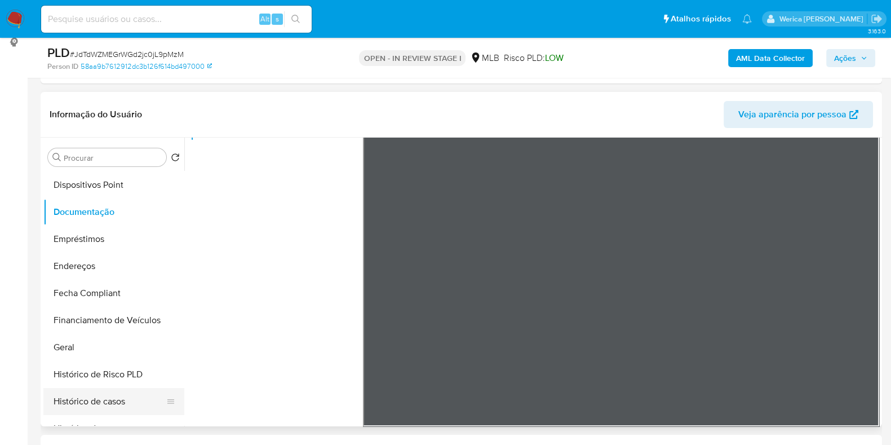
click at [106, 401] on button "Histórico de casos" at bounding box center [109, 401] width 132 height 27
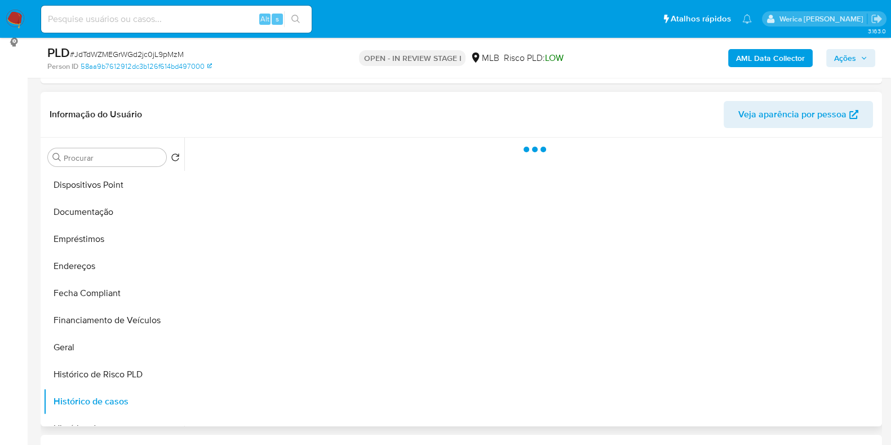
click at [306, 310] on div at bounding box center [531, 281] width 695 height 288
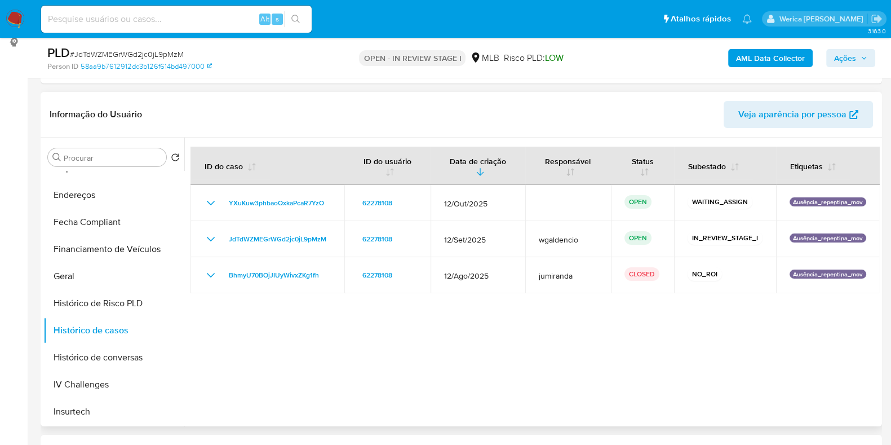
scroll to position [470, 0]
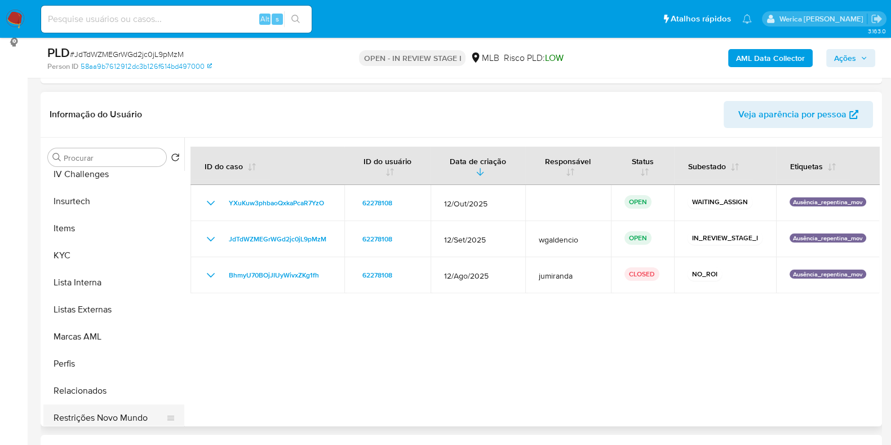
click at [108, 412] on button "Restrições Novo Mundo" at bounding box center [109, 417] width 132 height 27
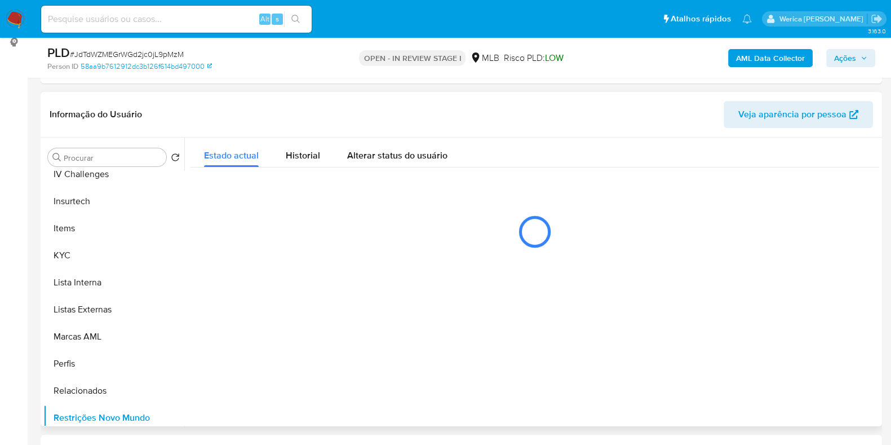
click at [298, 344] on div at bounding box center [531, 281] width 695 height 288
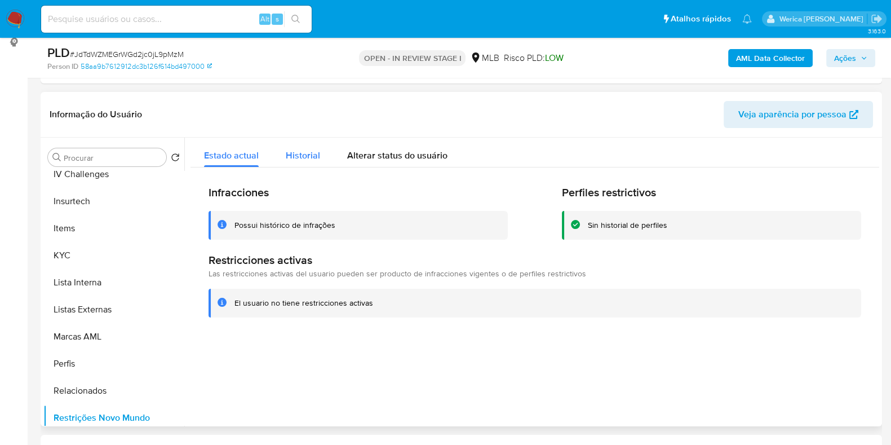
click at [298, 159] on span "Historial" at bounding box center [303, 155] width 34 height 13
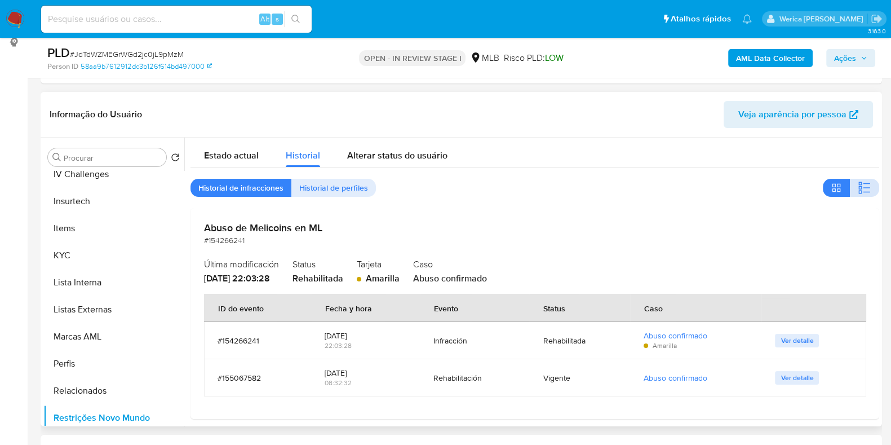
click at [873, 185] on button "button" at bounding box center [864, 188] width 29 height 18
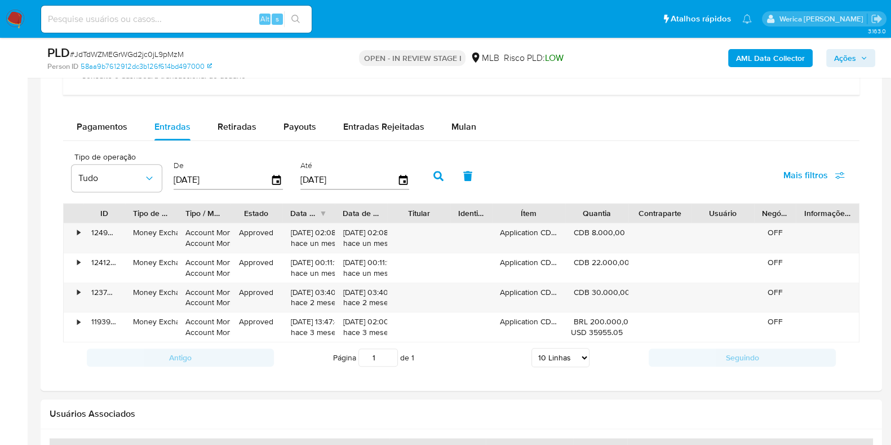
scroll to position [1423, 0]
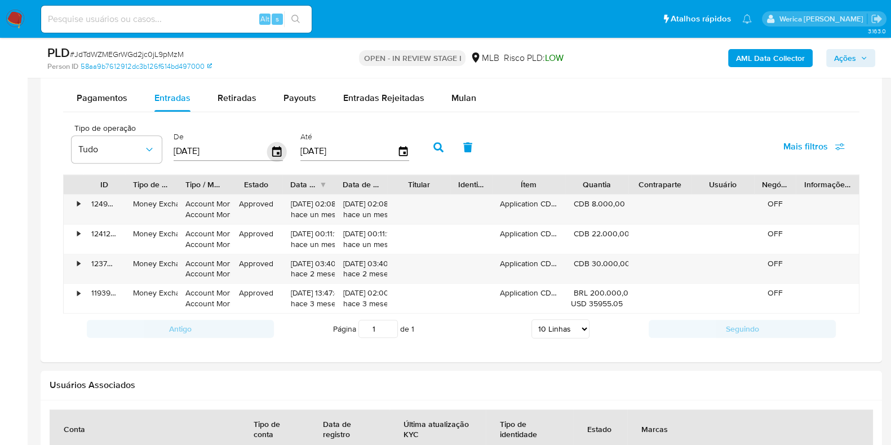
click at [268, 148] on icon "button" at bounding box center [277, 151] width 20 height 20
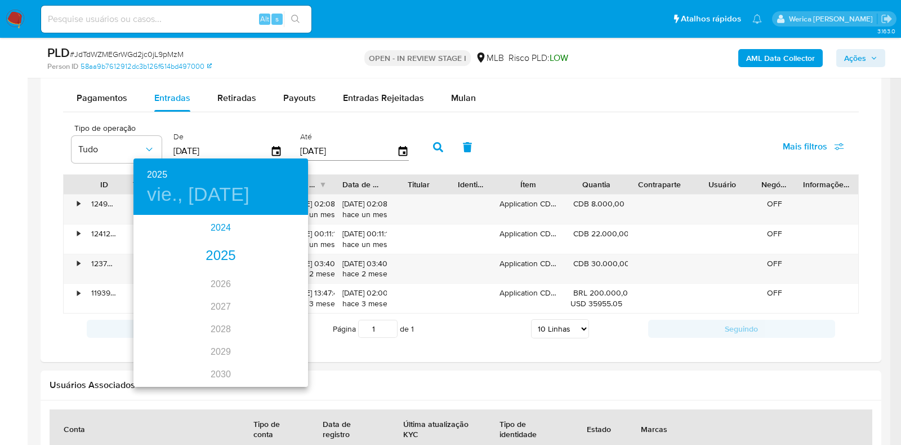
click at [220, 229] on div "2024" at bounding box center [221, 227] width 175 height 23
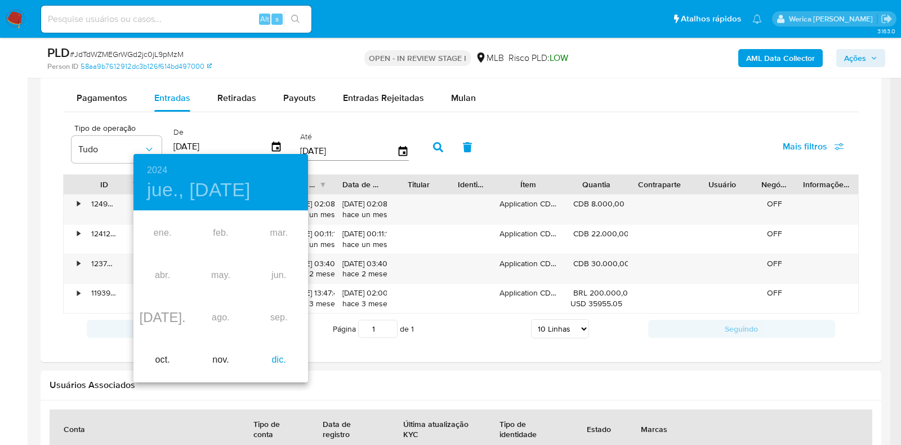
click at [278, 359] on div "dic." at bounding box center [279, 360] width 58 height 42
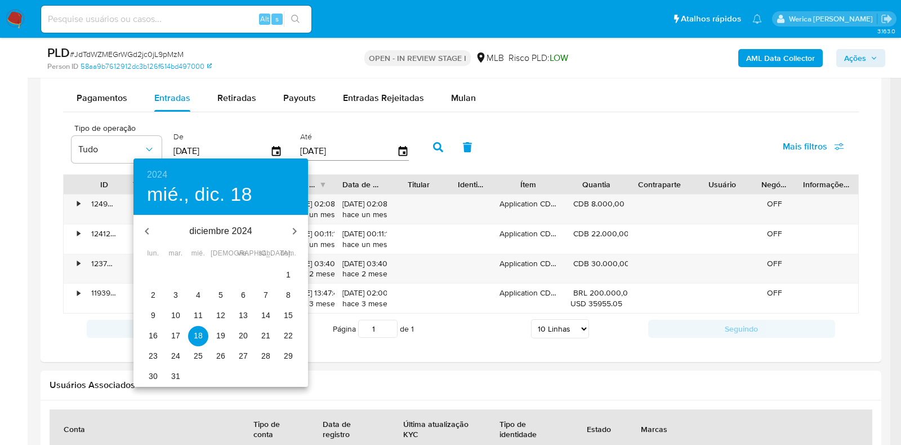
click at [293, 274] on span "1" at bounding box center [288, 274] width 20 height 11
type input "01/12/2024"
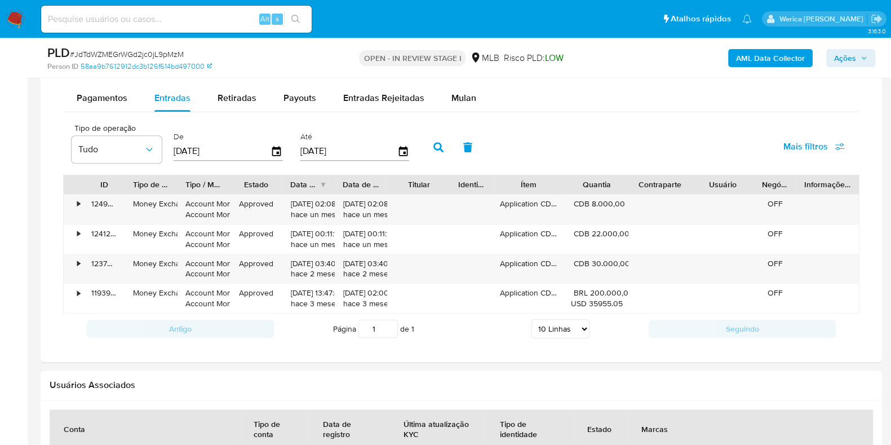
click at [426, 144] on button "button" at bounding box center [438, 147] width 29 height 27
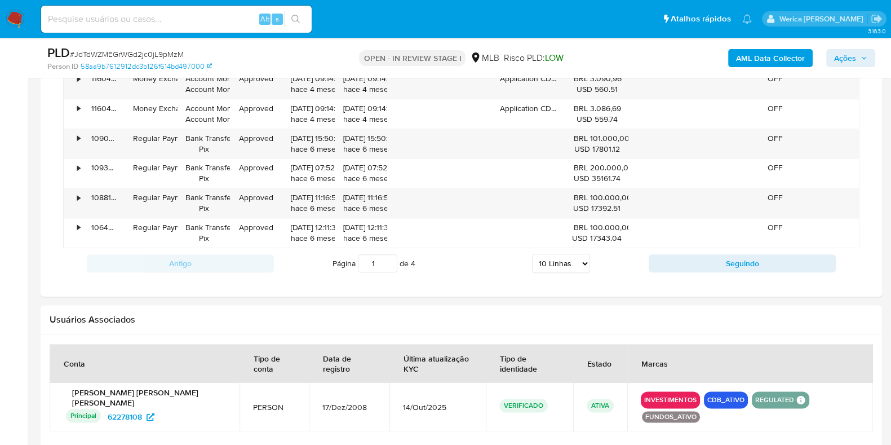
scroll to position [1704, 0]
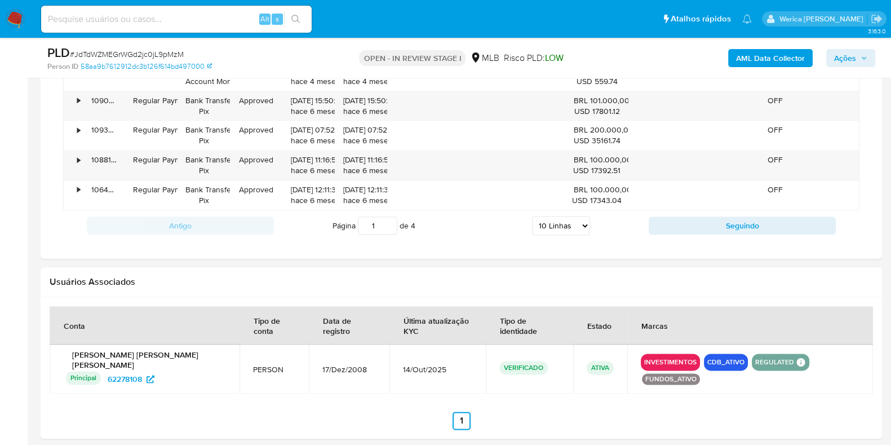
drag, startPoint x: 547, startPoint y: 228, endPoint x: 547, endPoint y: 248, distance: 20.3
click at [547, 228] on select "5 Linhas 10 Linhas 20 Linhas 25 Linhas 50 Linhas 100 Linhas" at bounding box center [561, 225] width 58 height 19
click at [554, 226] on select "5 Linhas 10 Linhas 20 Linhas 25 Linhas 50 Linhas 100 Linhas" at bounding box center [561, 225] width 58 height 19
select select "50"
click at [532, 216] on select "5 Linhas 10 Linhas 20 Linhas 25 Linhas 50 Linhas 100 Linhas" at bounding box center [561, 225] width 58 height 19
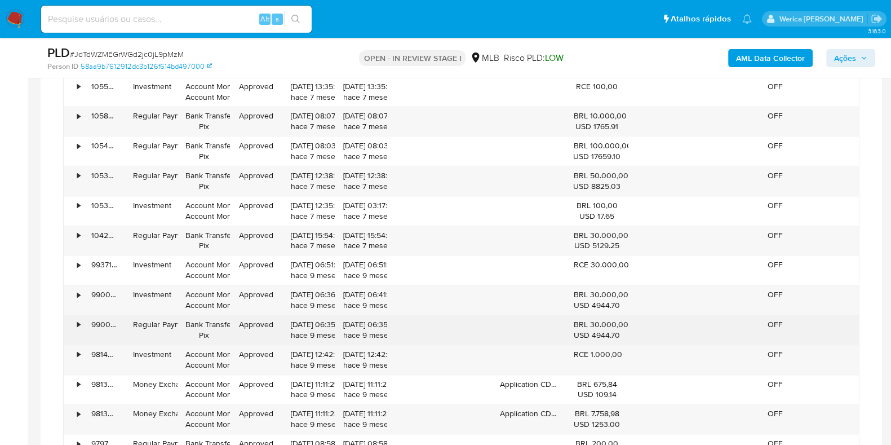
scroll to position [2056, 0]
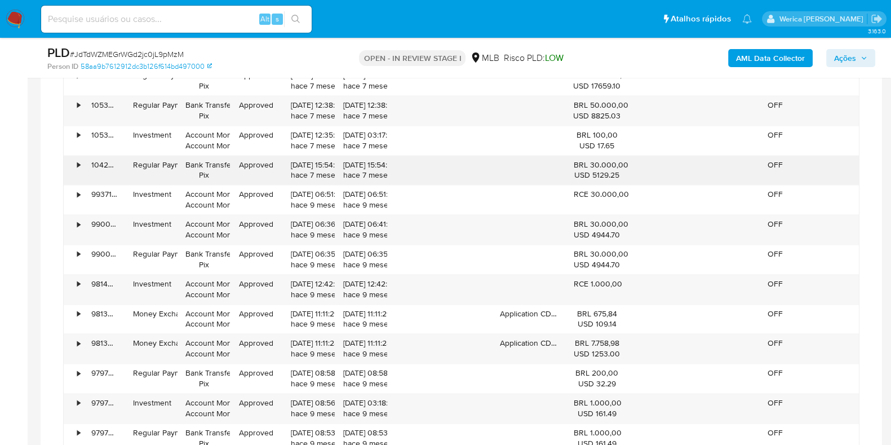
click at [79, 165] on div "•" at bounding box center [78, 164] width 3 height 11
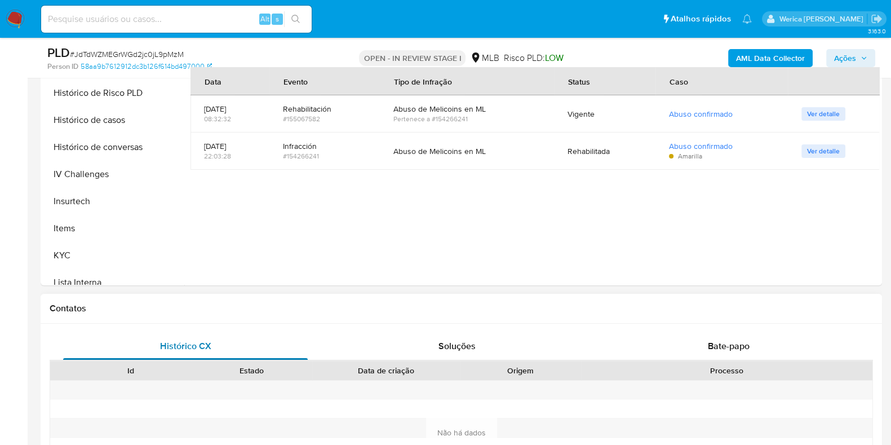
scroll to position [155, 0]
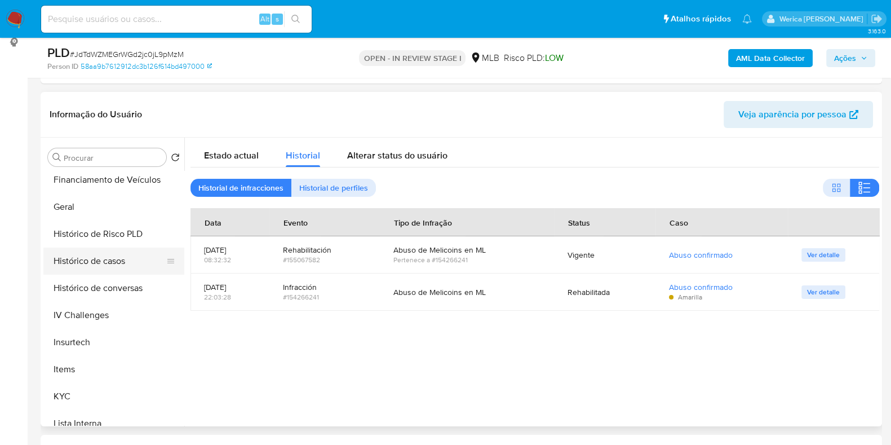
click at [125, 263] on button "Histórico de casos" at bounding box center [109, 260] width 132 height 27
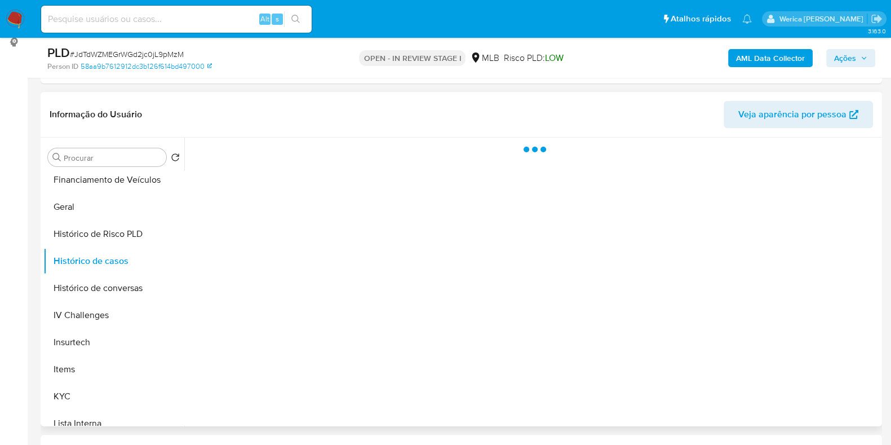
click at [592, 278] on div at bounding box center [531, 281] width 695 height 288
click at [496, 251] on div at bounding box center [531, 281] width 695 height 288
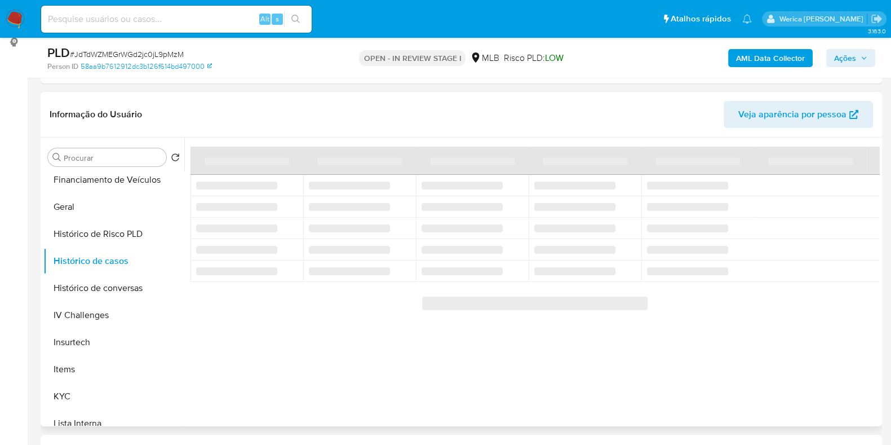
click at [477, 264] on div at bounding box center [531, 281] width 695 height 288
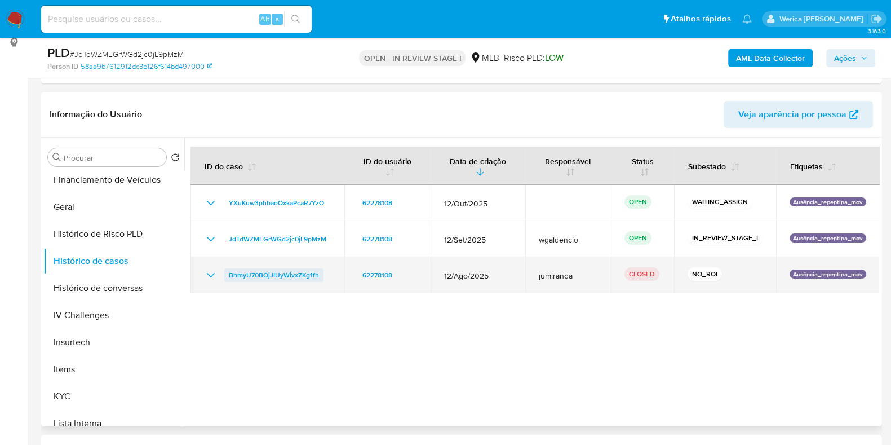
click at [297, 276] on span "BhmyU70BOjJIUyWivxZKg1fh" at bounding box center [274, 275] width 90 height 14
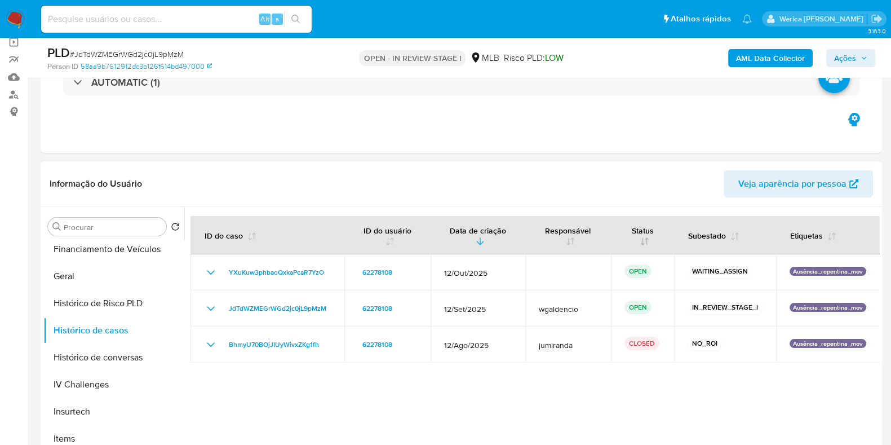
scroll to position [0, 0]
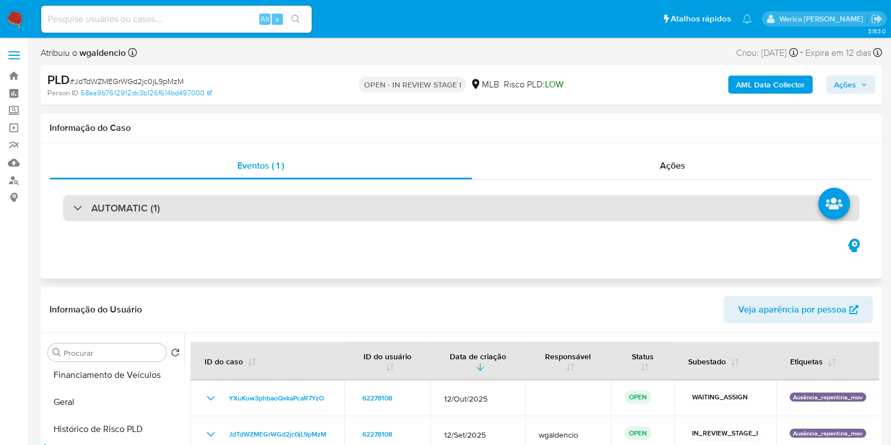
click at [634, 216] on div "AUTOMATIC (1)" at bounding box center [461, 208] width 796 height 26
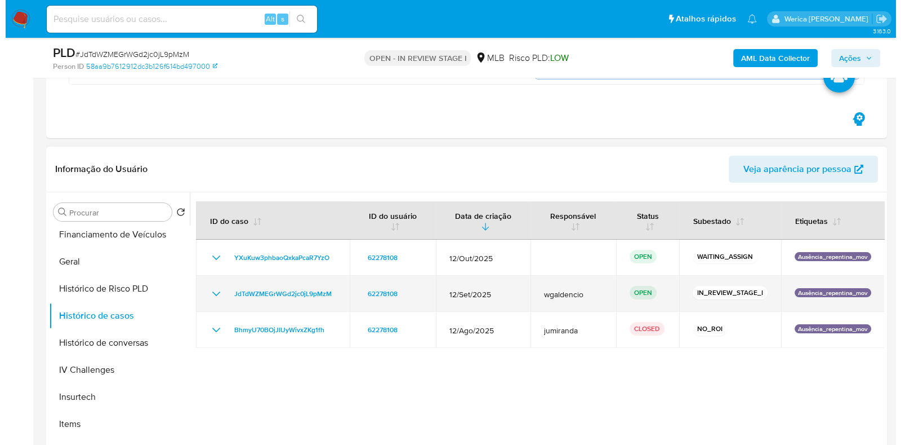
scroll to position [423, 0]
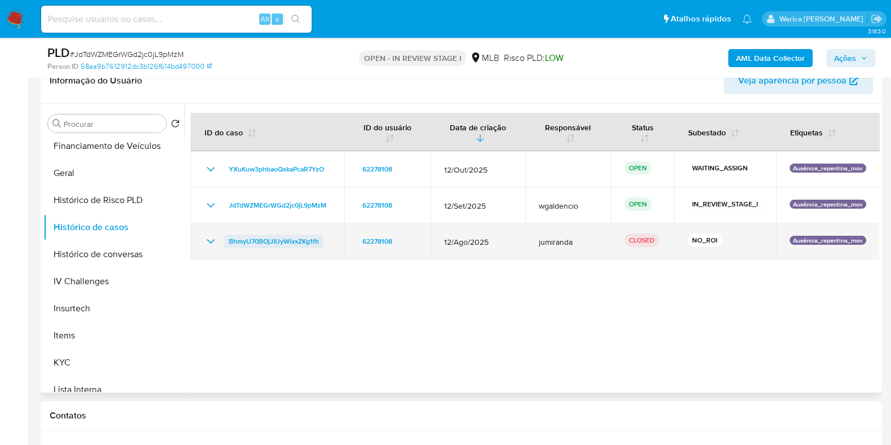
click at [271, 238] on span "BhmyU70BOjJIUyWivxZKg1fh" at bounding box center [274, 241] width 90 height 14
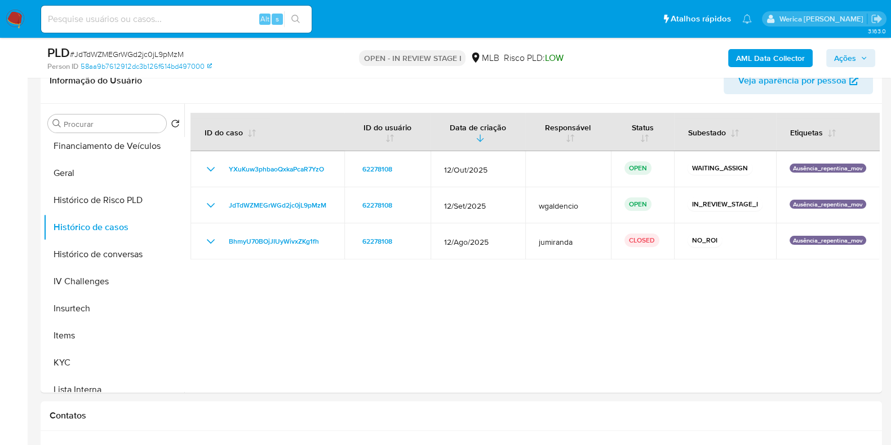
click at [757, 60] on b "AML Data Collector" at bounding box center [770, 58] width 69 height 18
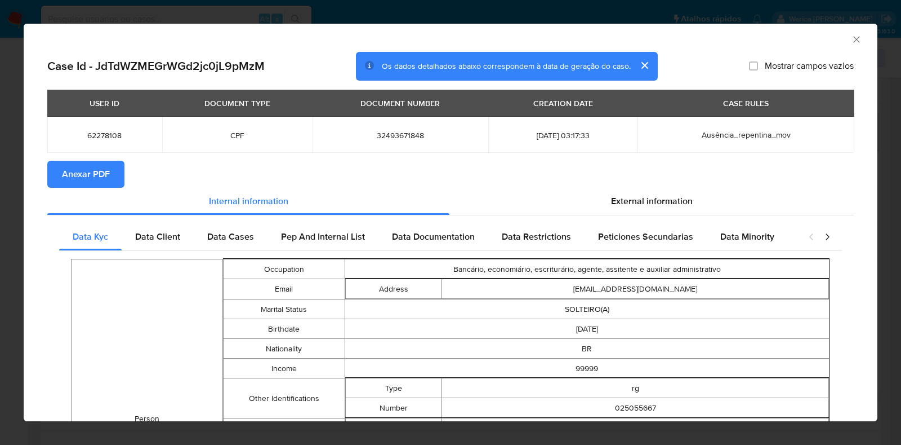
click at [86, 181] on span "Anexar PDF" at bounding box center [86, 174] width 48 height 25
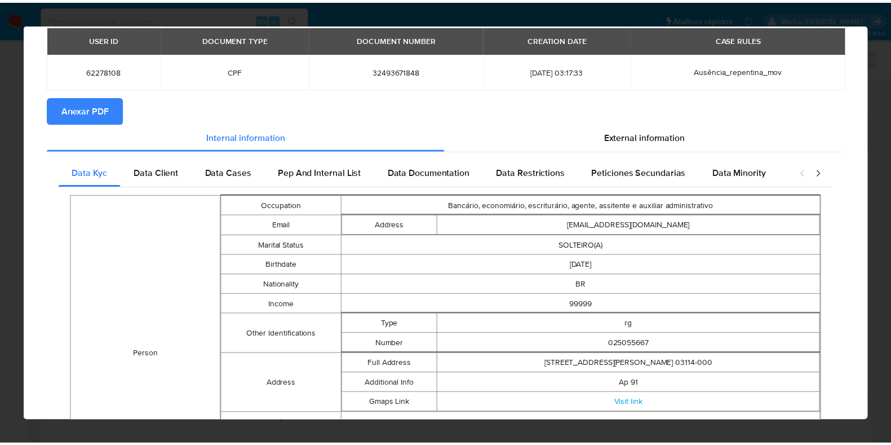
scroll to position [0, 0]
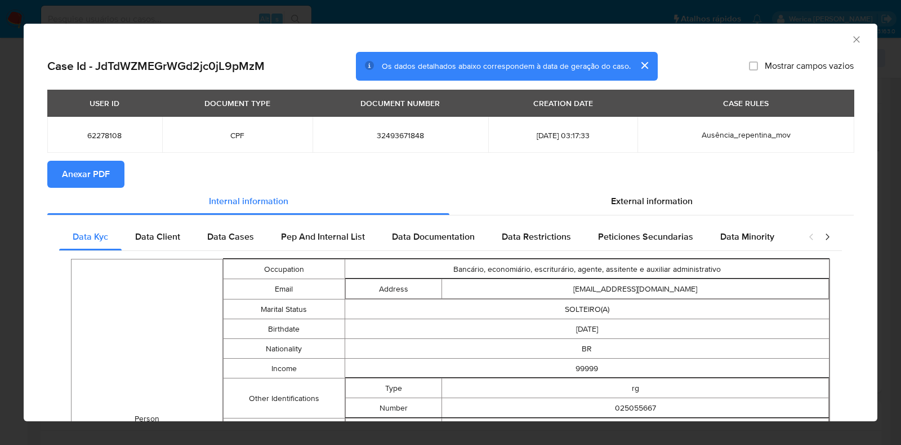
click at [837, 39] on div "AML Data Collector" at bounding box center [442, 38] width 820 height 12
click at [851, 39] on icon "Fechar a janela" at bounding box center [856, 39] width 11 height 11
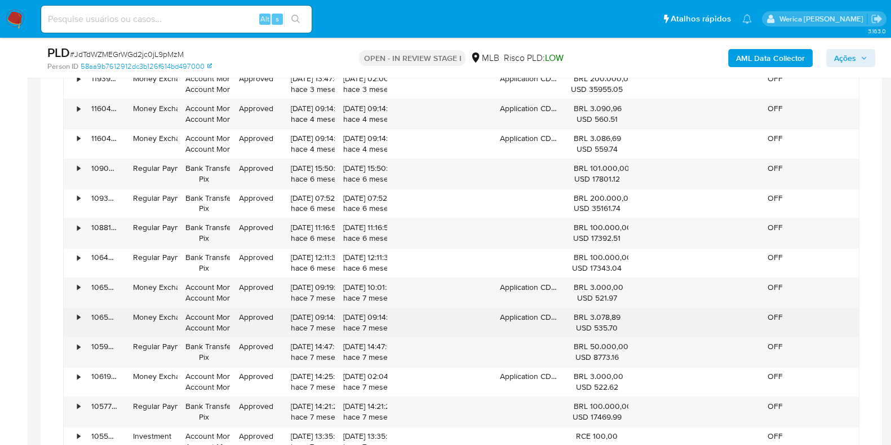
scroll to position [1901, 0]
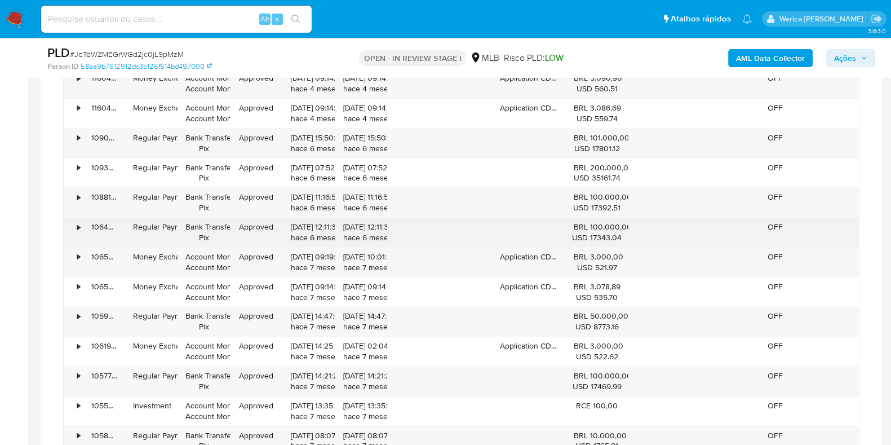
click at [74, 224] on div "•" at bounding box center [74, 231] width 20 height 29
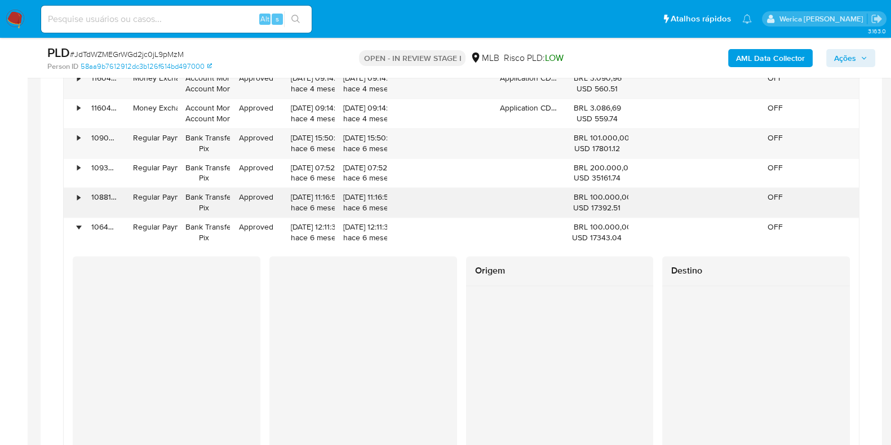
click at [64, 203] on div "•" at bounding box center [74, 202] width 20 height 29
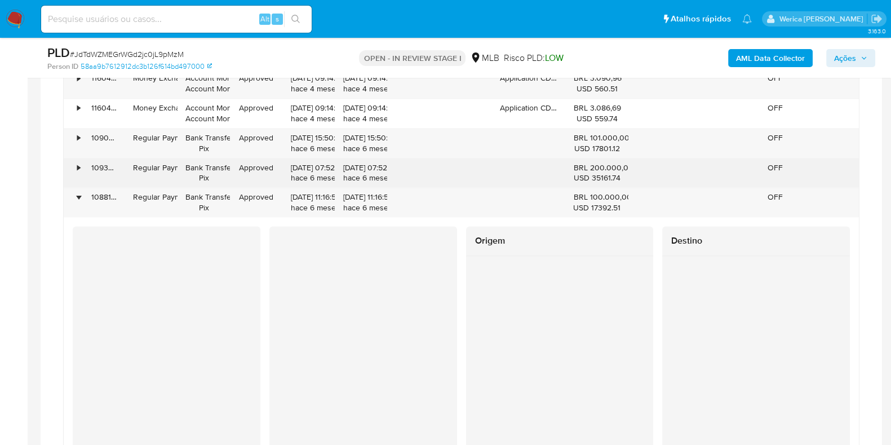
click at [68, 164] on div "•" at bounding box center [74, 172] width 20 height 29
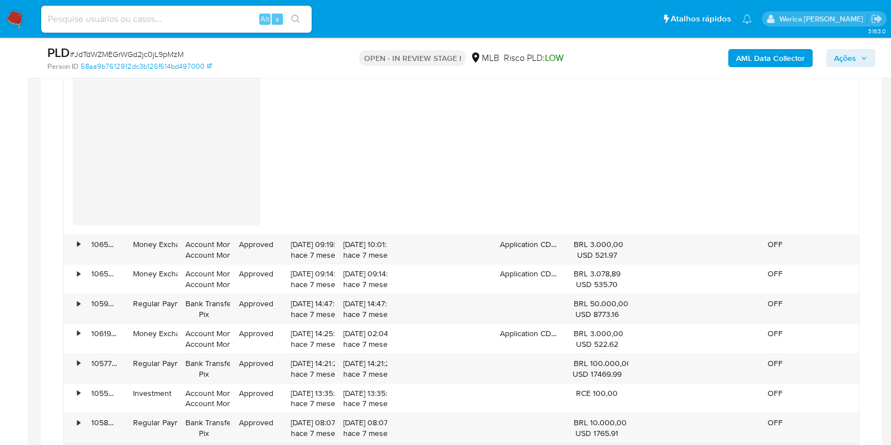
scroll to position [3451, 0]
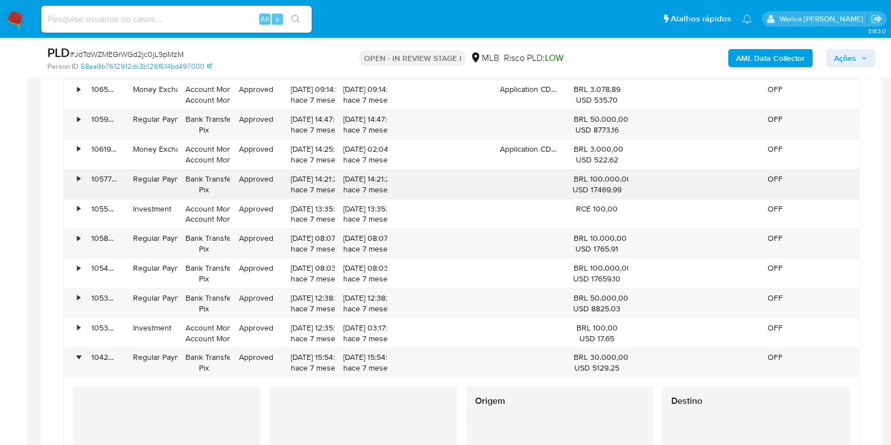
click at [74, 174] on div "•" at bounding box center [74, 184] width 20 height 29
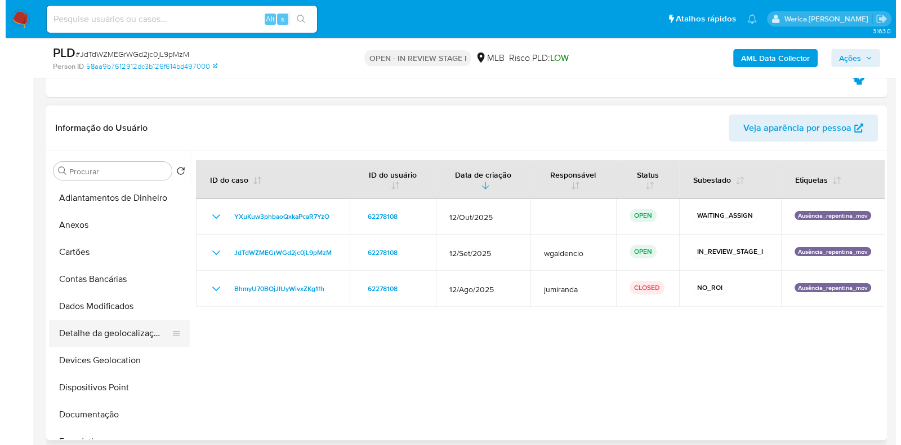
scroll to position [352, 0]
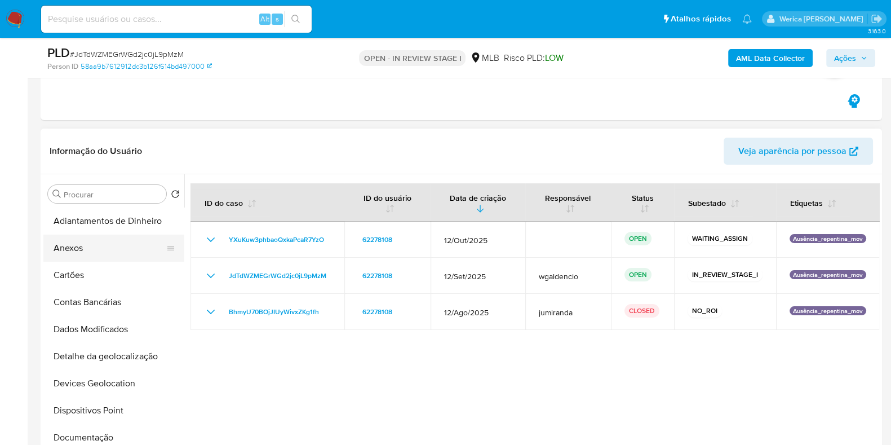
click at [114, 259] on button "Anexos" at bounding box center [109, 247] width 132 height 27
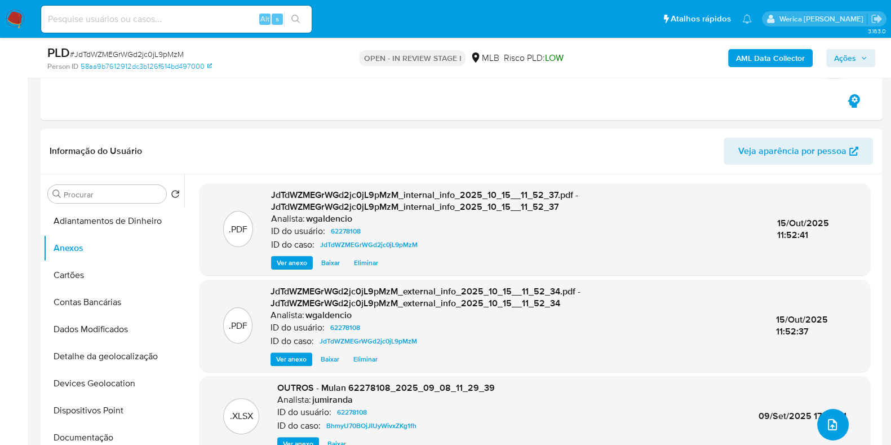
click at [838, 421] on button "upload-file" at bounding box center [833, 424] width 32 height 32
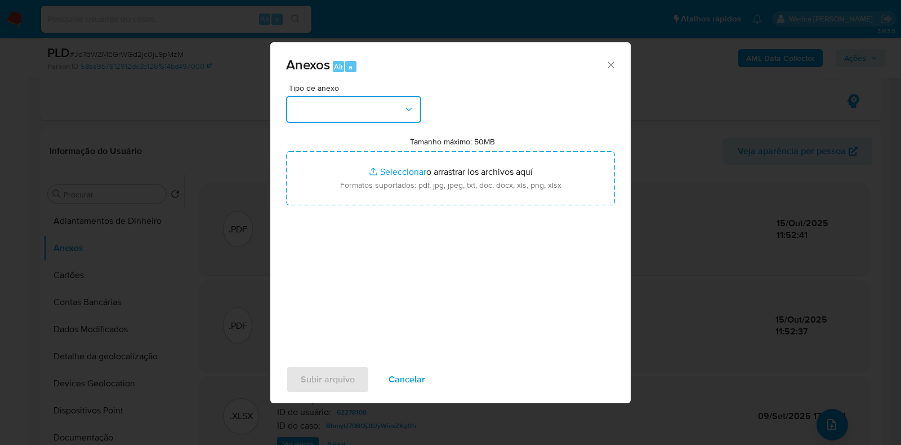
click at [388, 105] on button "button" at bounding box center [353, 109] width 135 height 27
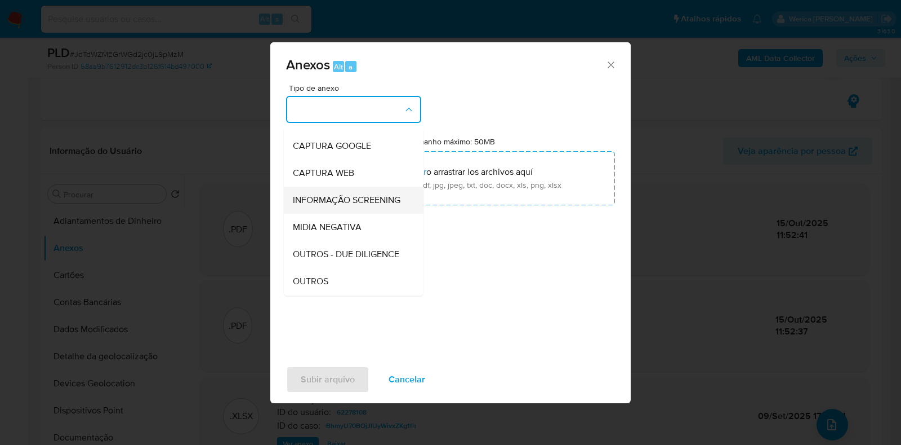
scroll to position [70, 0]
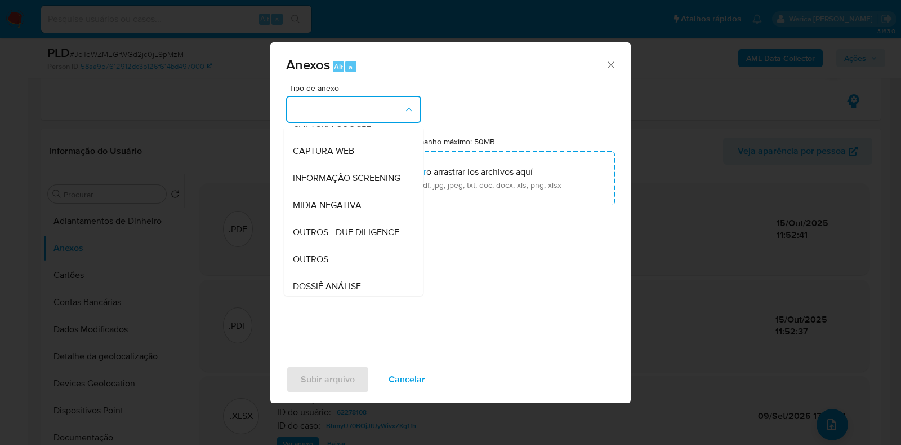
drag, startPoint x: 363, startPoint y: 278, endPoint x: 443, endPoint y: 229, distance: 93.8
click at [435, 229] on div "Tipo de anexo CAPTURA BUREAU CAPTURA DOWJONES CAPTURA GOOGLE CAPTURA WEB INFORM…" at bounding box center [450, 217] width 329 height 266
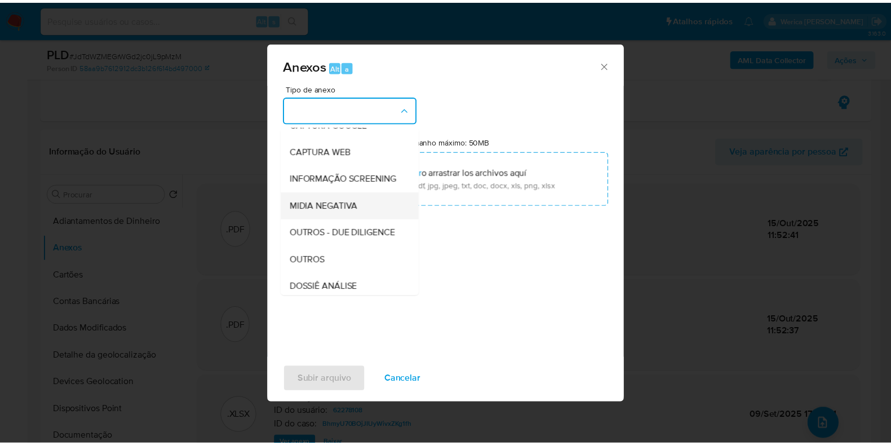
scroll to position [174, 0]
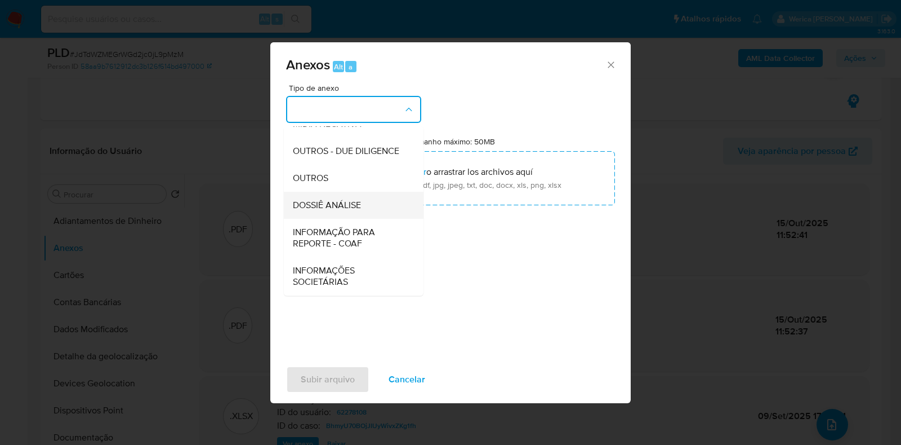
click at [370, 214] on div "DOSSIÊ ANÁLISE" at bounding box center [350, 205] width 115 height 27
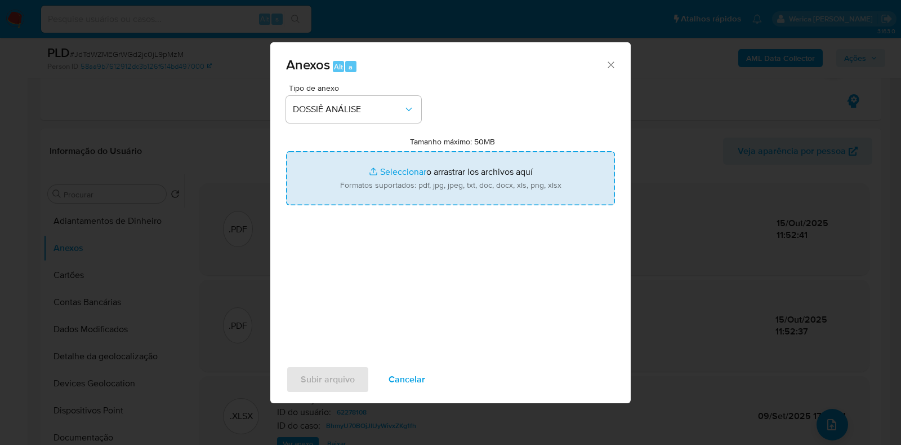
click at [386, 181] on input "Tamanho máximo: 50MB Seleccionar archivos" at bounding box center [450, 178] width 329 height 54
click at [500, 154] on input "Tamanho máximo: 50MB Seleccionar archivos" at bounding box center [450, 178] width 329 height 54
click at [586, 155] on input "Tamanho máximo: 50MB Seleccionar archivos" at bounding box center [450, 178] width 329 height 54
type input "C:\fakepath\Declinio - JdTdWZMEGrWGd2jc0jL9pMzM - CPF 32493671848 - HELOISA AIM…"
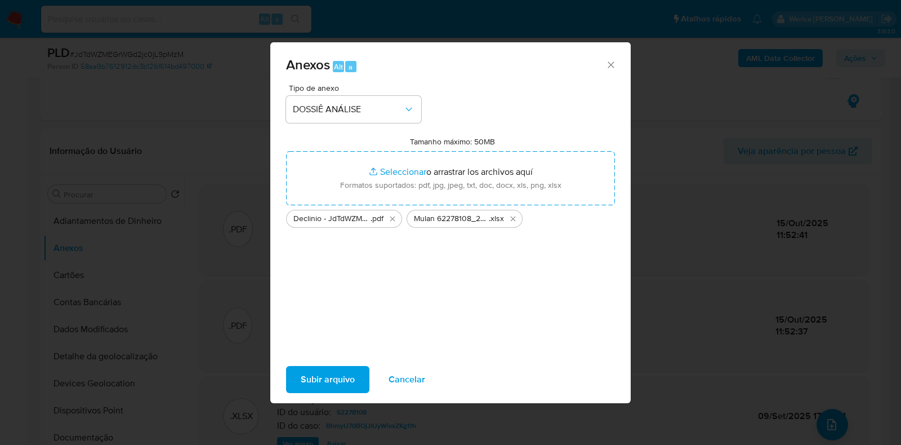
click at [350, 376] on span "Subir arquivo" at bounding box center [328, 379] width 54 height 25
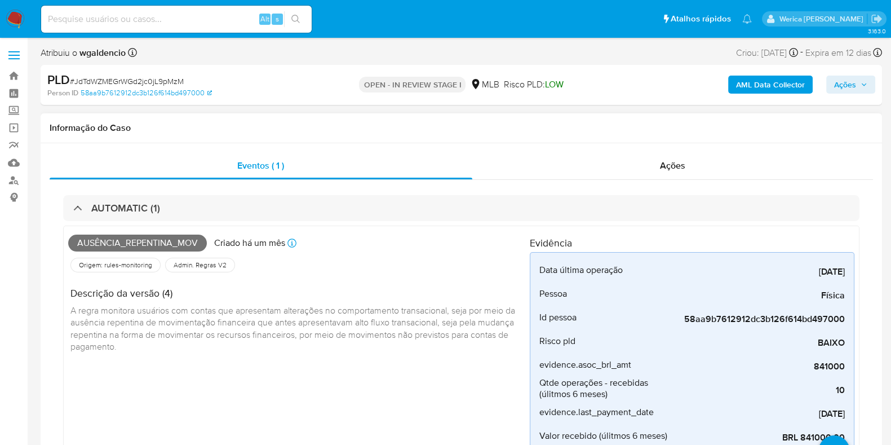
click at [671, 179] on div "Eventos ( 1 ) Ações AUTOMATIC (1) Ausência_repentina_mov Criado há um mês Criad…" at bounding box center [461, 318] width 823 height 332
click at [673, 177] on div "Ações" at bounding box center [672, 165] width 401 height 27
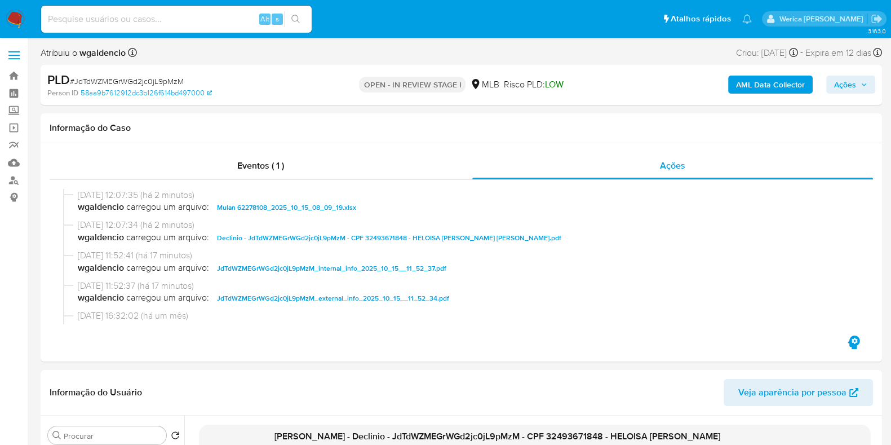
click at [849, 87] on span "Ações" at bounding box center [845, 84] width 22 height 18
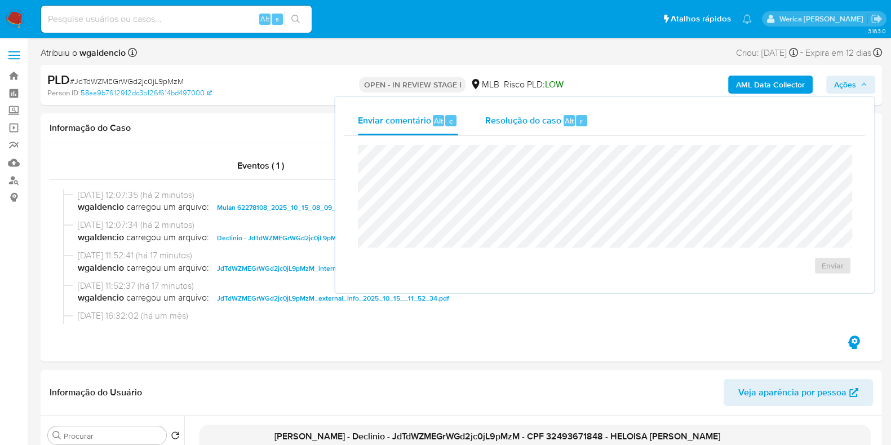
click at [558, 132] on div "Resolução do caso Alt r" at bounding box center [536, 120] width 103 height 29
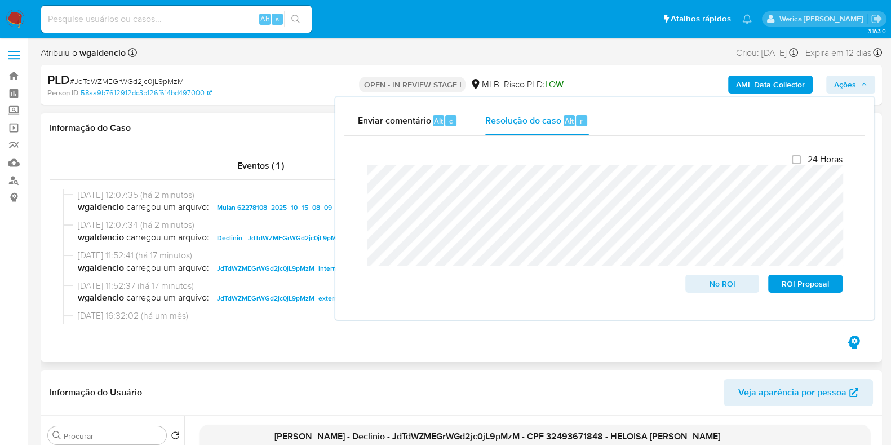
scroll to position [70, 0]
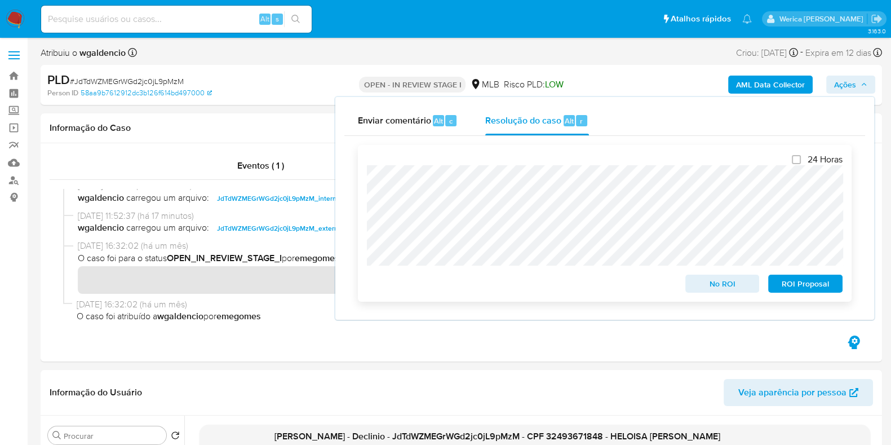
click at [699, 291] on span "No ROI" at bounding box center [722, 284] width 59 height 16
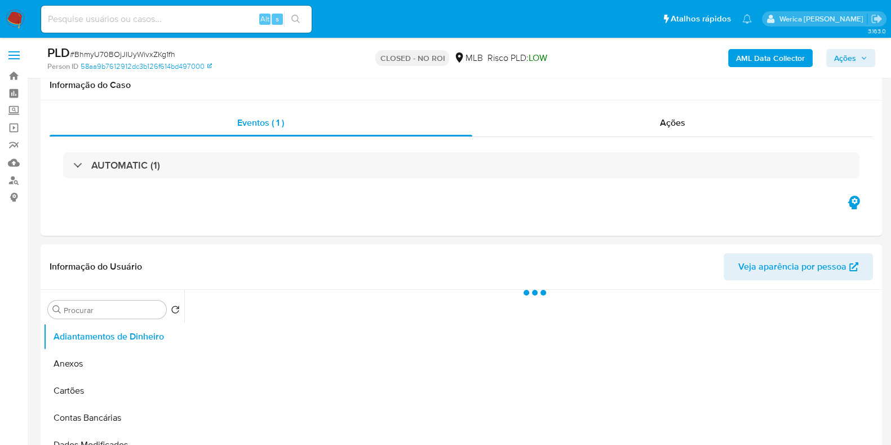
scroll to position [140, 0]
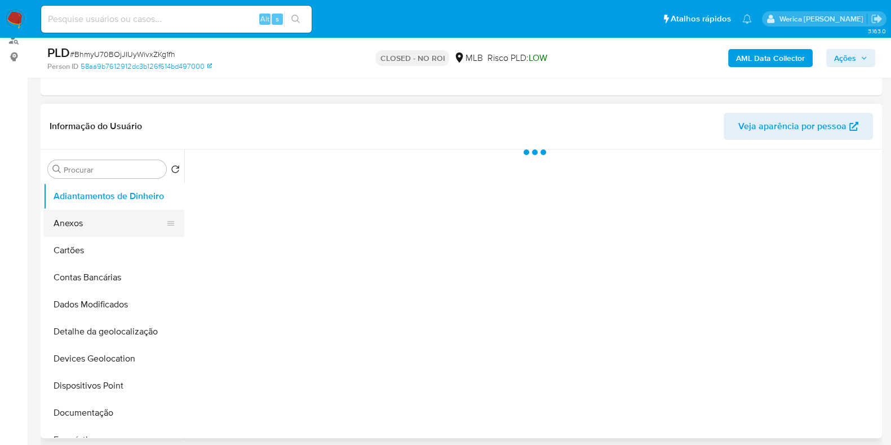
click at [100, 210] on button "Anexos" at bounding box center [109, 223] width 132 height 27
select select "10"
click at [350, 265] on div at bounding box center [531, 293] width 695 height 288
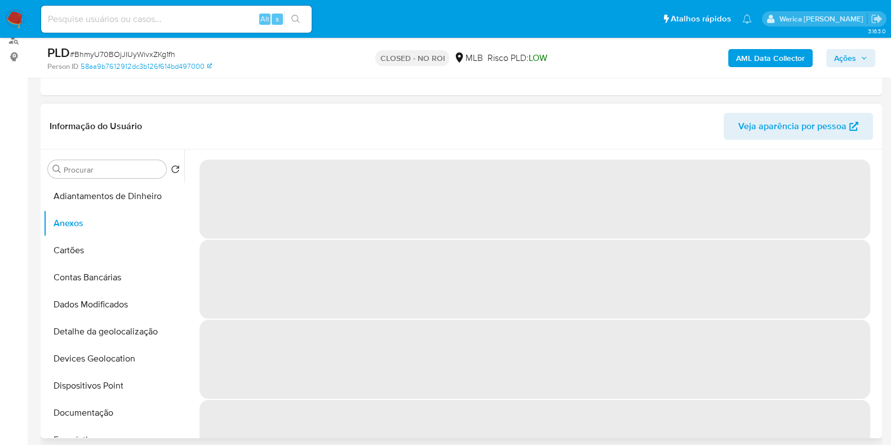
click at [264, 197] on span "‌" at bounding box center [534, 198] width 670 height 79
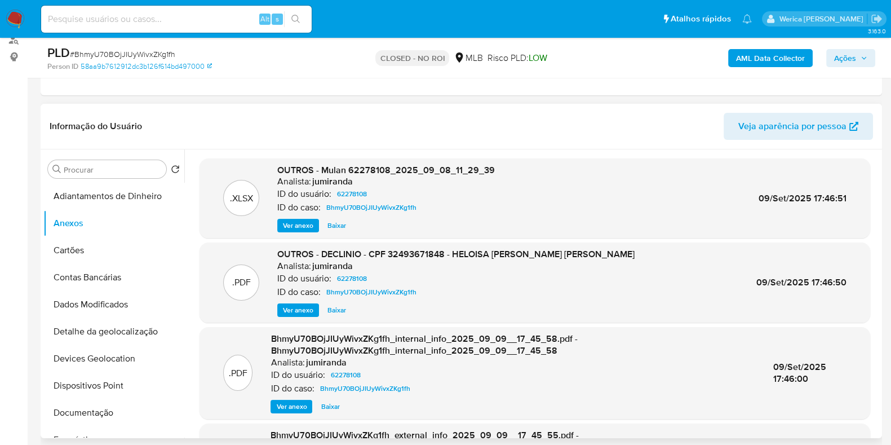
click at [291, 304] on span "Ver anexo" at bounding box center [298, 309] width 30 height 11
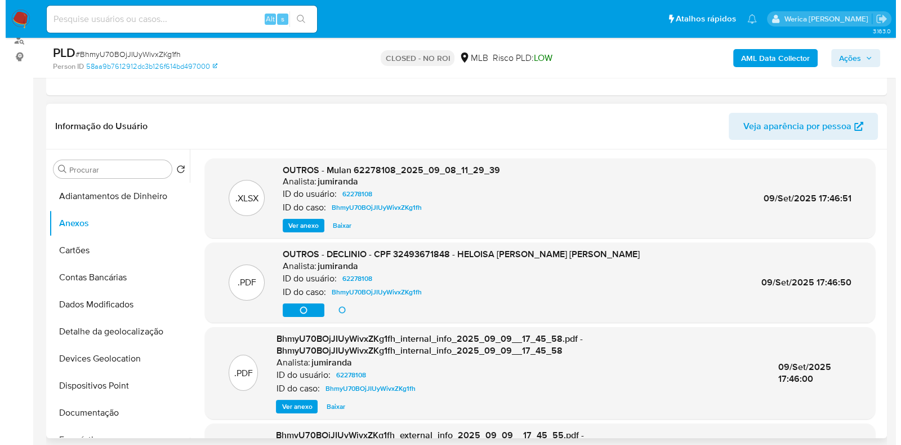
scroll to position [70, 0]
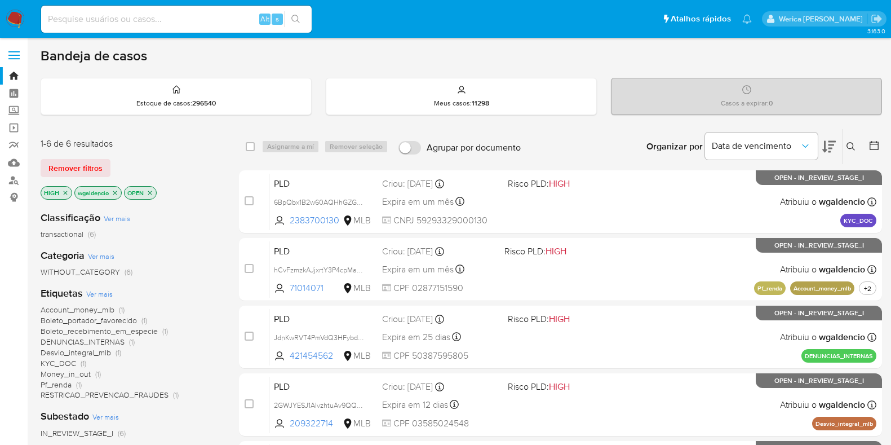
scroll to position [241, 0]
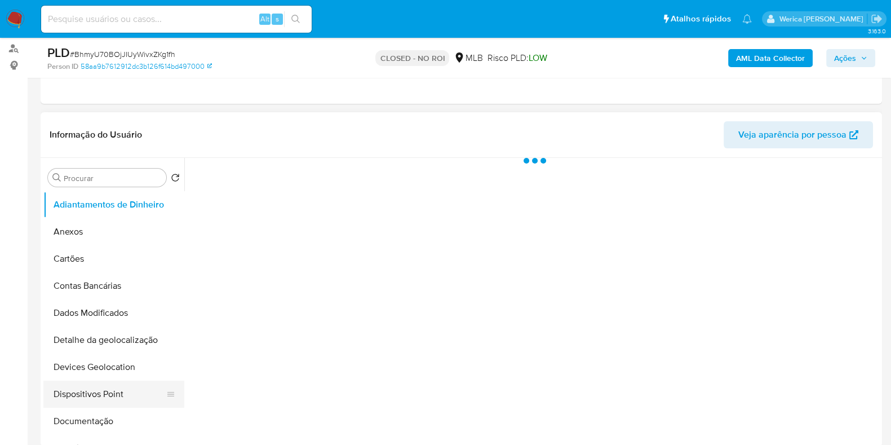
scroll to position [211, 0]
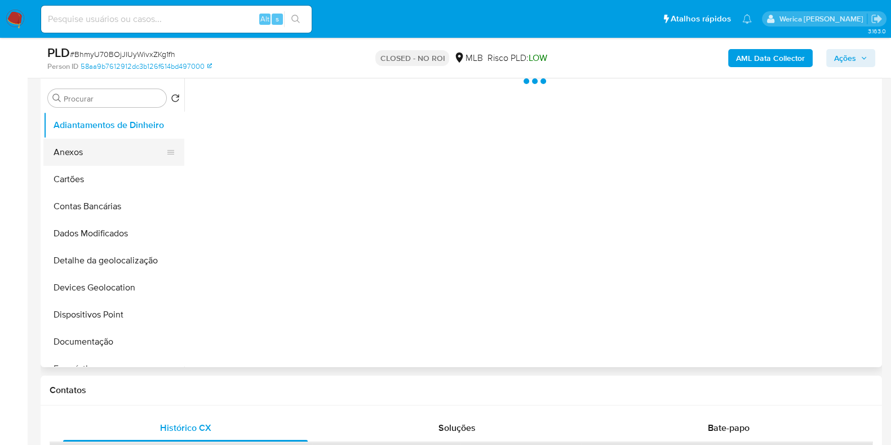
click at [70, 153] on button "Anexos" at bounding box center [109, 152] width 132 height 27
select select "10"
click at [435, 208] on div at bounding box center [531, 222] width 695 height 288
click at [444, 241] on div at bounding box center [531, 222] width 695 height 288
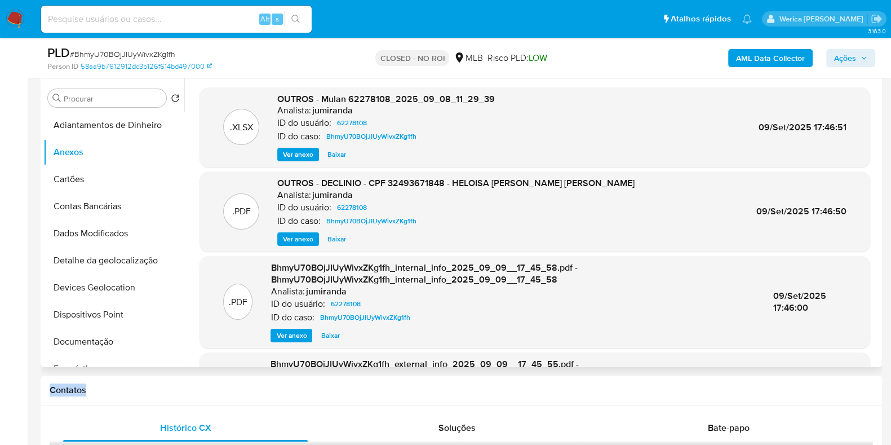
click at [293, 237] on span "Ver anexo" at bounding box center [298, 238] width 30 height 11
click at [598, 253] on div ".XLSX OUTROS - Mulan 62278108_2025_09_08_11_29_39 Analista: jumiranda ID do usu…" at bounding box center [534, 265] width 670 height 357
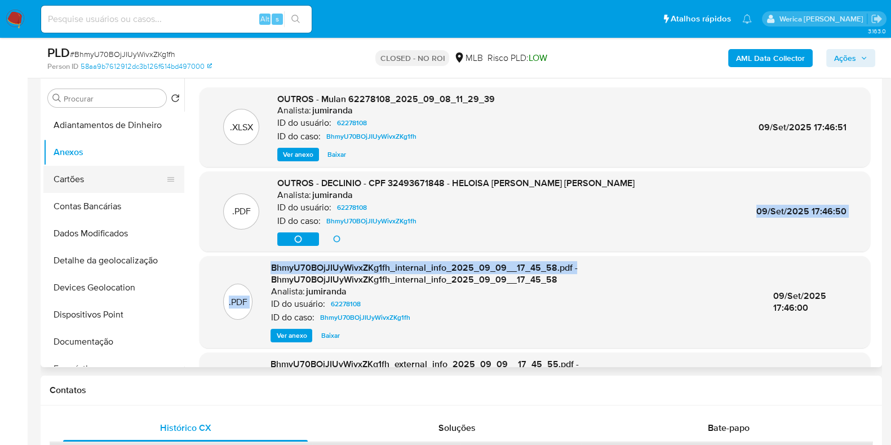
click at [82, 167] on button "Cartões" at bounding box center [109, 179] width 132 height 27
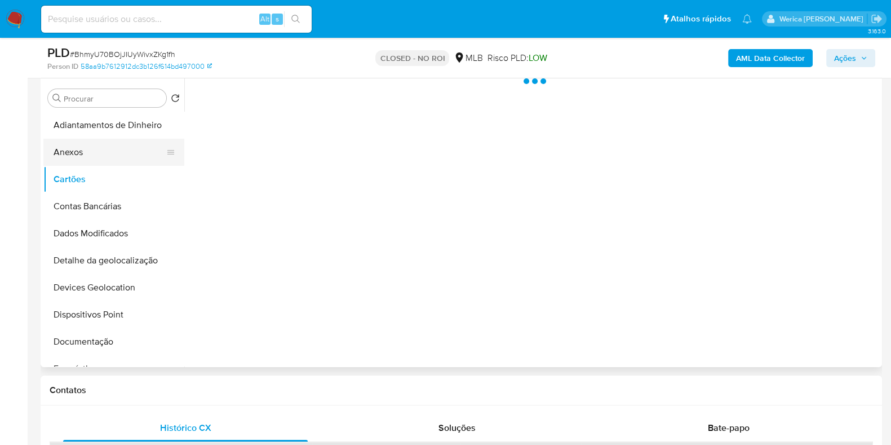
click at [82, 156] on button "Anexos" at bounding box center [109, 152] width 132 height 27
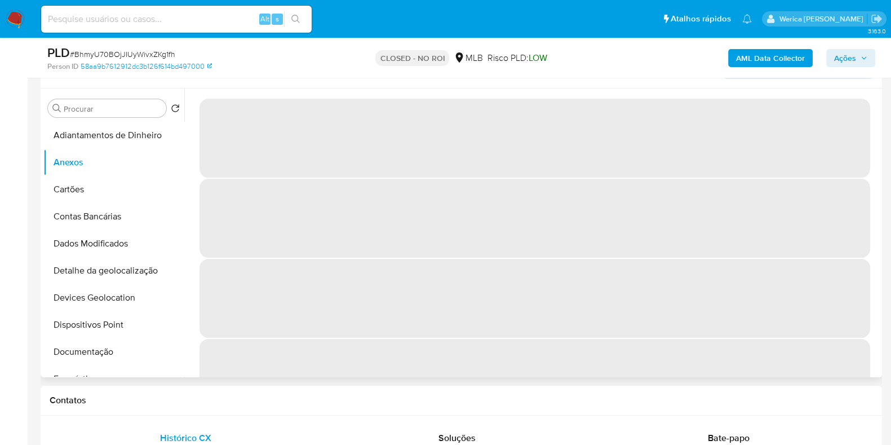
scroll to position [140, 0]
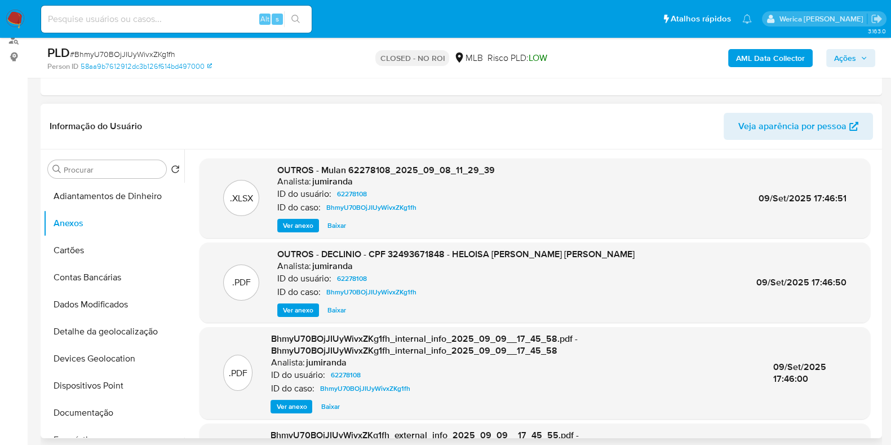
click at [306, 308] on span "Ver anexo" at bounding box center [298, 309] width 30 height 11
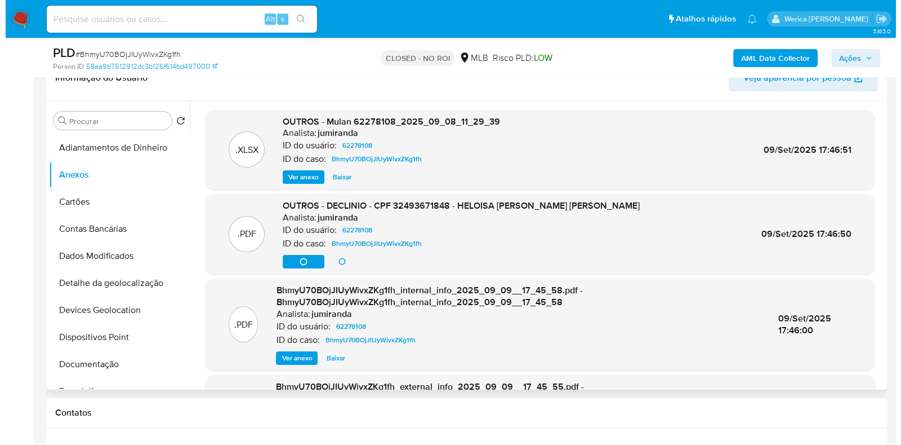
scroll to position [211, 0]
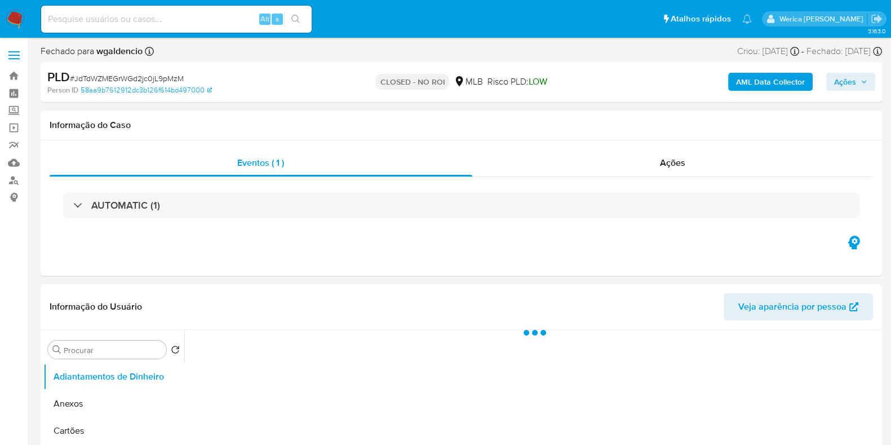
select select "10"
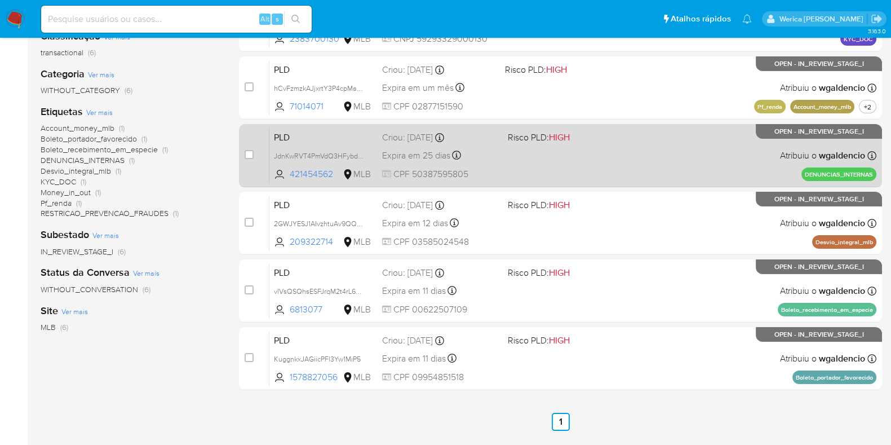
scroll to position [241, 0]
